Goal: Task Accomplishment & Management: Manage account settings

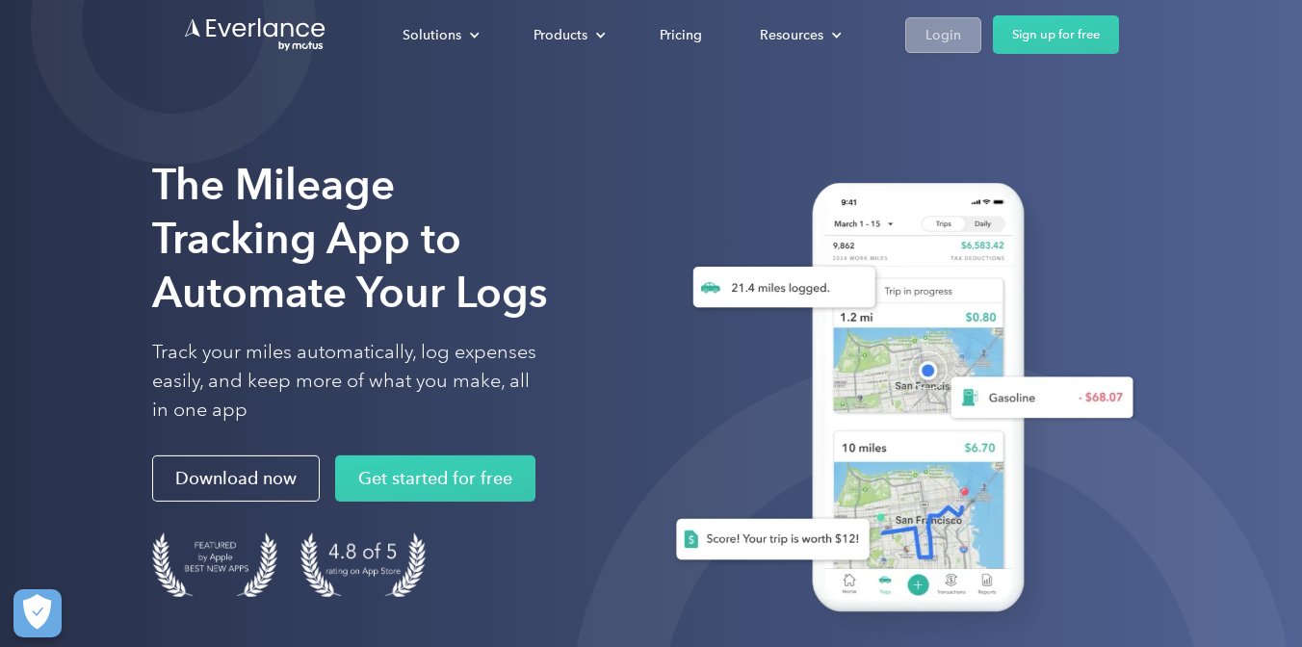
click at [933, 24] on div "Login" at bounding box center [943, 35] width 36 height 24
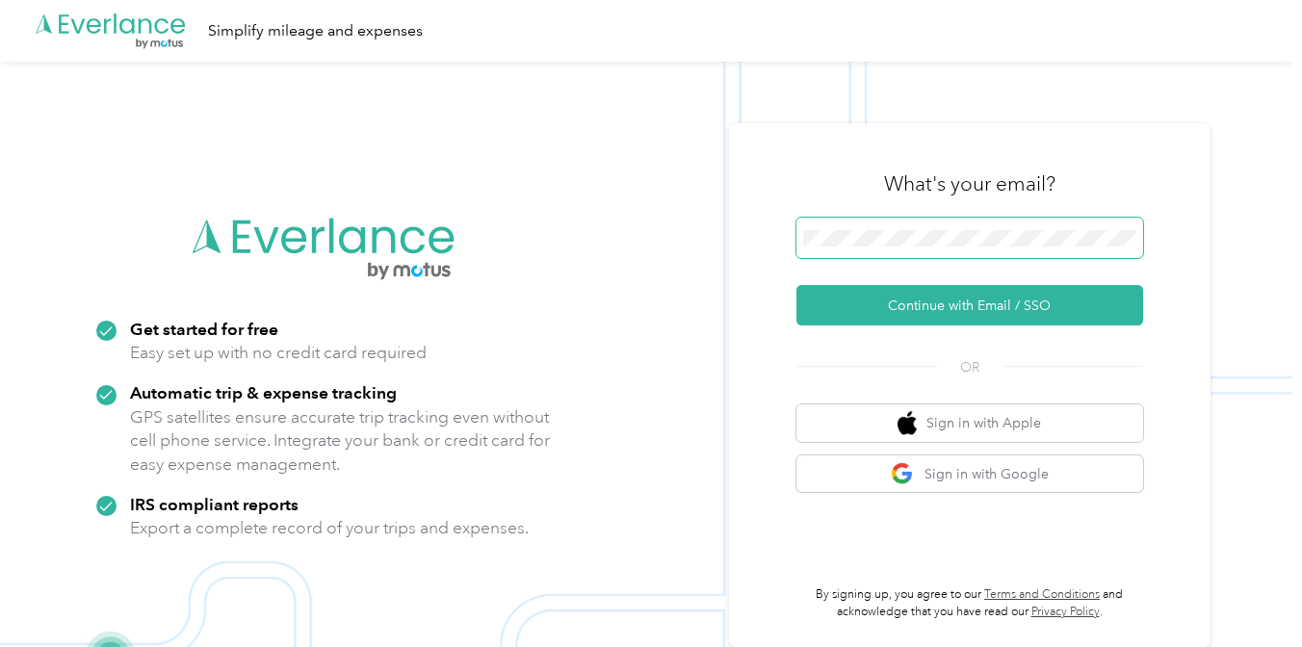
click at [870, 220] on span at bounding box center [969, 238] width 347 height 40
click at [875, 252] on span at bounding box center [969, 238] width 347 height 40
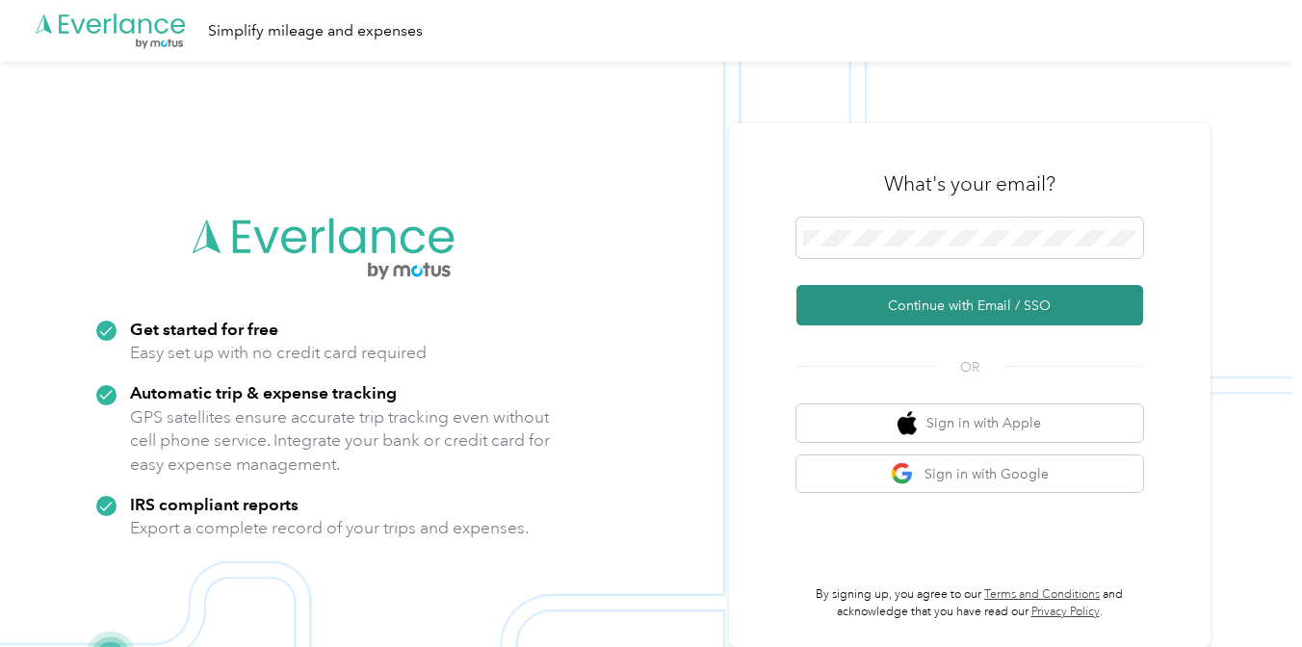
click at [942, 296] on button "Continue with Email / SSO" at bounding box center [969, 305] width 347 height 40
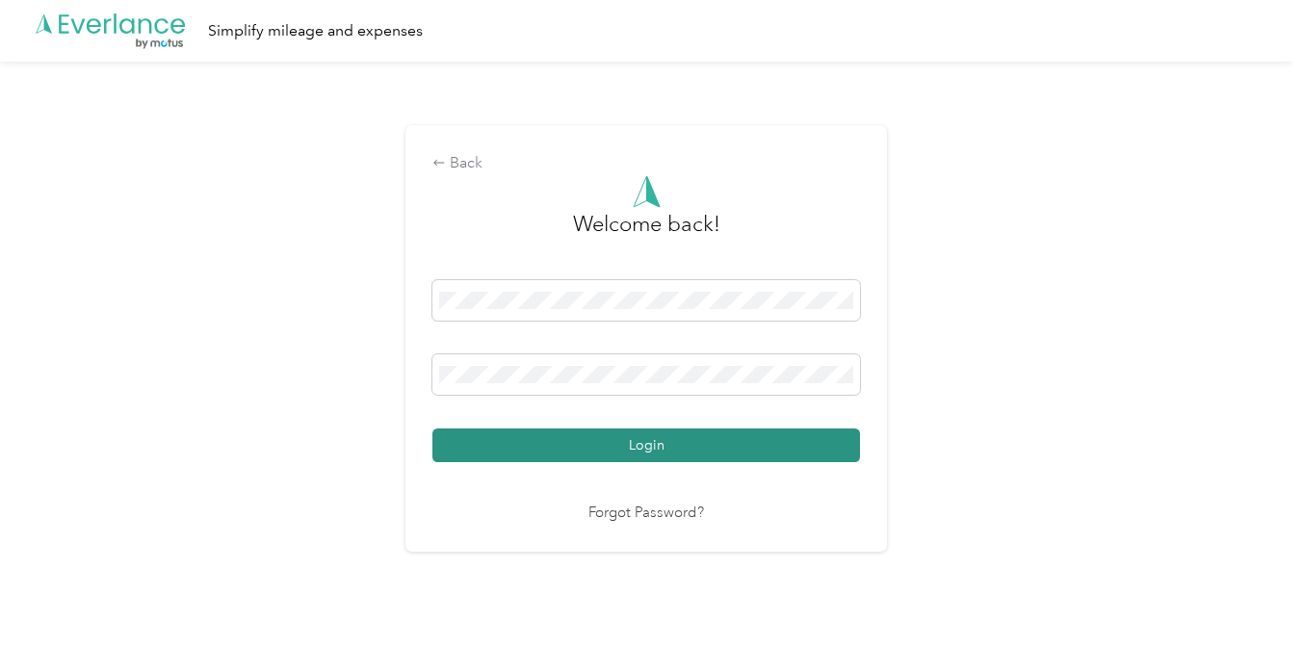
click at [659, 442] on button "Login" at bounding box center [646, 446] width 428 height 34
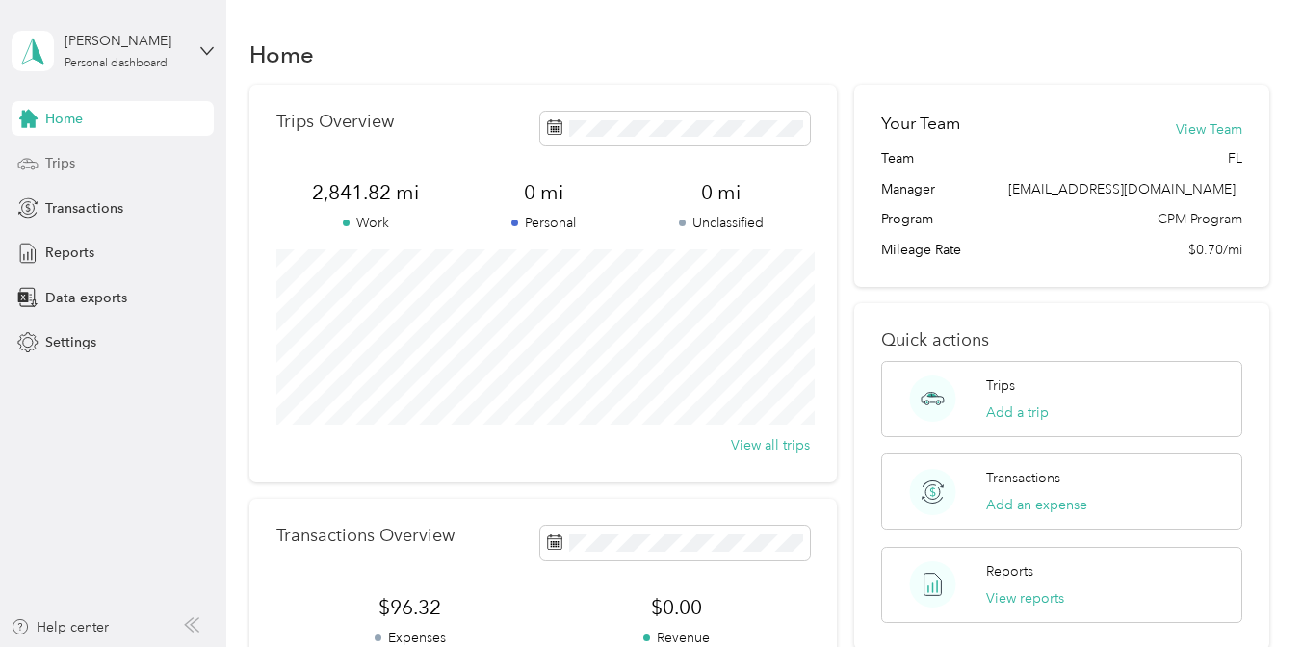
click at [76, 161] on div "Trips" at bounding box center [113, 163] width 202 height 35
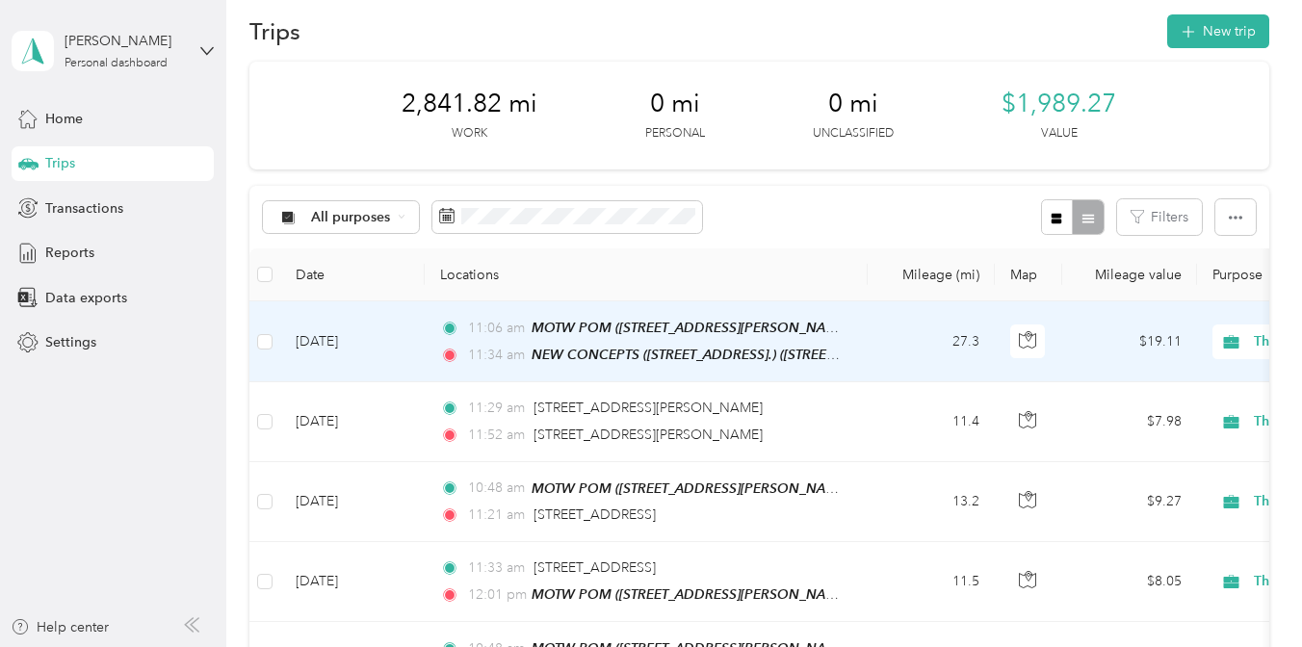
scroll to position [8, 0]
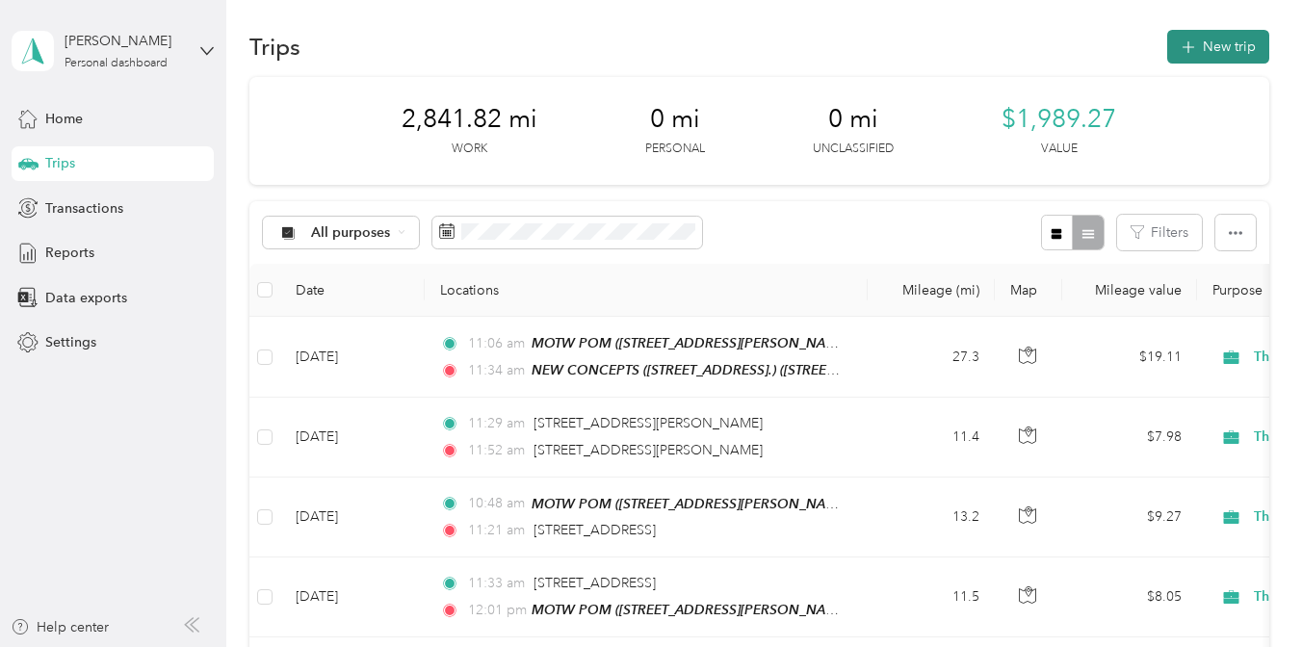
click at [1223, 44] on button "New trip" at bounding box center [1218, 47] width 102 height 34
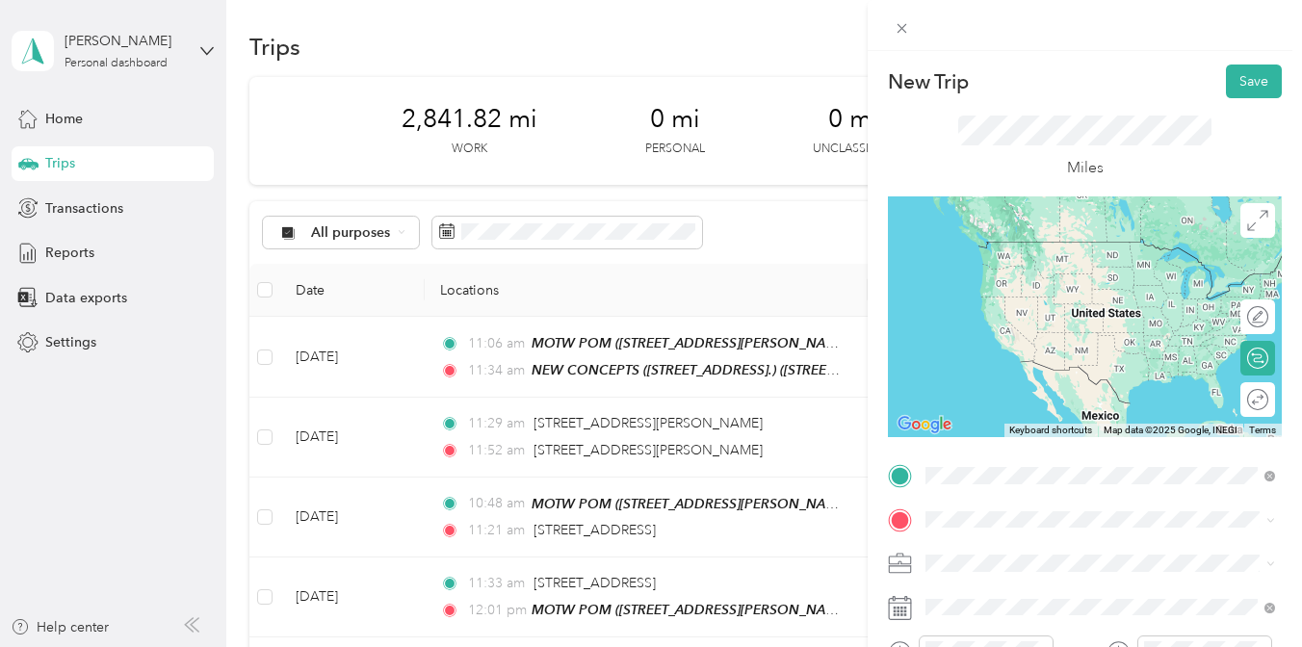
click at [1026, 254] on strong "NEW CONCEPTS ([STREET_ADDRESS].)" at bounding box center [1090, 248] width 257 height 17
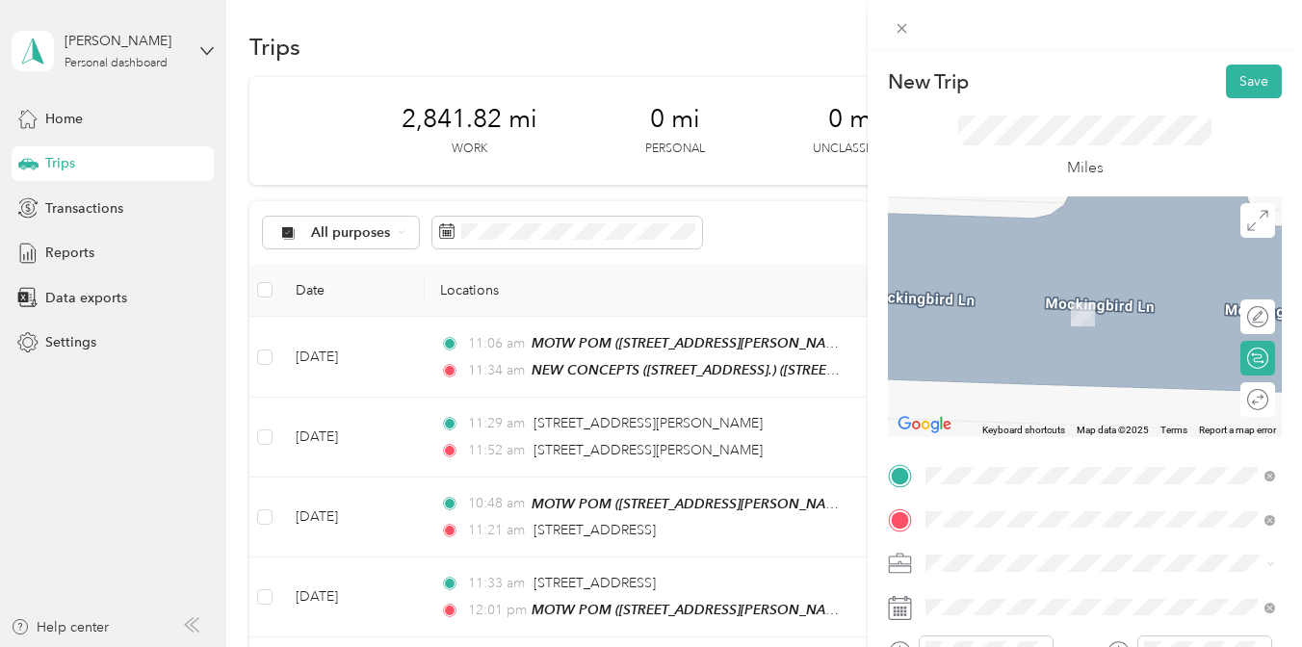
click at [1058, 314] on div "MOTW POM ([STREET_ADDRESS][PERSON_NAME] ) [STREET_ADDRESS][PERSON_NAME]" at bounding box center [1115, 312] width 306 height 58
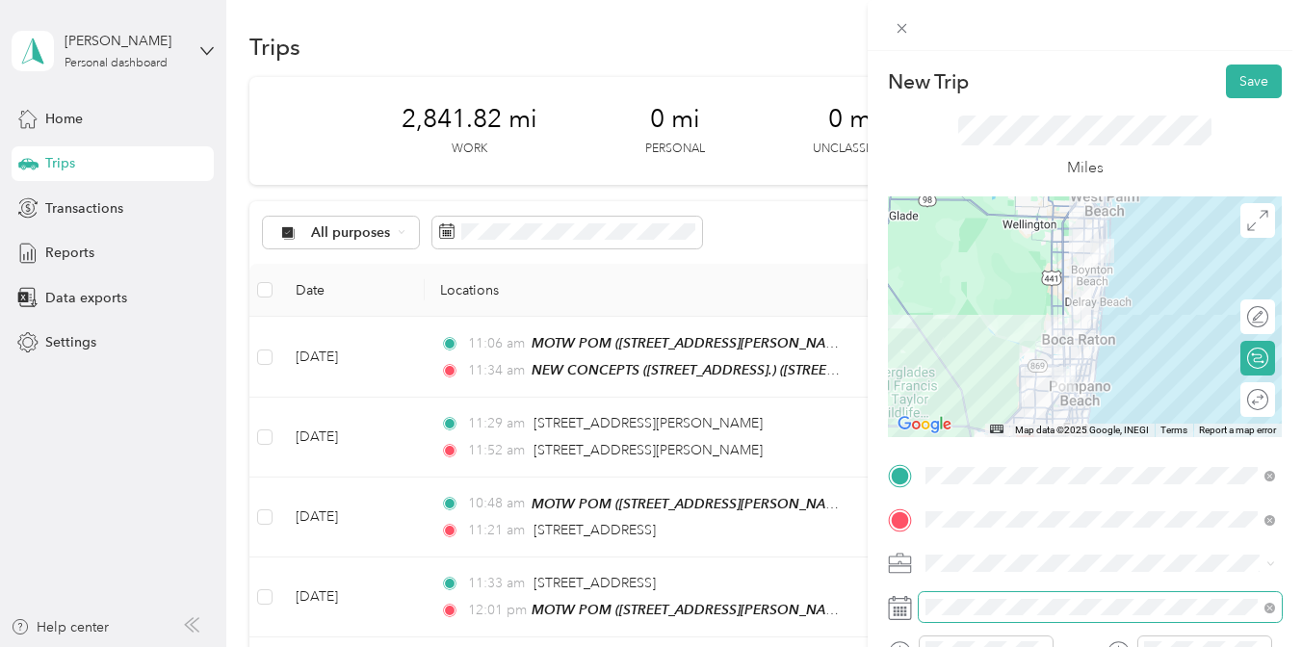
click at [1039, 596] on span at bounding box center [1100, 607] width 363 height 31
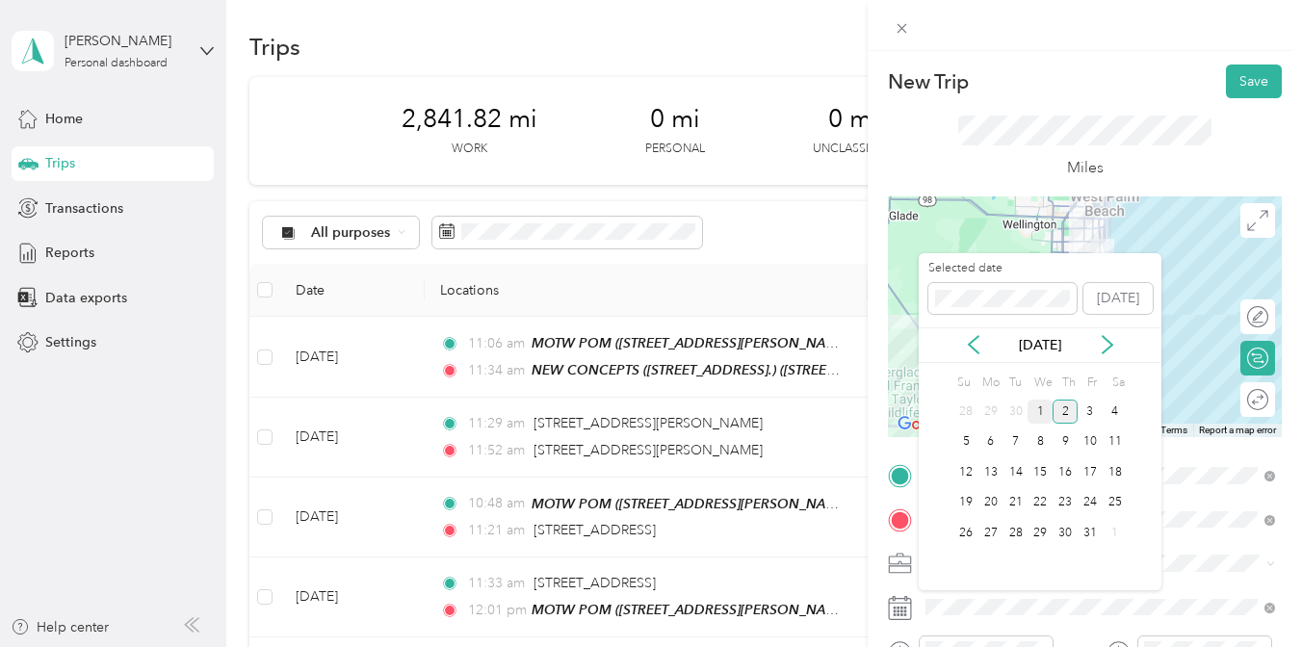
click at [1045, 403] on div "1" at bounding box center [1039, 412] width 25 height 24
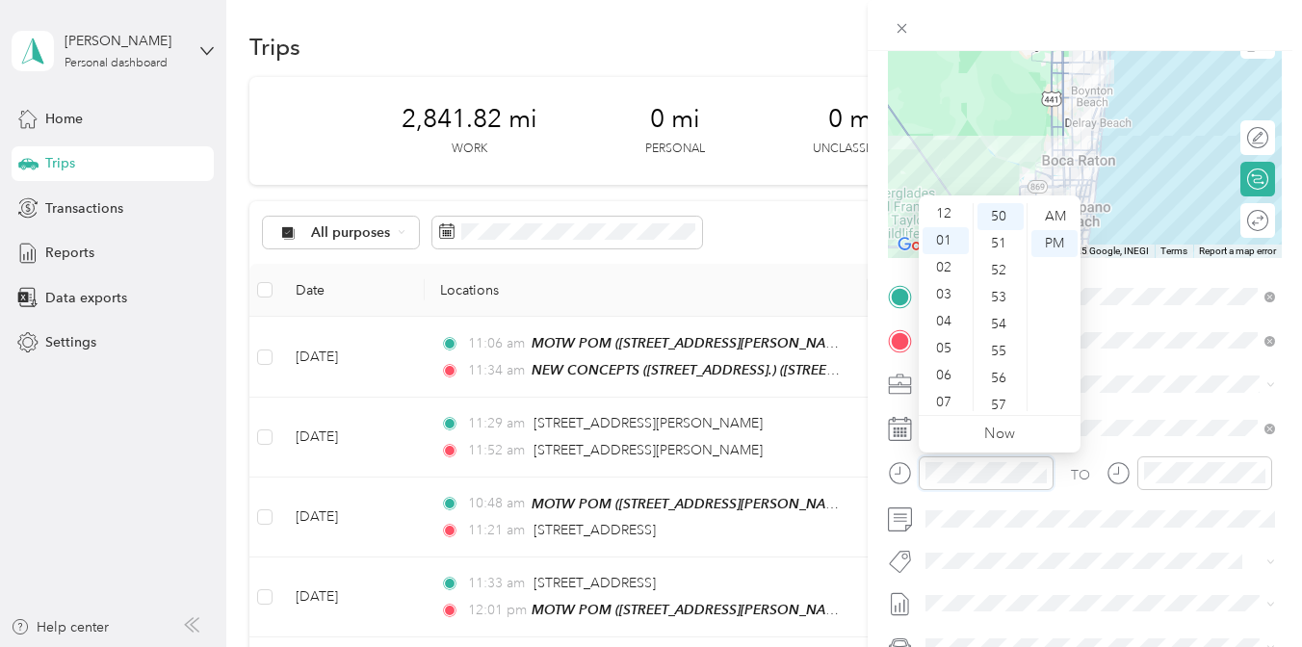
scroll to position [0, 0]
click at [948, 212] on div "12" at bounding box center [945, 216] width 46 height 27
click at [1010, 400] on div "34" at bounding box center [1000, 392] width 46 height 27
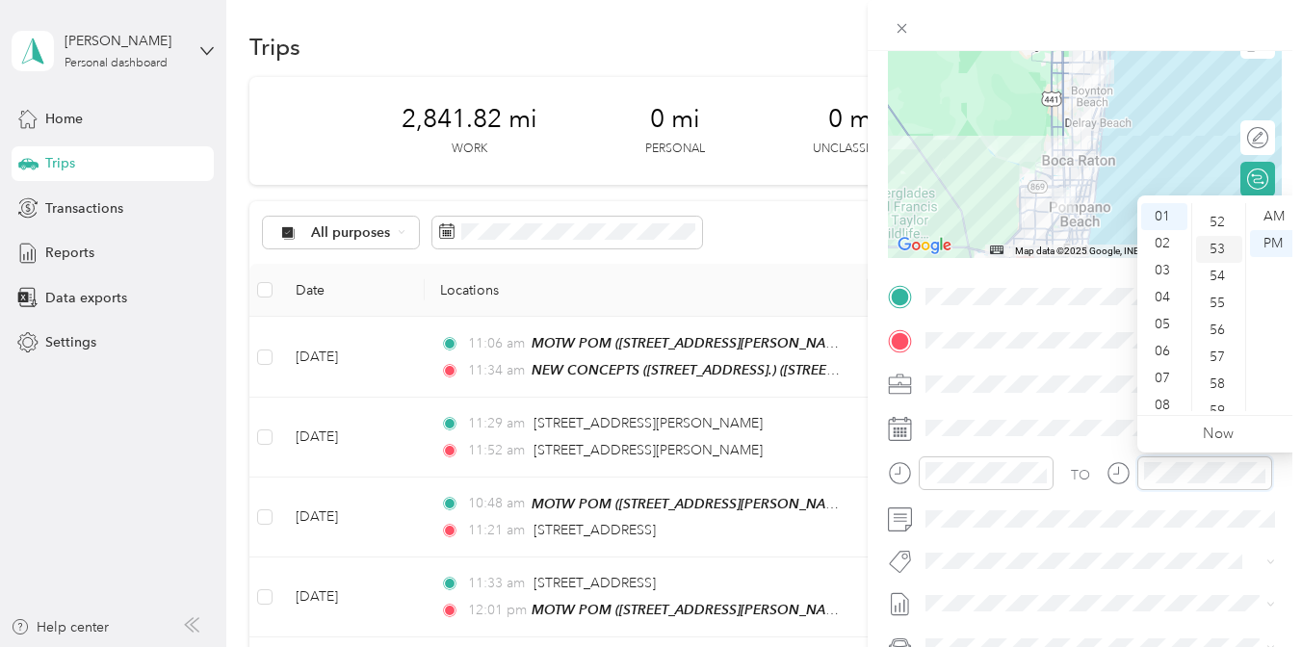
scroll to position [1410, 0]
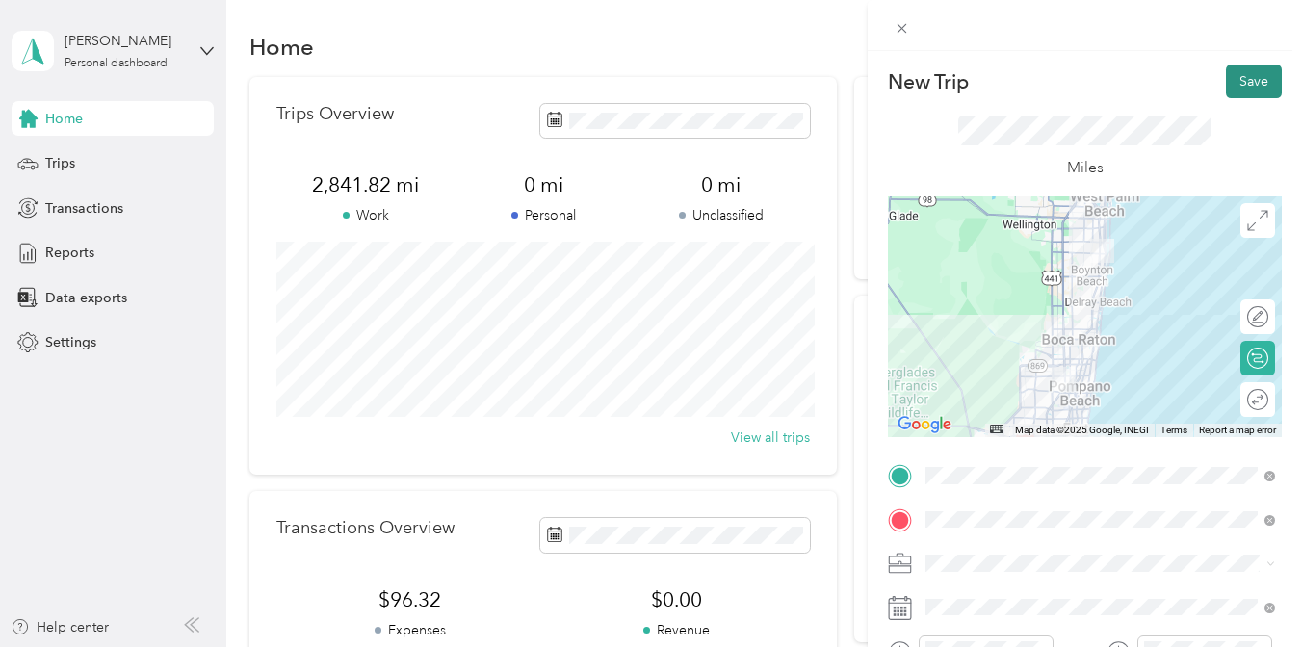
click at [1248, 84] on button "Save" at bounding box center [1254, 82] width 56 height 34
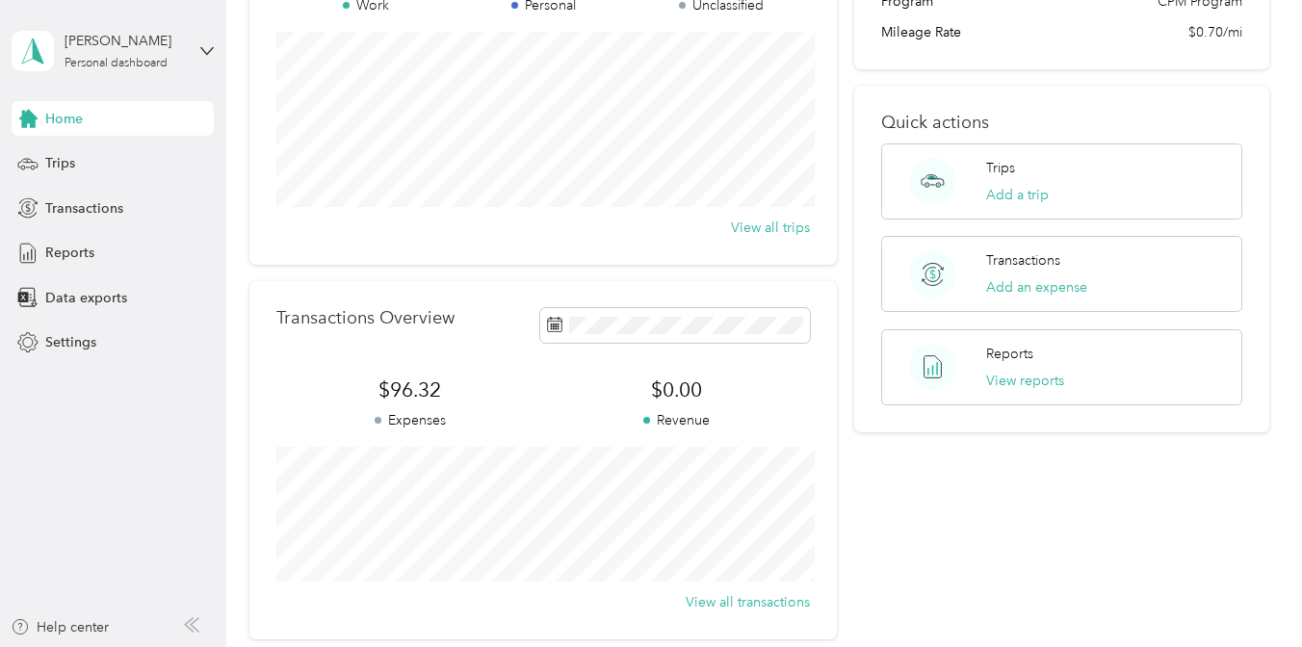
scroll to position [171, 0]
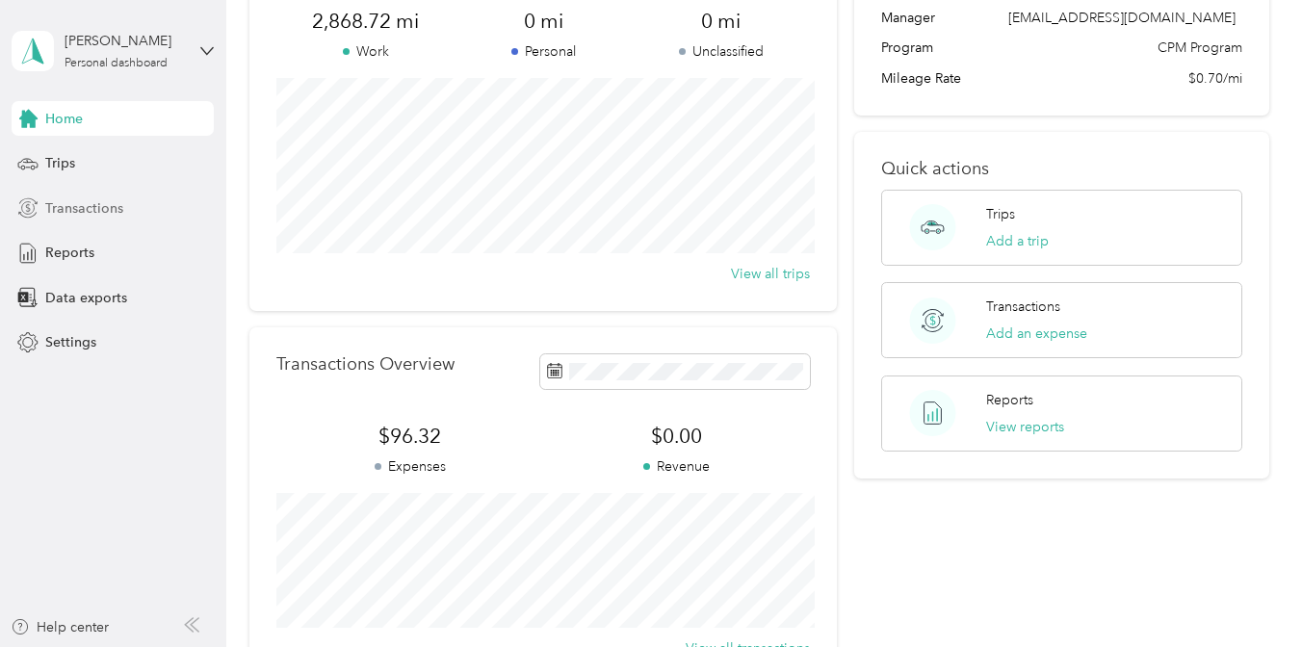
click at [97, 204] on span "Transactions" at bounding box center [84, 208] width 78 height 20
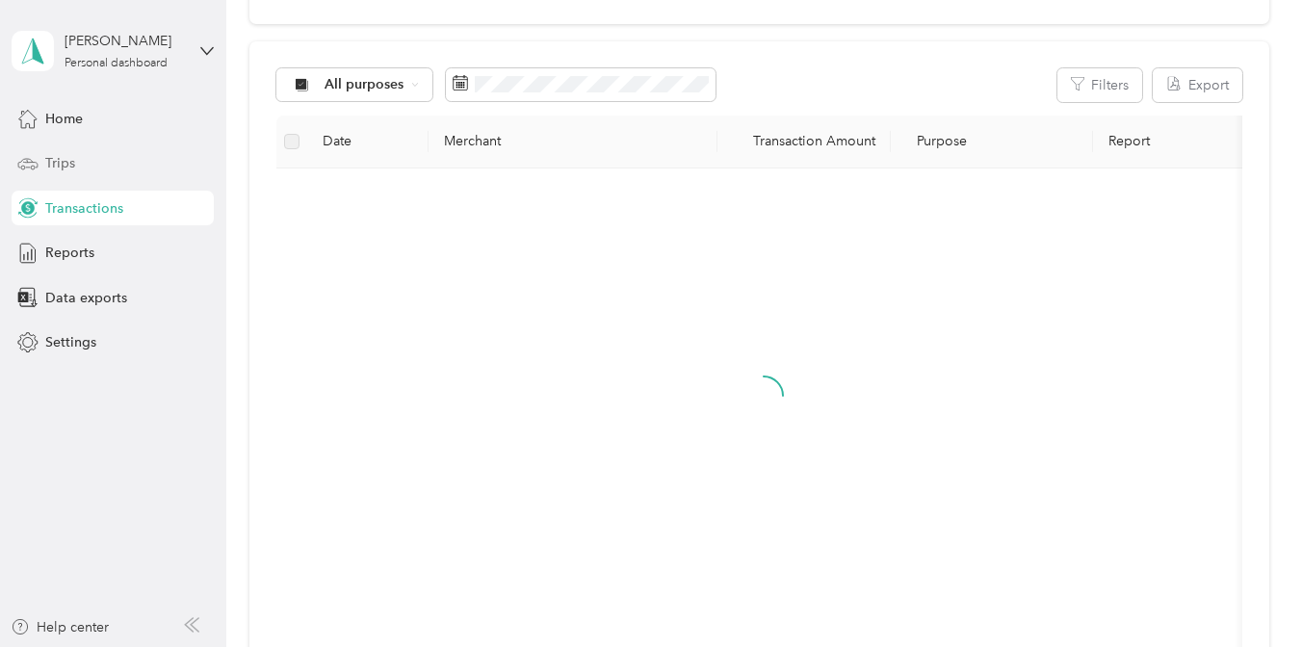
click at [84, 173] on div "Trips" at bounding box center [113, 163] width 202 height 35
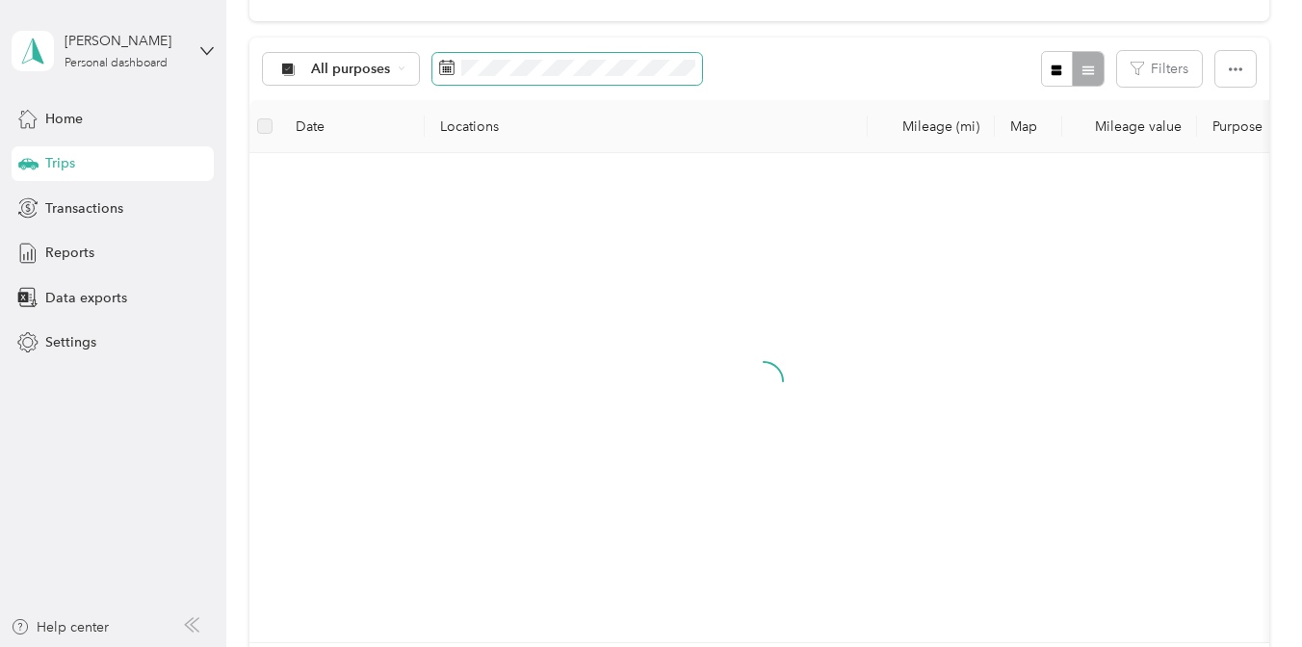
click at [548, 53] on span at bounding box center [567, 69] width 270 height 33
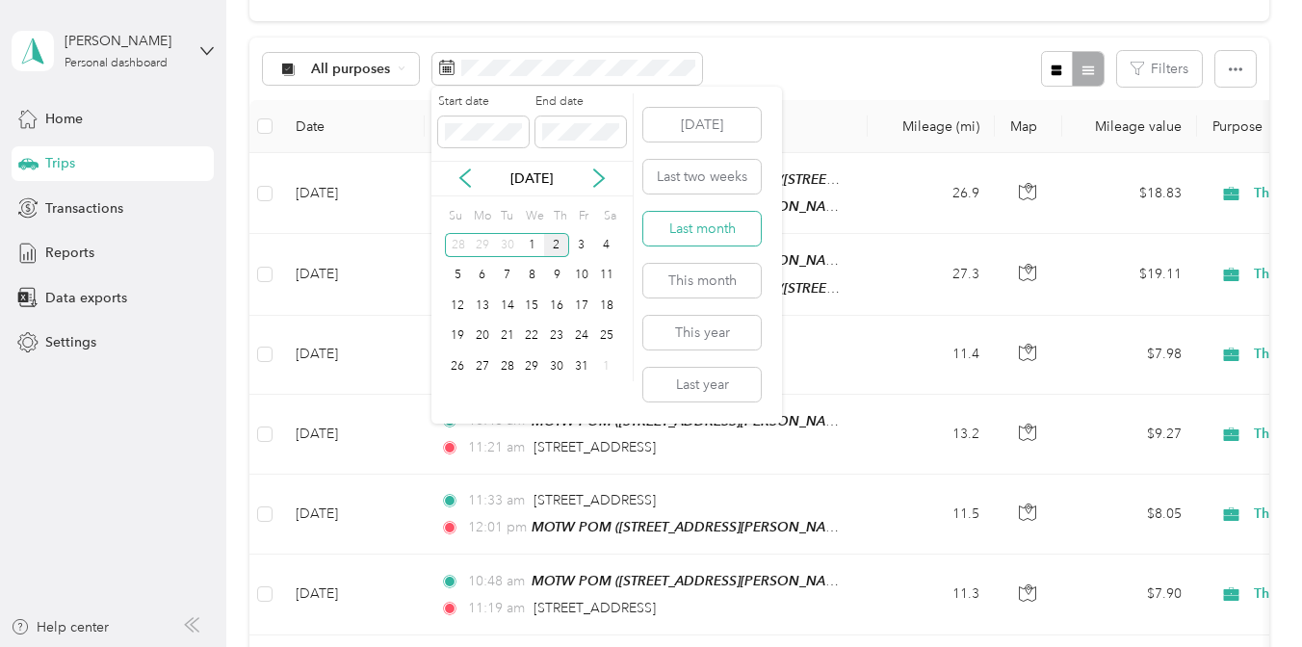
click at [698, 225] on button "Last month" at bounding box center [701, 229] width 117 height 34
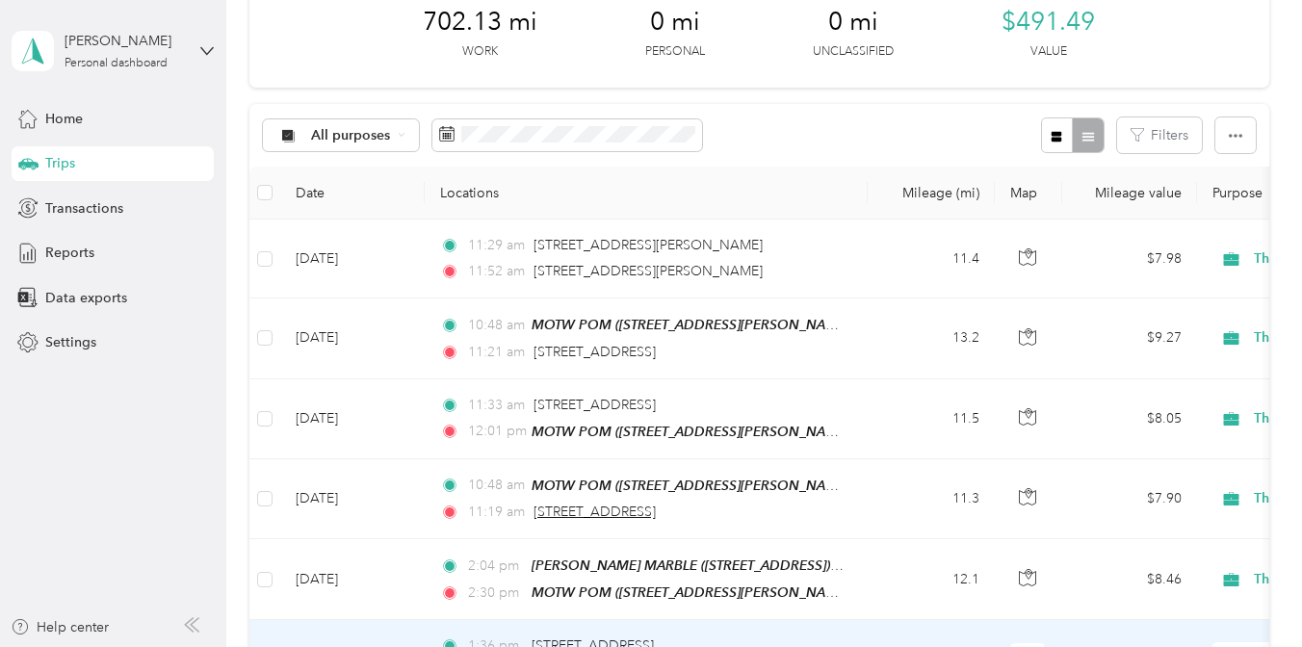
scroll to position [103, 0]
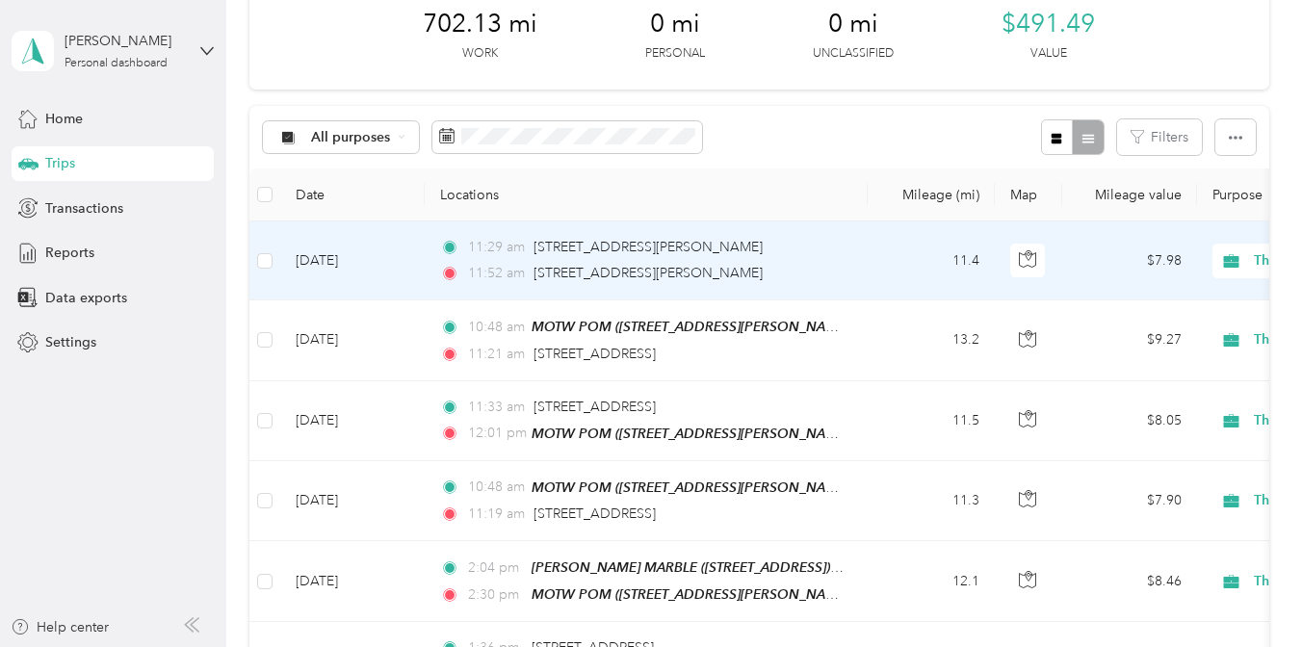
click at [885, 248] on td "11.4" at bounding box center [931, 260] width 127 height 79
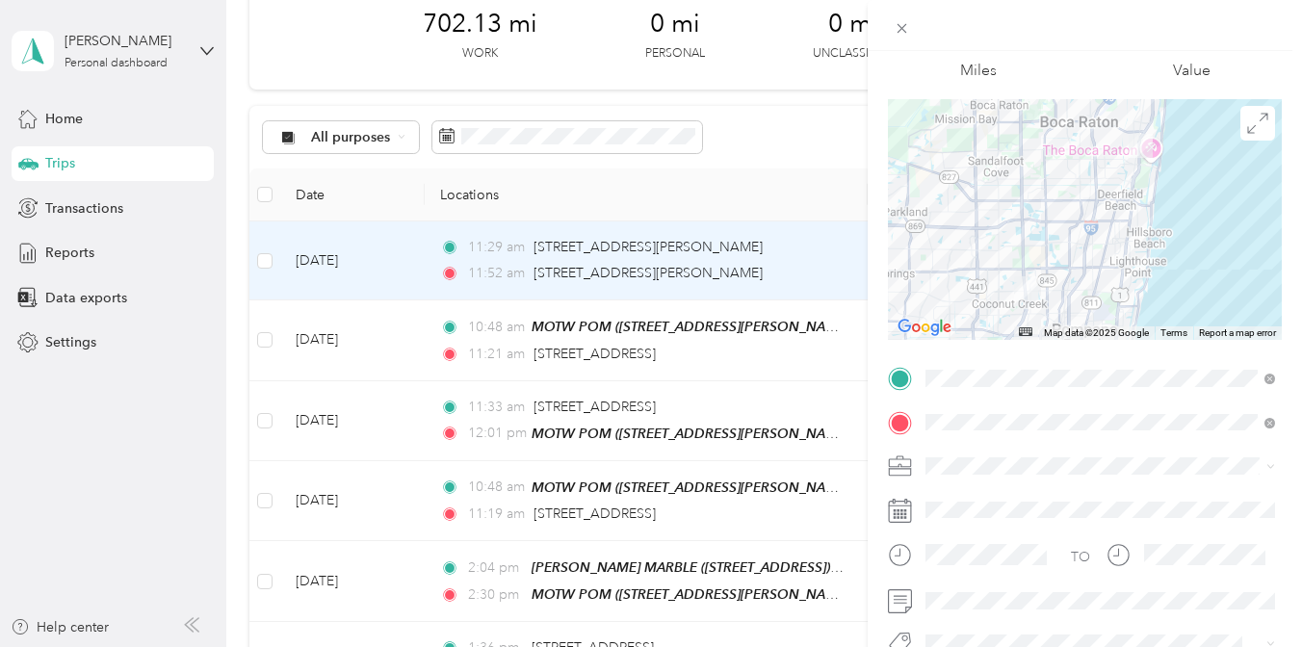
scroll to position [117, 0]
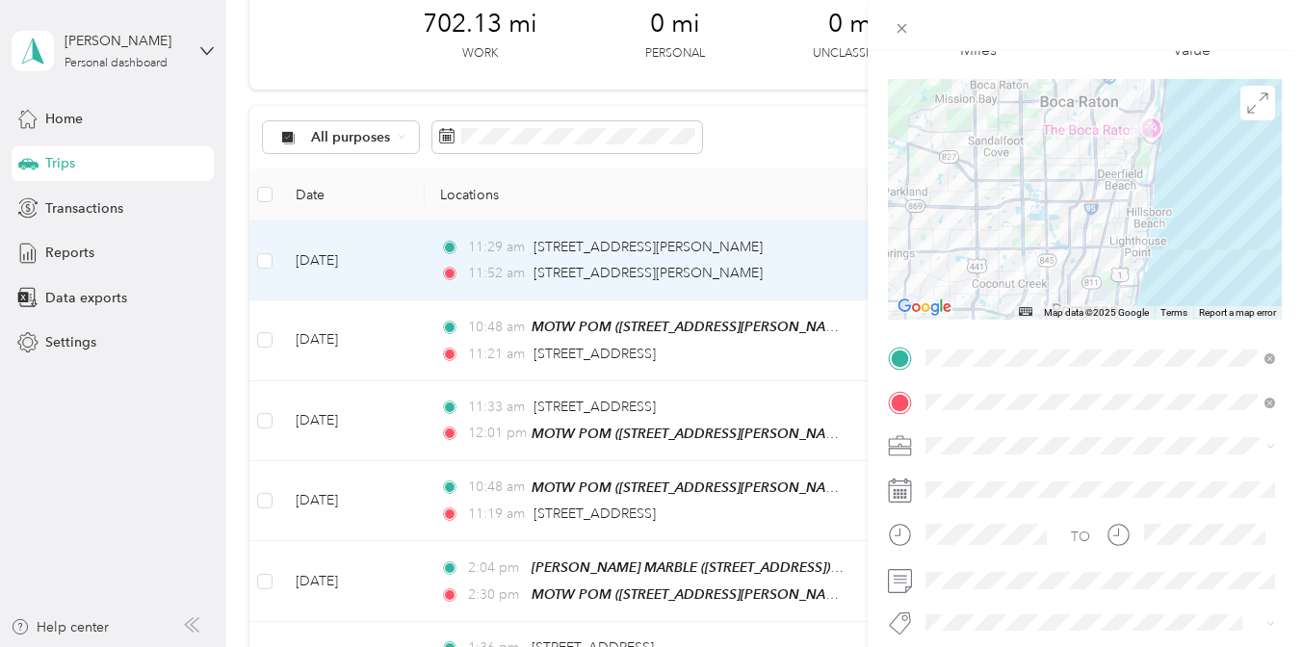
click at [1048, 203] on div "MOTW POM ([STREET_ADDRESS][PERSON_NAME] ) [STREET_ADDRESS][PERSON_NAME]" at bounding box center [1115, 195] width 306 height 58
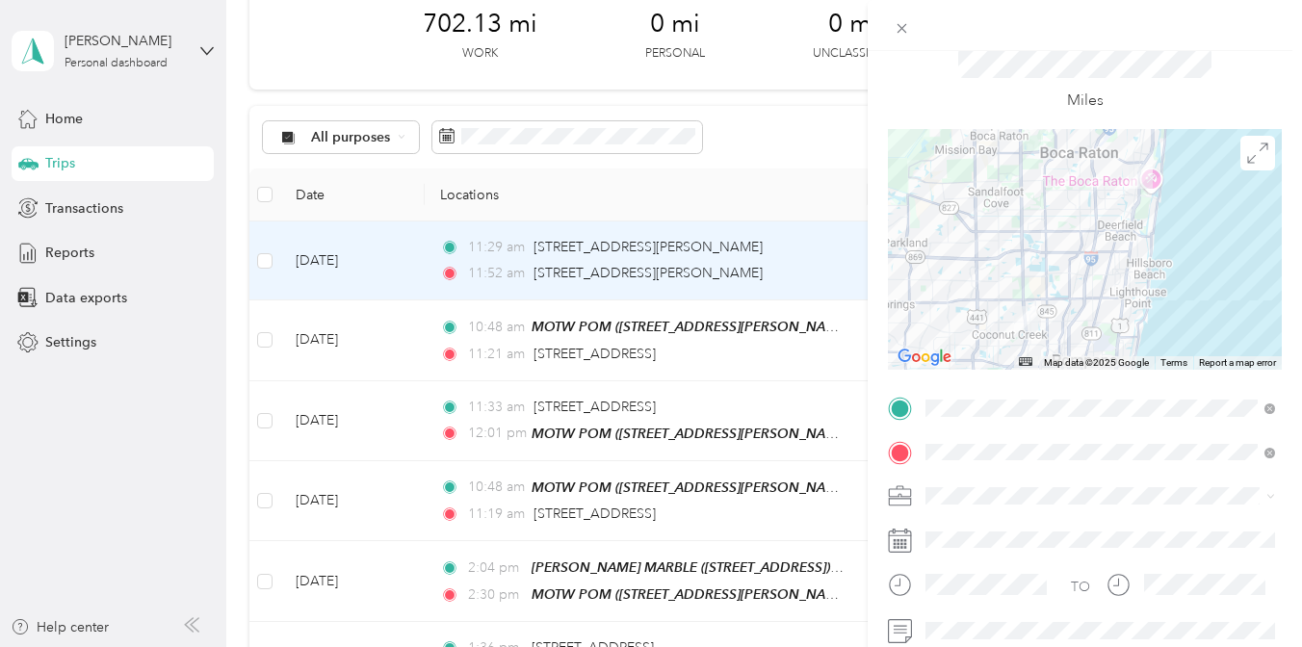
scroll to position [0, 0]
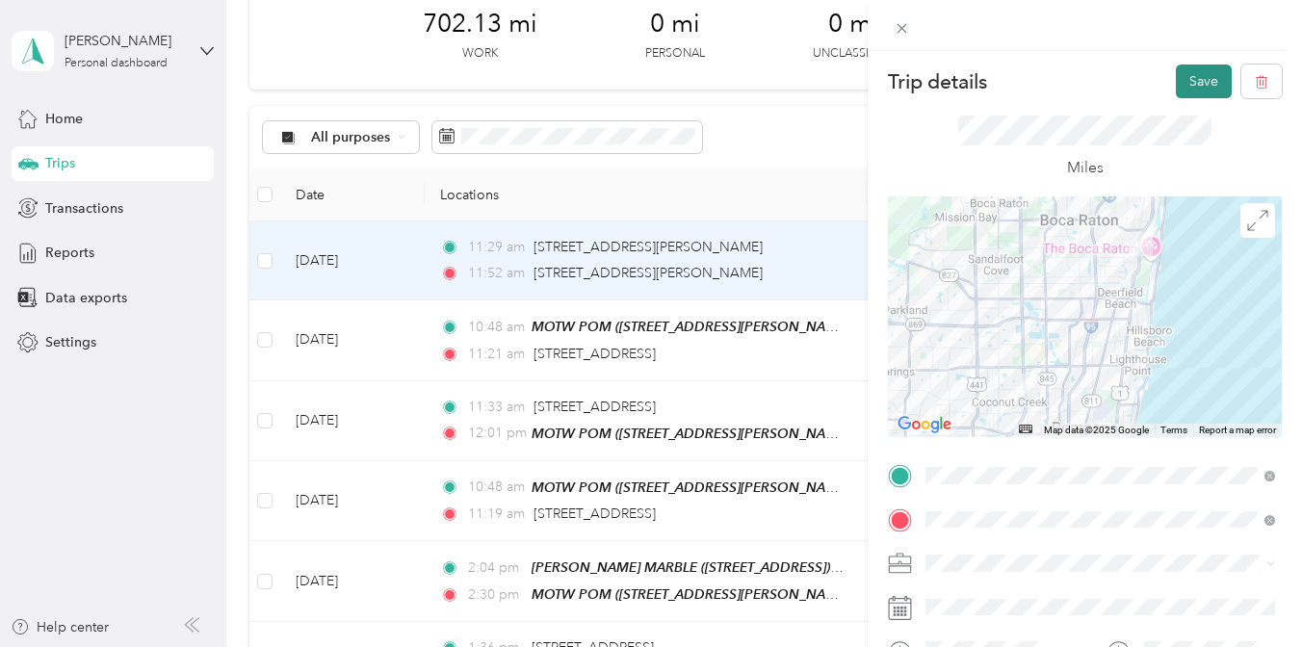
click at [1182, 80] on button "Save" at bounding box center [1204, 82] width 56 height 34
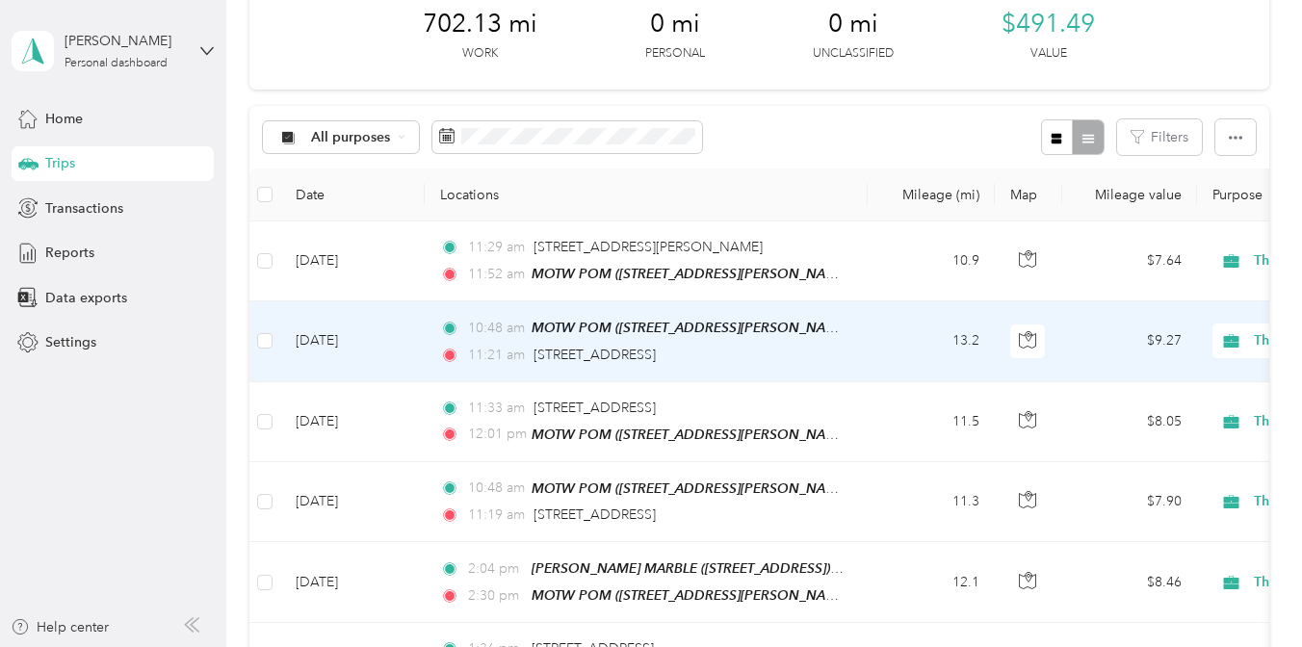
click at [911, 351] on td "13.2" at bounding box center [931, 341] width 127 height 80
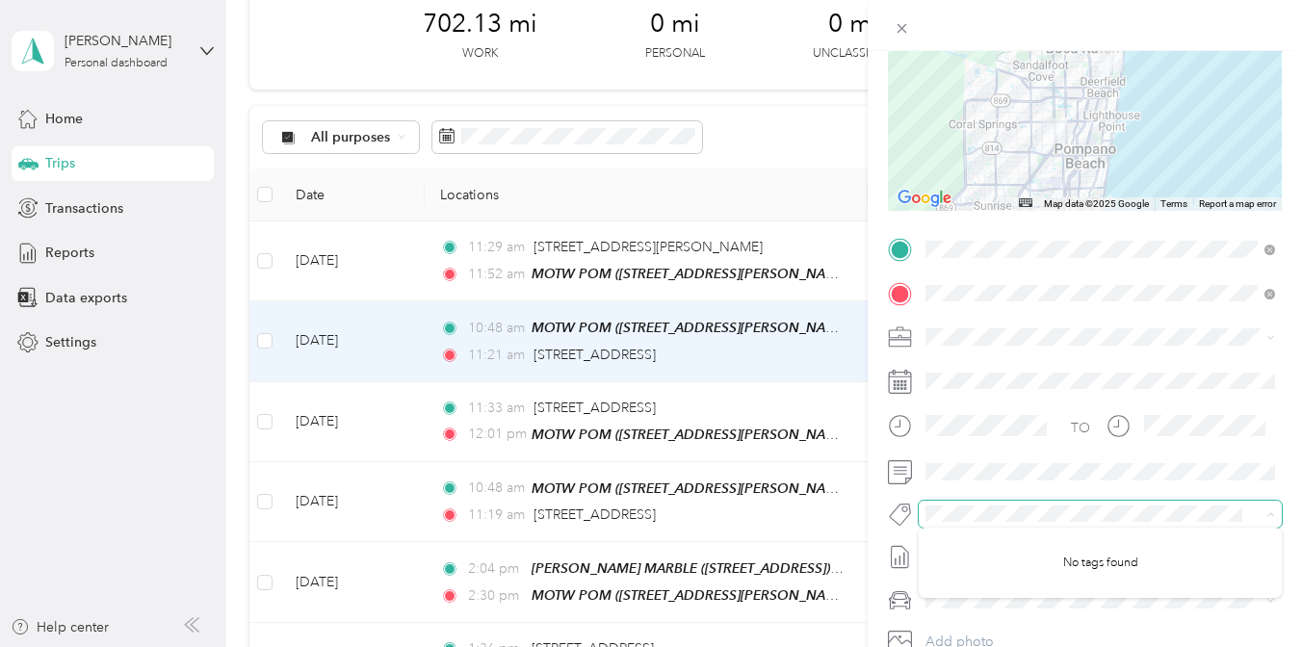
scroll to position [228, 0]
click at [702, 388] on div "Trip details Save This trip cannot be edited because it is either under review,…" at bounding box center [651, 323] width 1302 height 647
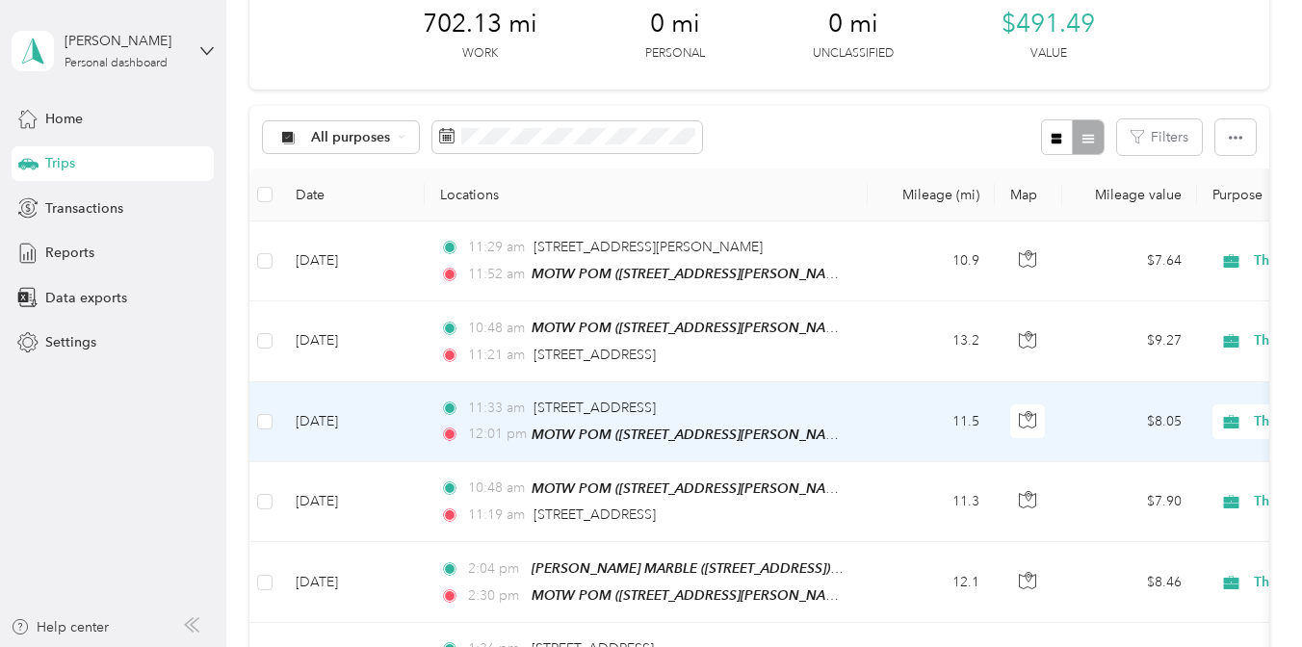
click at [700, 391] on td "11:33 am [STREET_ADDRESS] 12:01 pm MOTW POM ([STREET_ADDRESS][PERSON_NAME] ) ([…" at bounding box center [646, 422] width 443 height 80
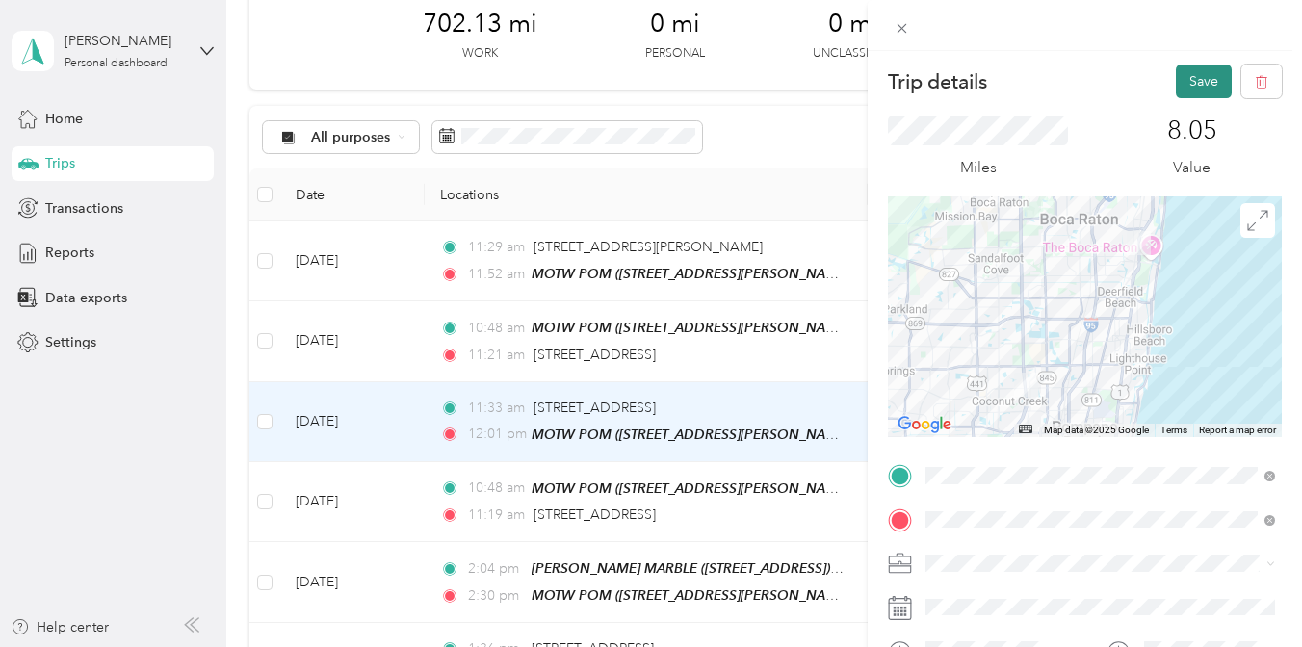
click at [1183, 79] on button "Save" at bounding box center [1204, 82] width 56 height 34
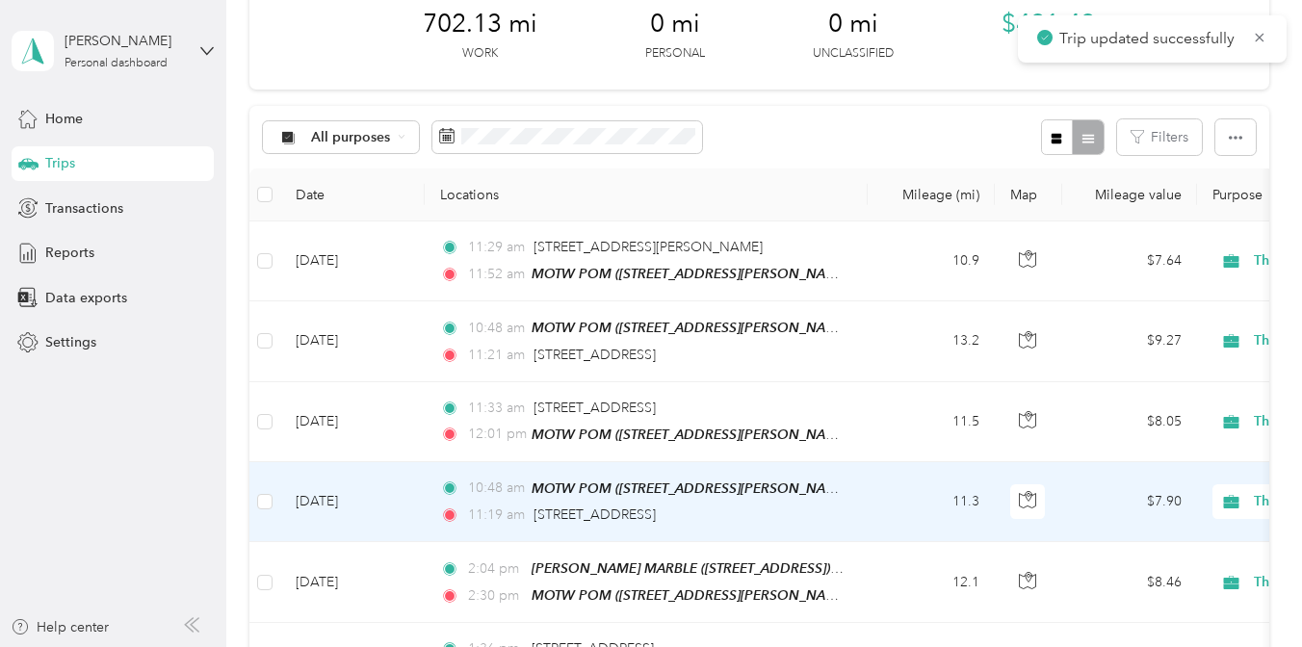
click at [656, 523] on div "[STREET_ADDRESS]" at bounding box center [594, 515] width 122 height 21
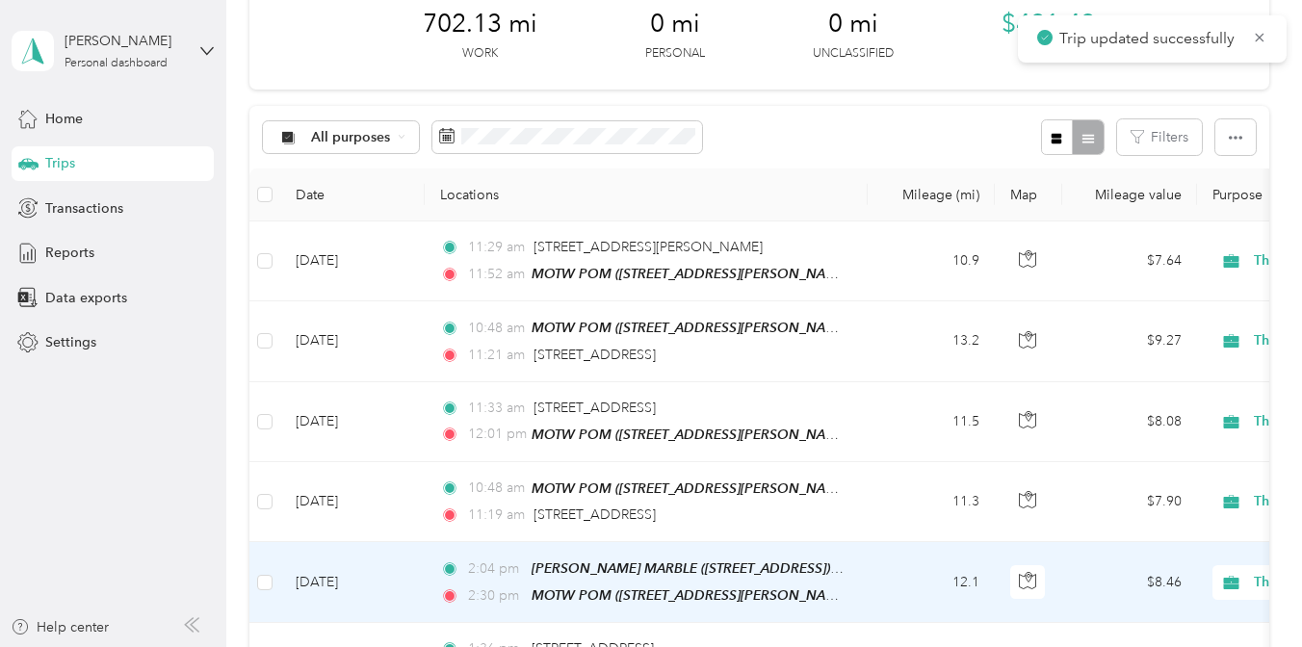
click at [851, 567] on td "2:04 pm [PERSON_NAME] MARBLE ([STREET_ADDRESS]) ([STREET_ADDRESS]) 2:30 pm MOTW…" at bounding box center [646, 582] width 443 height 81
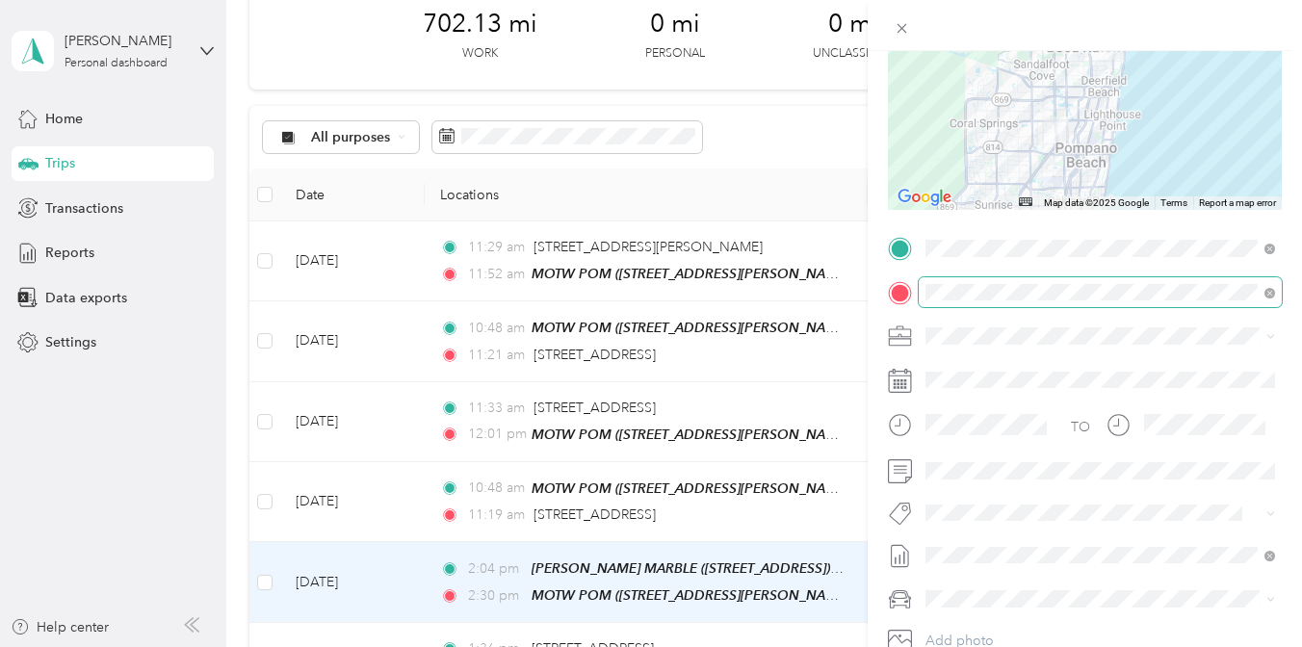
scroll to position [229, 0]
click at [849, 507] on div "Trip details Save This trip cannot be edited because it is either under review,…" at bounding box center [651, 323] width 1302 height 647
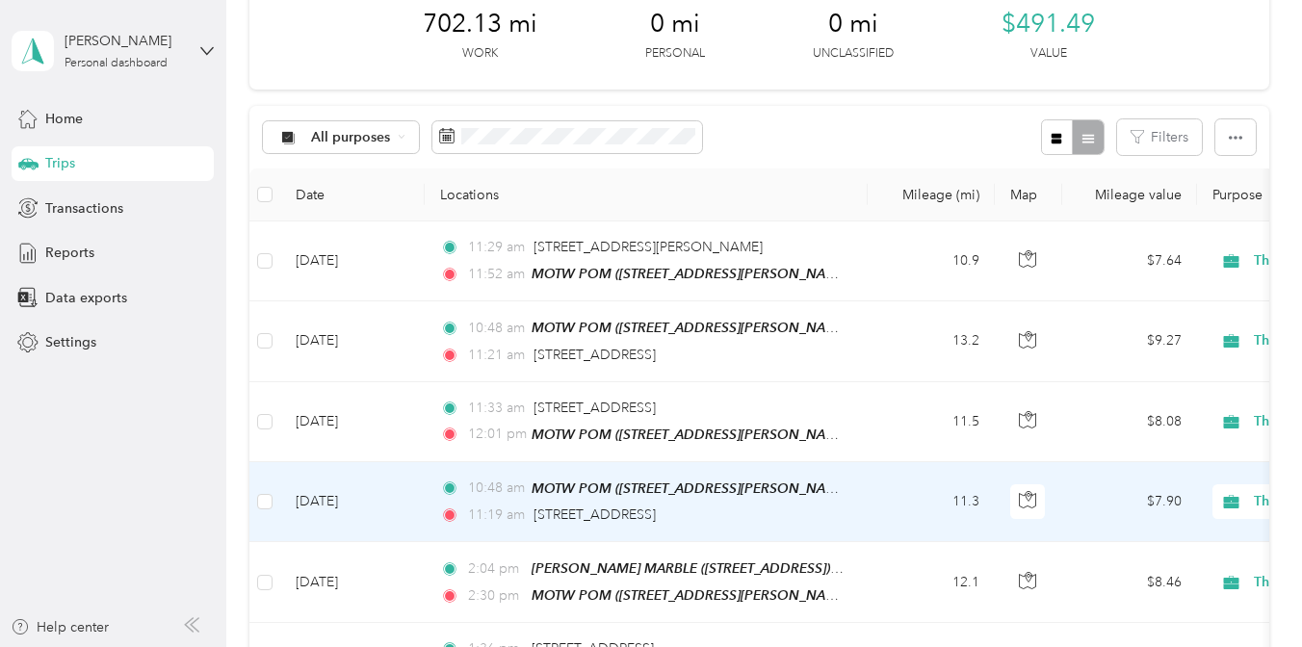
click at [877, 501] on td "11.3" at bounding box center [931, 502] width 127 height 80
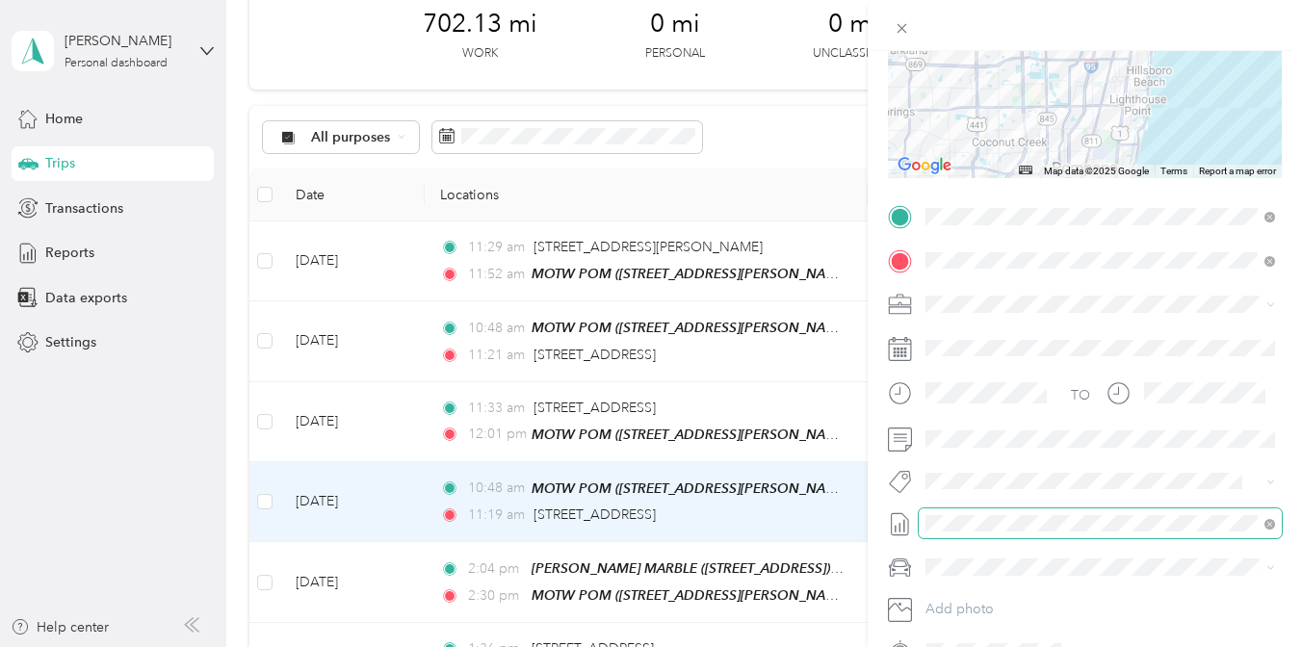
scroll to position [262, 0]
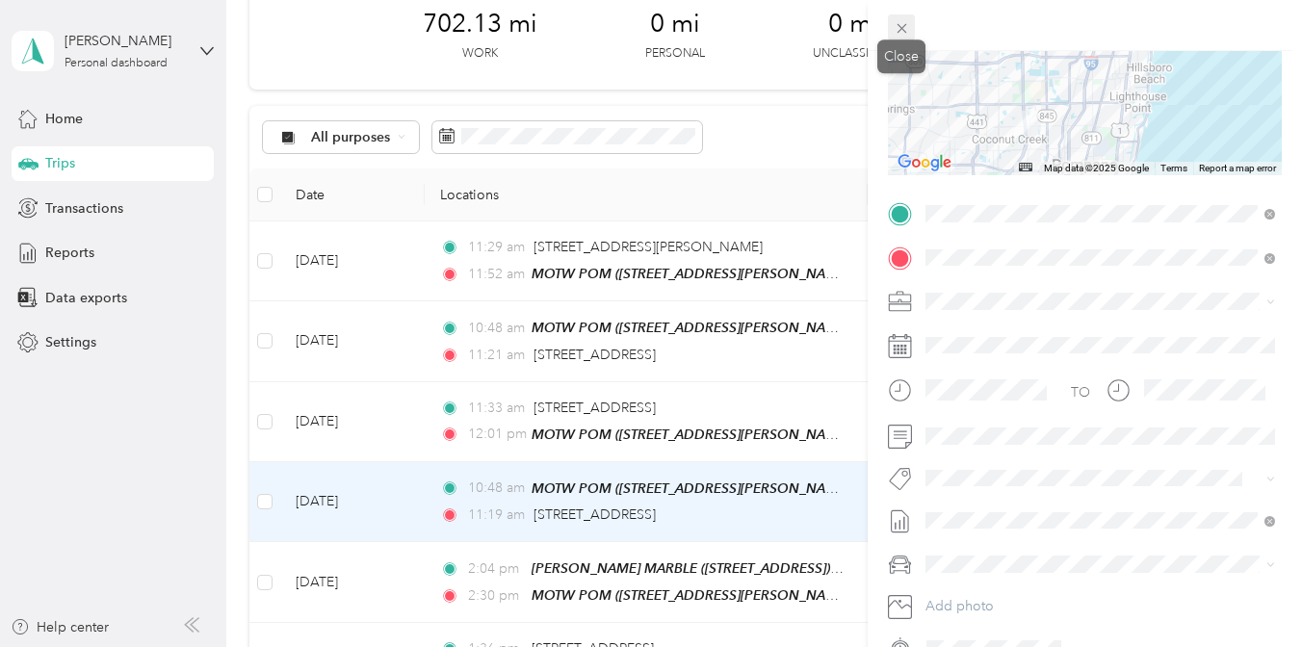
click at [898, 28] on icon at bounding box center [902, 28] width 16 height 16
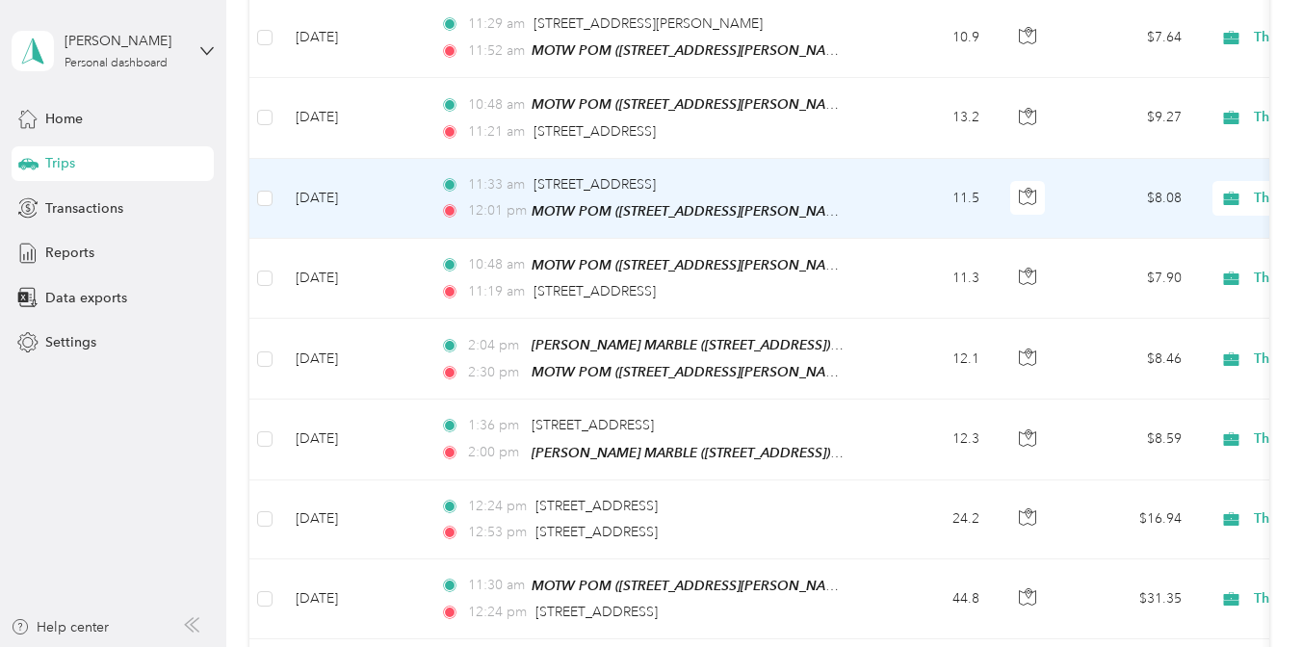
scroll to position [363, 0]
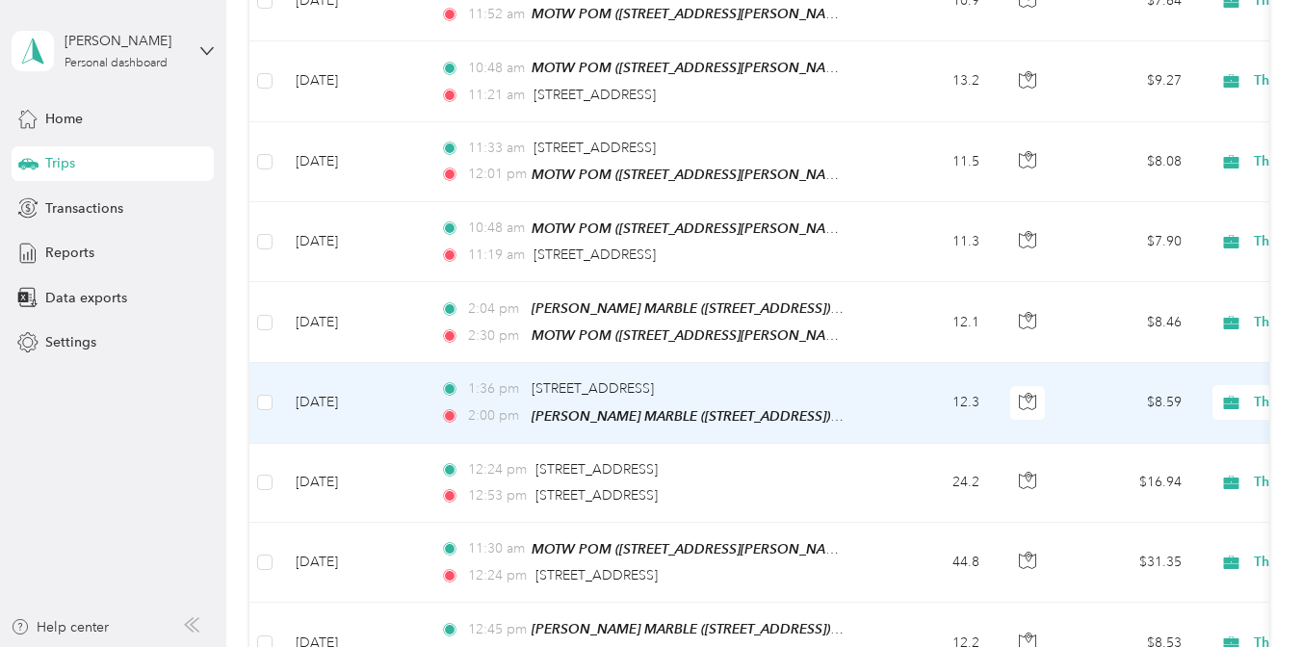
click at [868, 406] on td "12.3" at bounding box center [931, 403] width 127 height 80
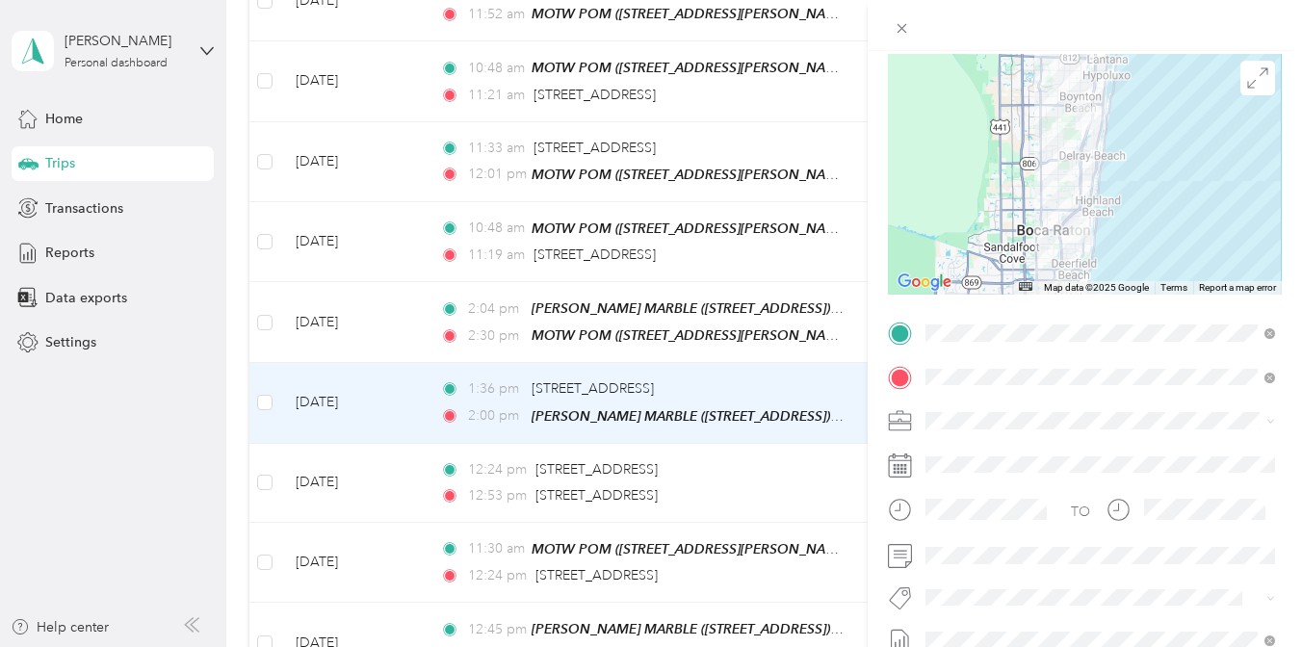
scroll to position [155, 0]
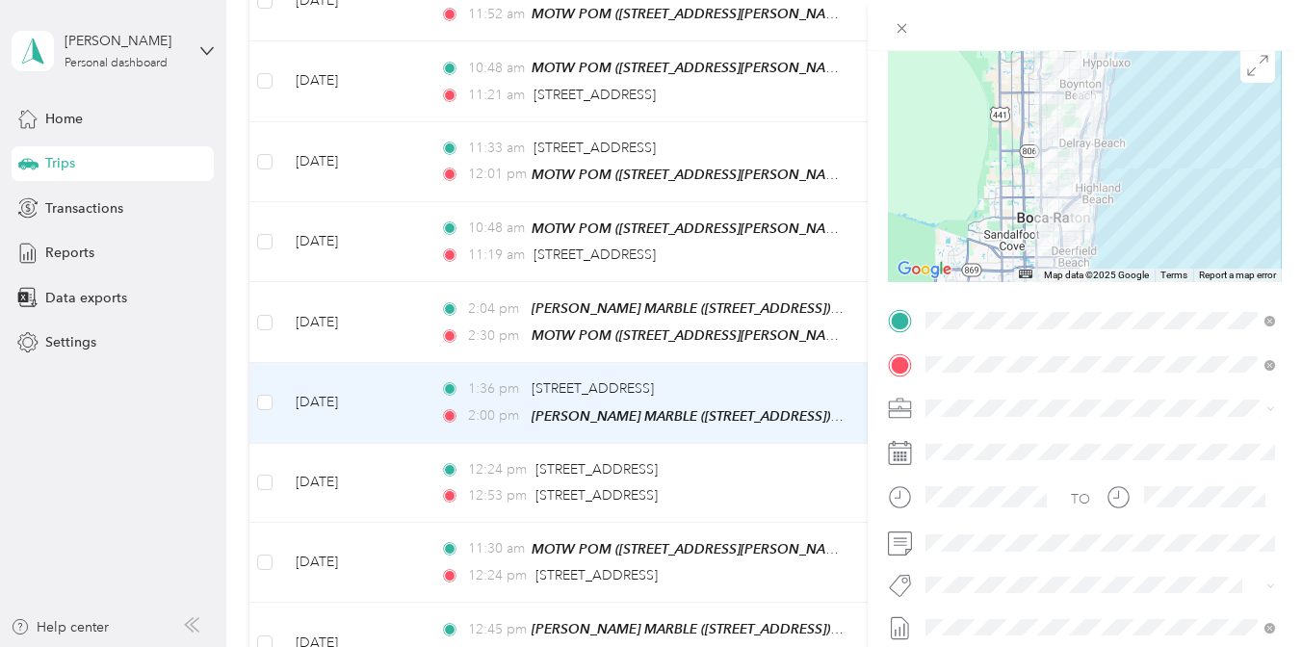
click at [812, 502] on div "Trip details Save This trip cannot be edited because it is either under review,…" at bounding box center [651, 323] width 1302 height 647
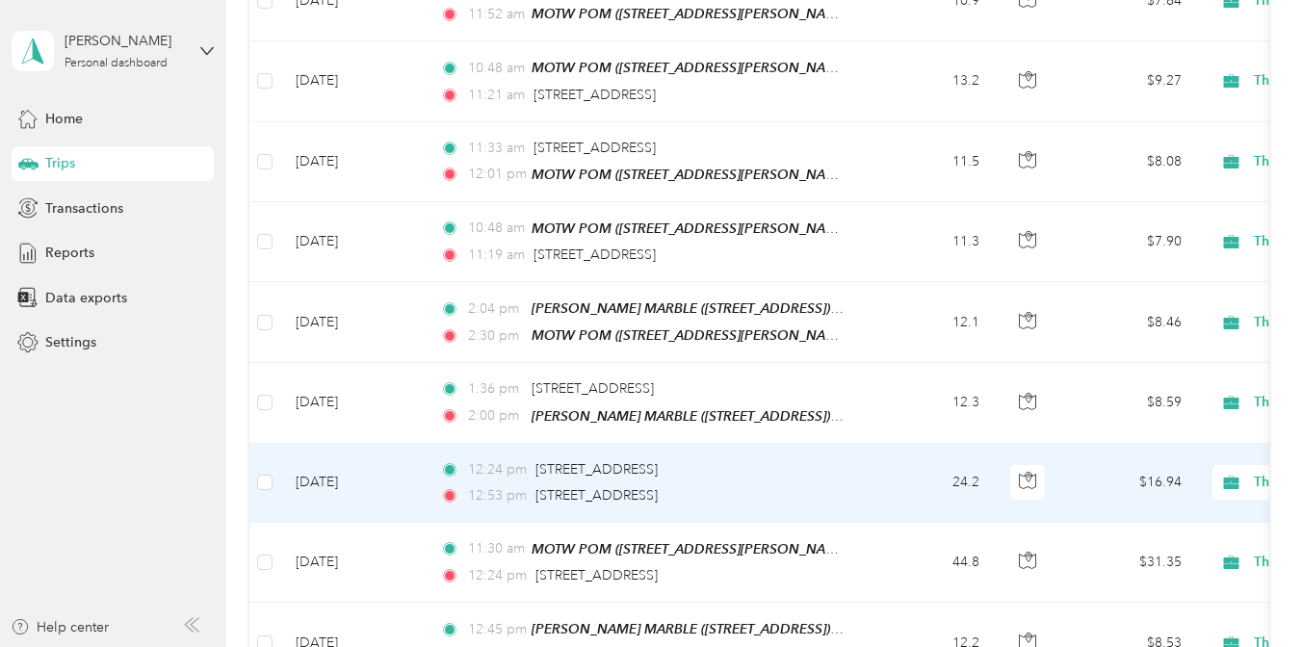
click at [812, 502] on td "12:24 pm [STREET_ADDRESS] 12:53 pm [STREET_ADDRESS]" at bounding box center [646, 483] width 443 height 79
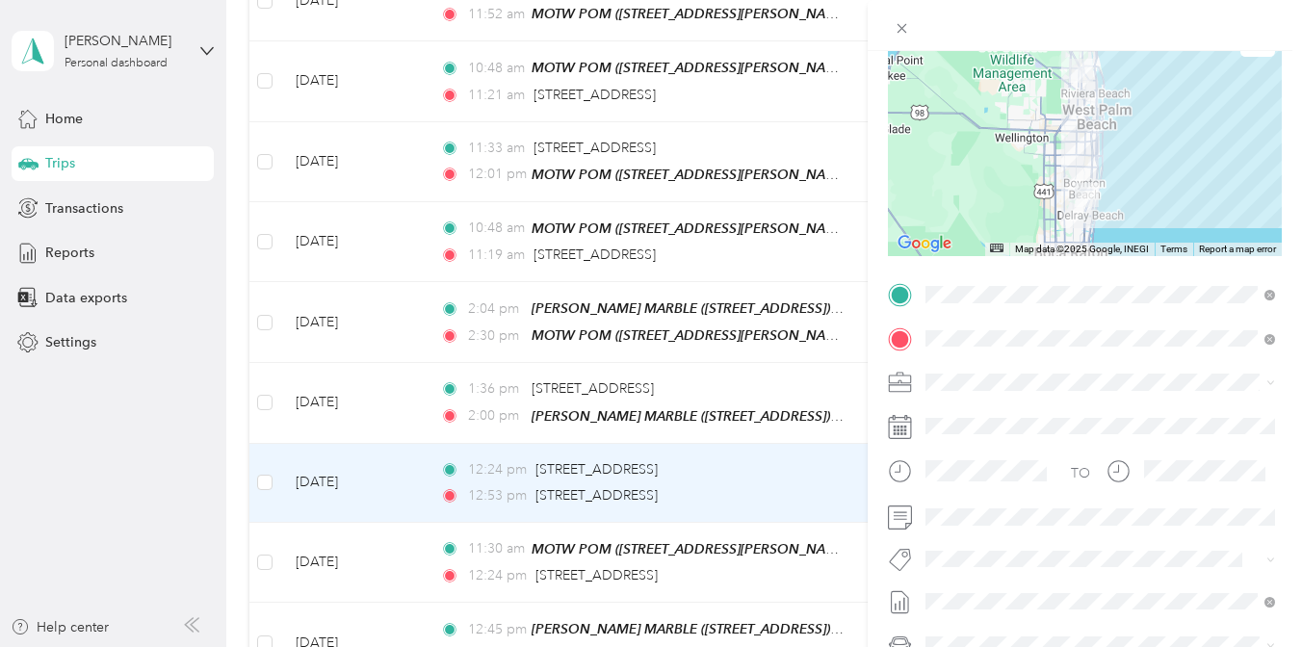
scroll to position [349, 0]
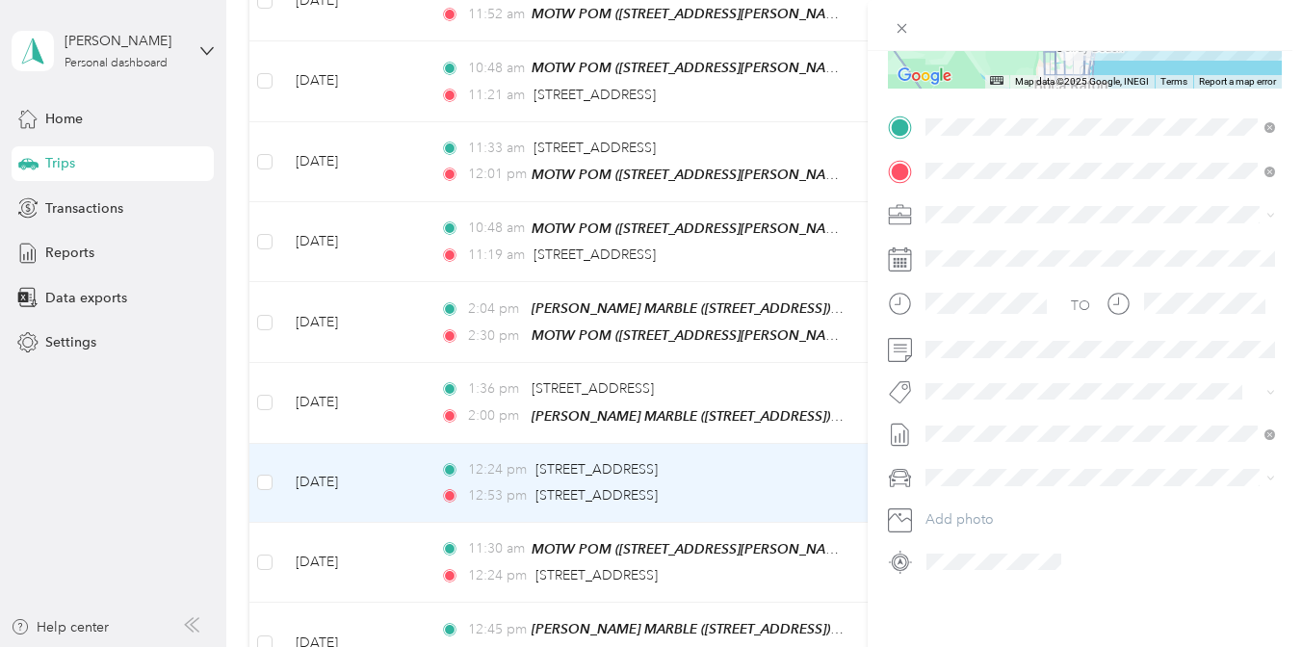
click at [846, 574] on div "Trip details Save This trip cannot be edited because it is either under review,…" at bounding box center [651, 323] width 1302 height 647
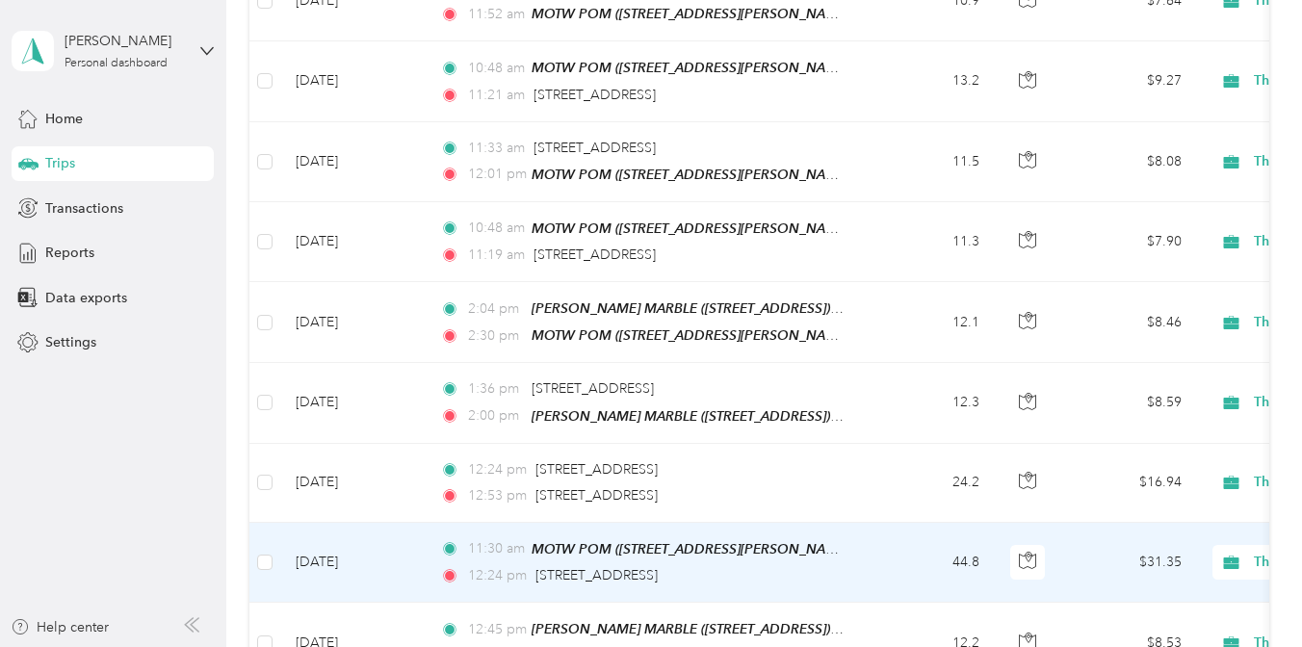
click at [846, 574] on td "11:30 am MOTW POM ([STREET_ADDRESS][PERSON_NAME] ) ([STREET_ADDRESS][PERSON_NAM…" at bounding box center [646, 563] width 443 height 80
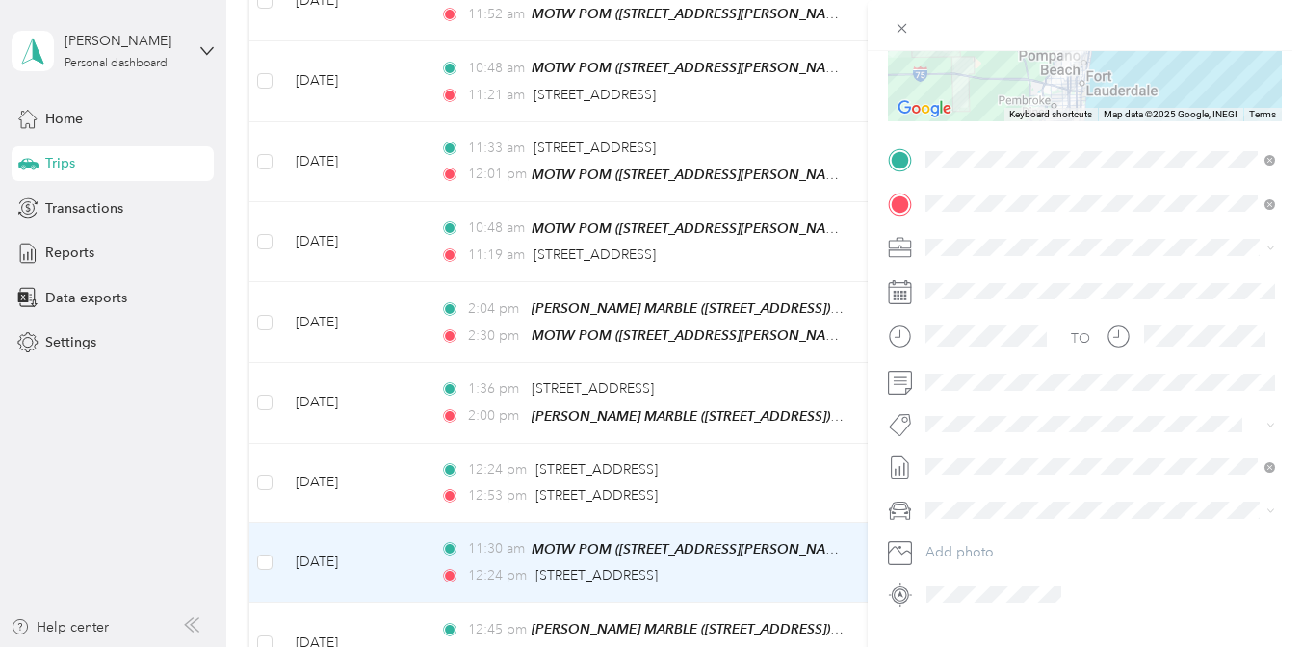
scroll to position [349, 0]
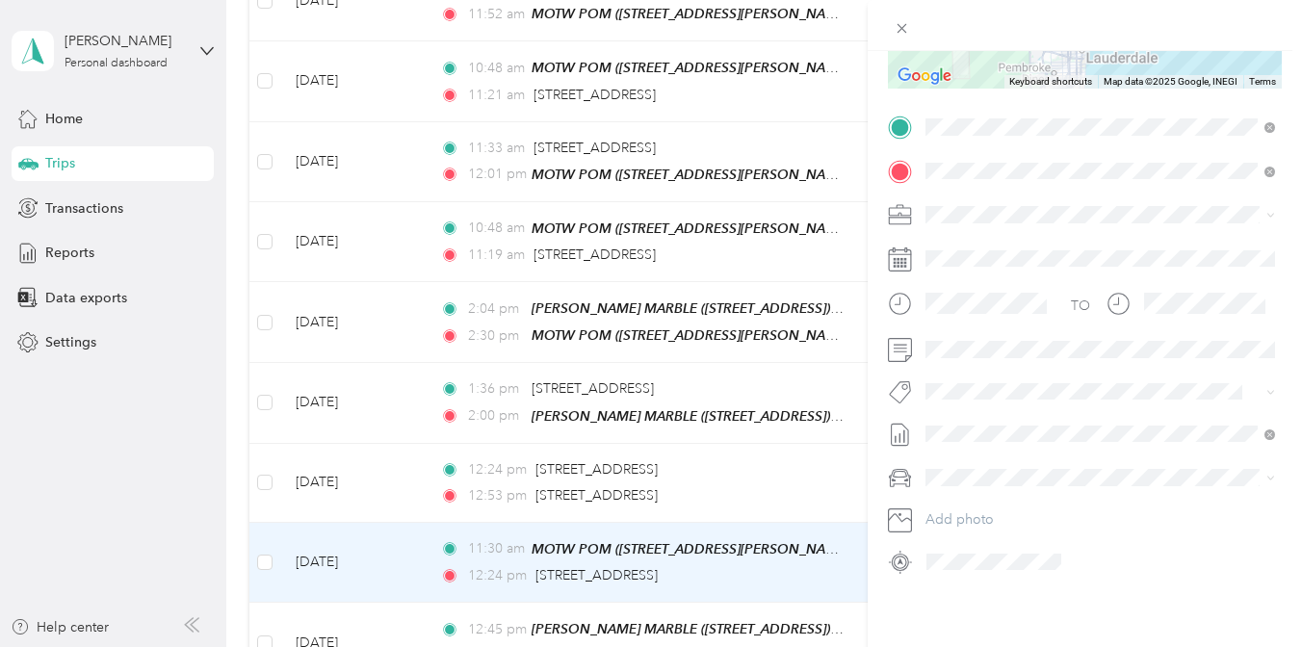
click at [824, 556] on div "Trip details Save This trip cannot be edited because it is either under review,…" at bounding box center [651, 323] width 1302 height 647
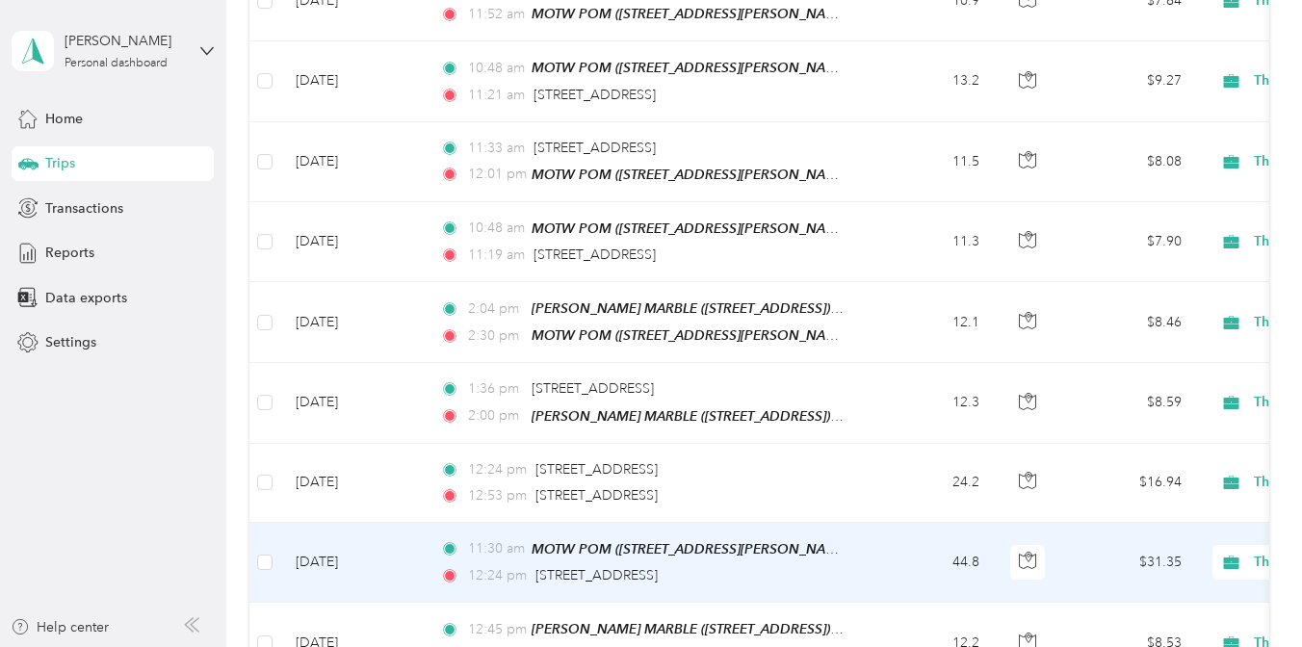
click at [888, 580] on td "44.8" at bounding box center [931, 563] width 127 height 80
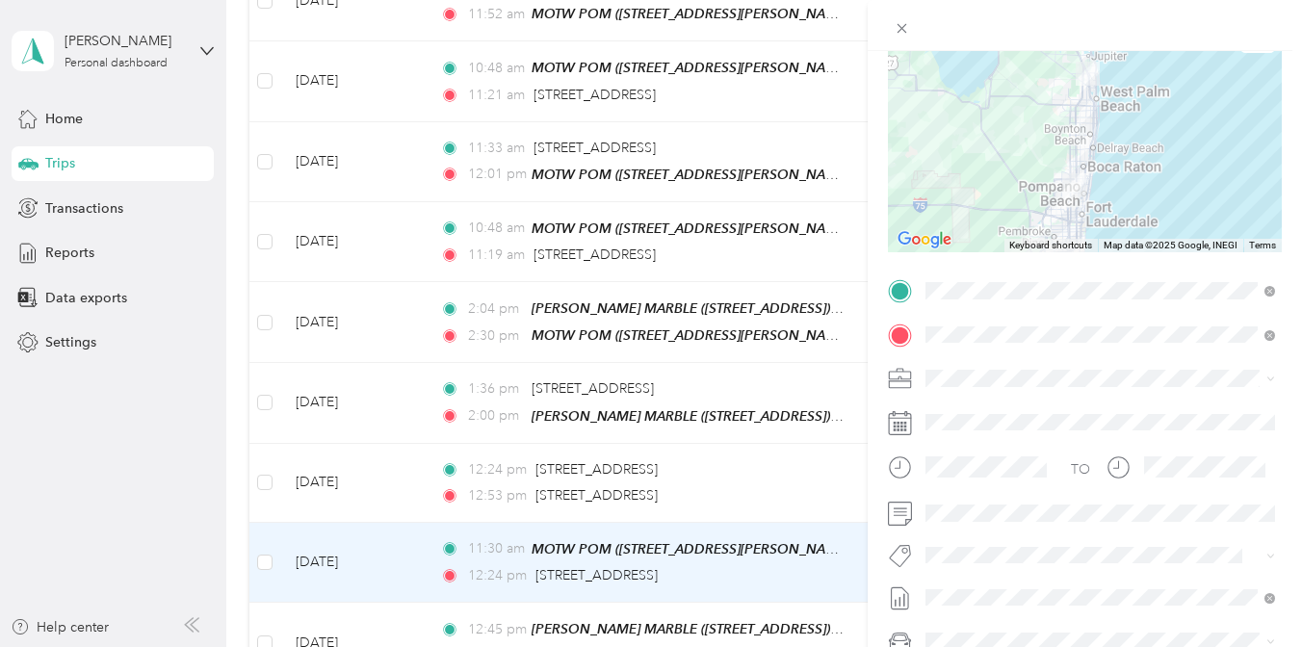
scroll to position [186, 0]
click at [753, 525] on div "Trip details Save This trip cannot be edited because it is either under review,…" at bounding box center [651, 323] width 1302 height 647
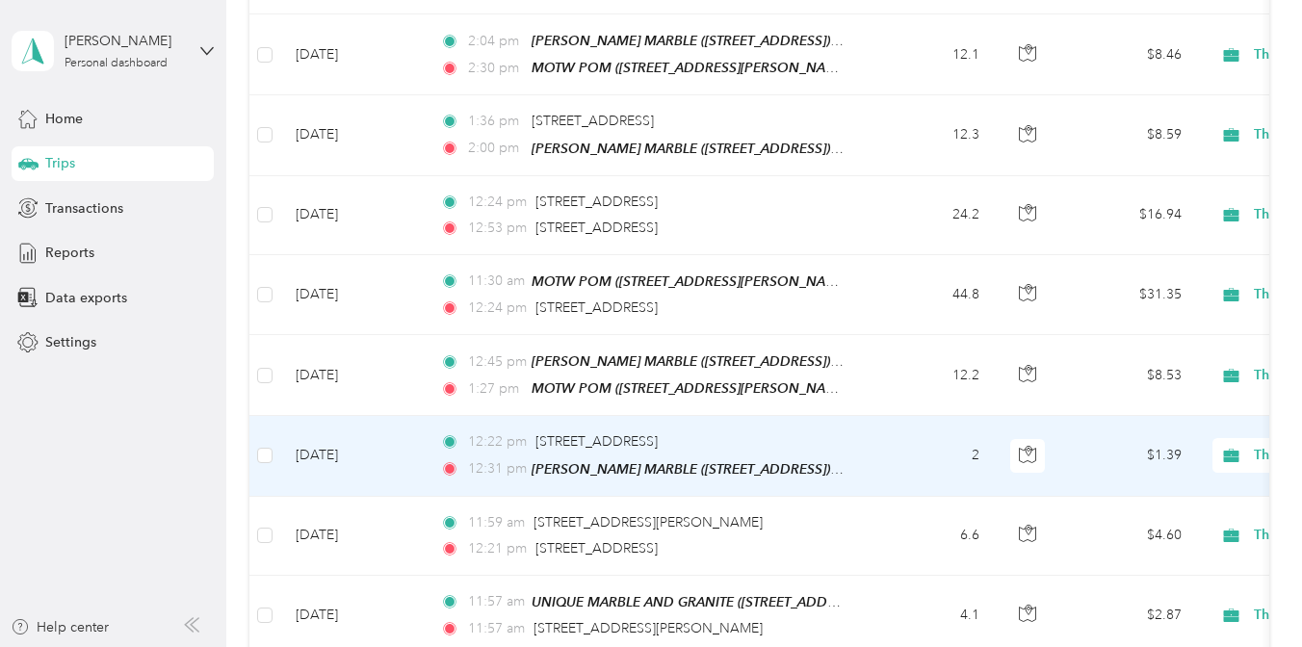
scroll to position [662, 0]
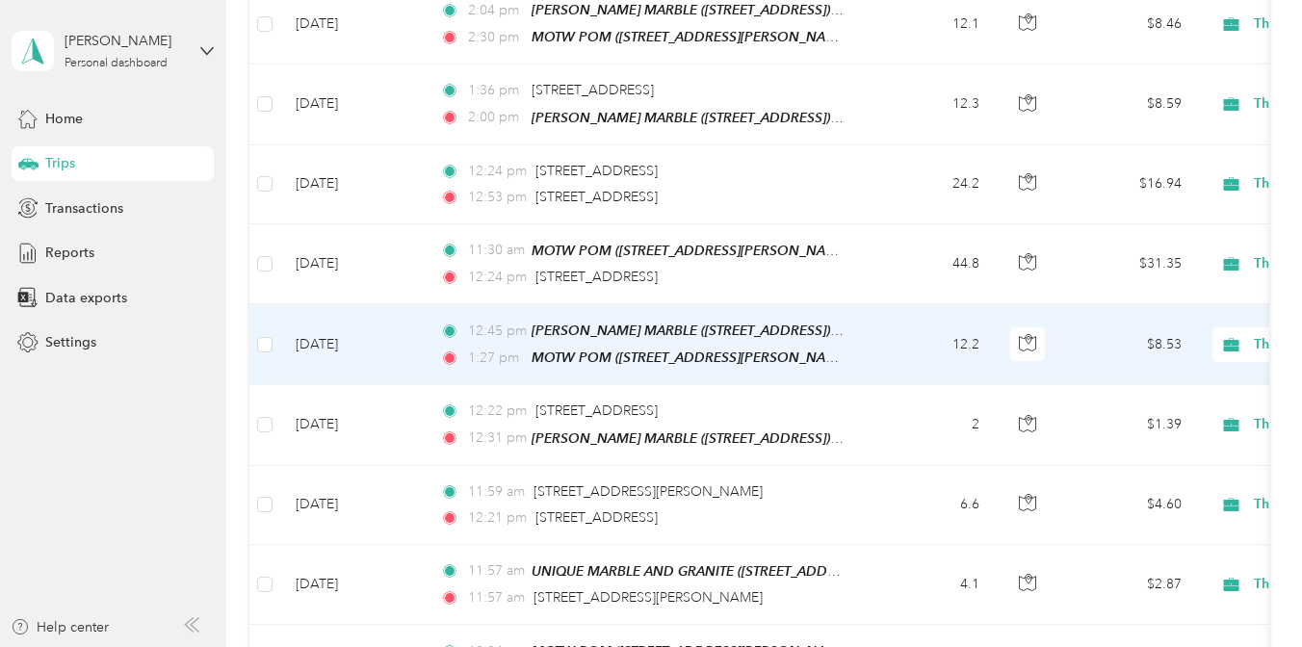
click at [865, 323] on td "12:45 pm [PERSON_NAME] MARBLE ([STREET_ADDRESS]) ([STREET_ADDRESS]) 1:27 pm MOT…" at bounding box center [646, 344] width 443 height 81
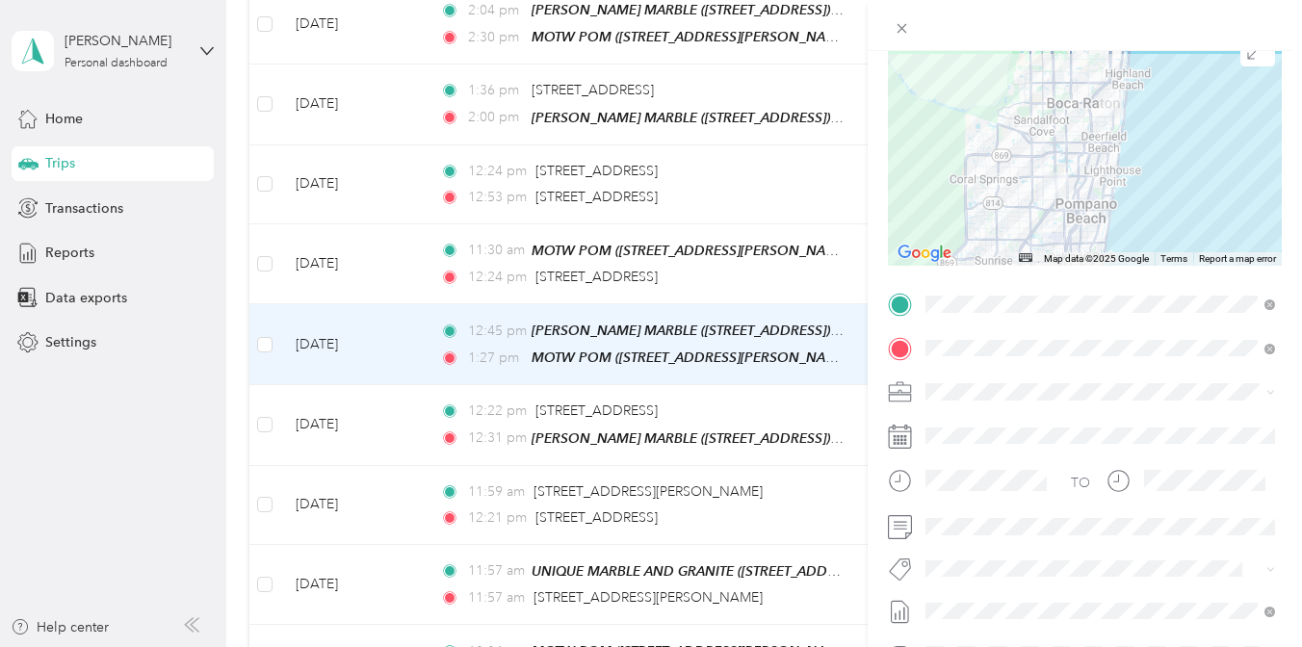
scroll to position [177, 0]
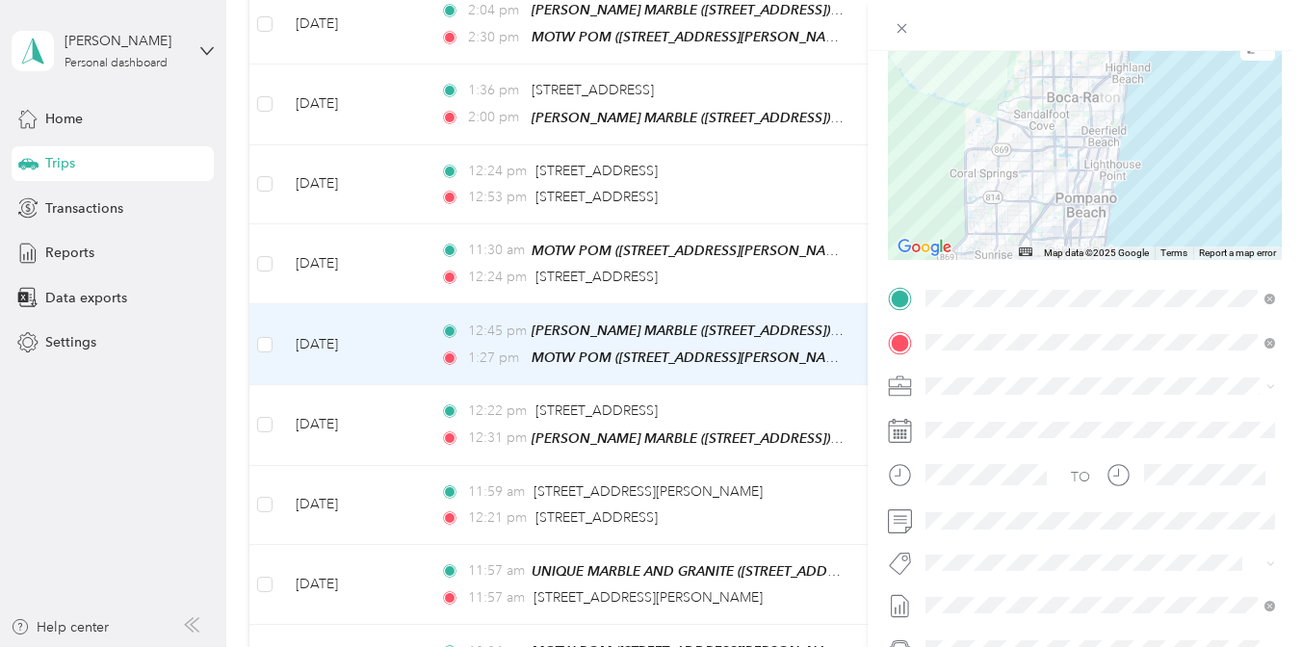
click at [828, 410] on div "Trip details Save This trip cannot be edited because it is either under review,…" at bounding box center [651, 323] width 1302 height 647
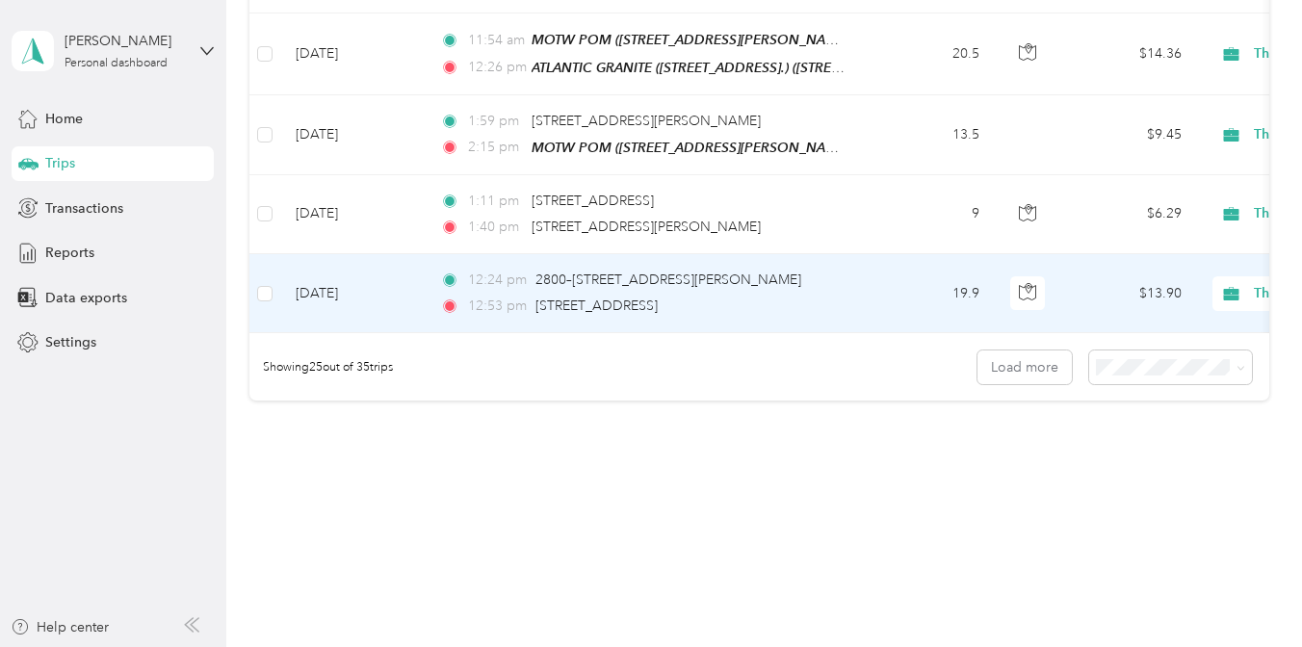
scroll to position [2004, 0]
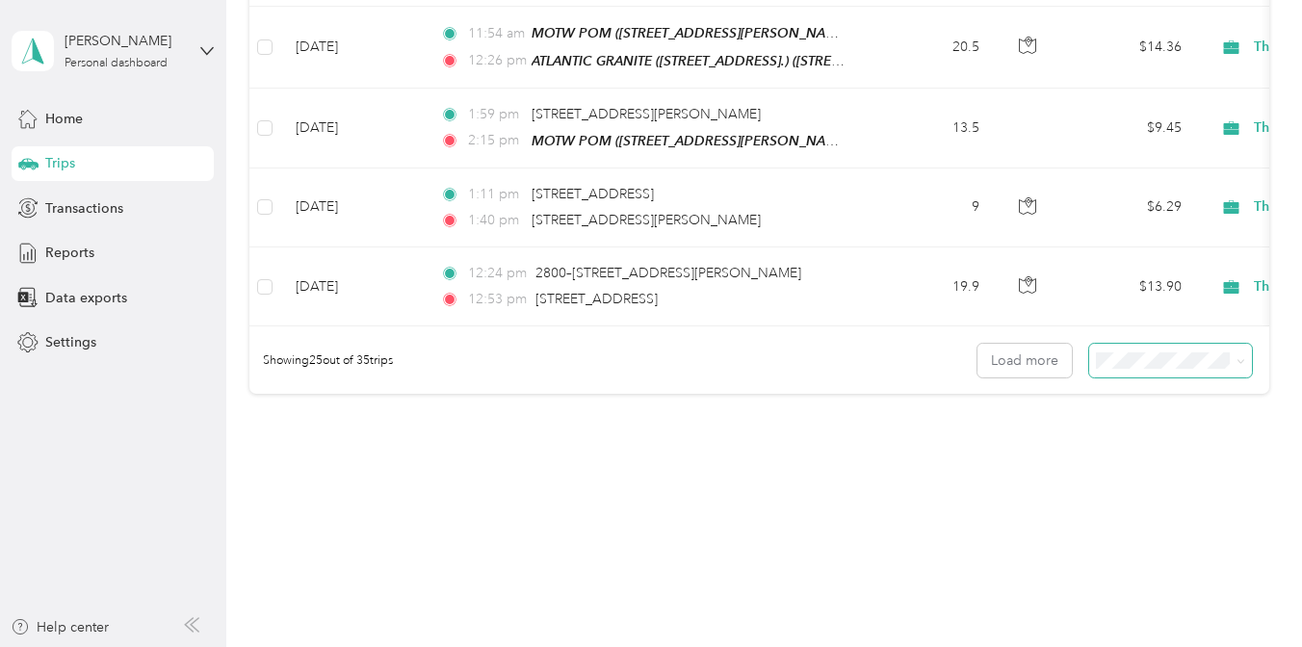
click at [1189, 359] on span at bounding box center [1171, 361] width 164 height 34
click at [1187, 359] on span at bounding box center [1171, 361] width 164 height 34
click at [1208, 444] on div "100 per load" at bounding box center [1180, 450] width 137 height 20
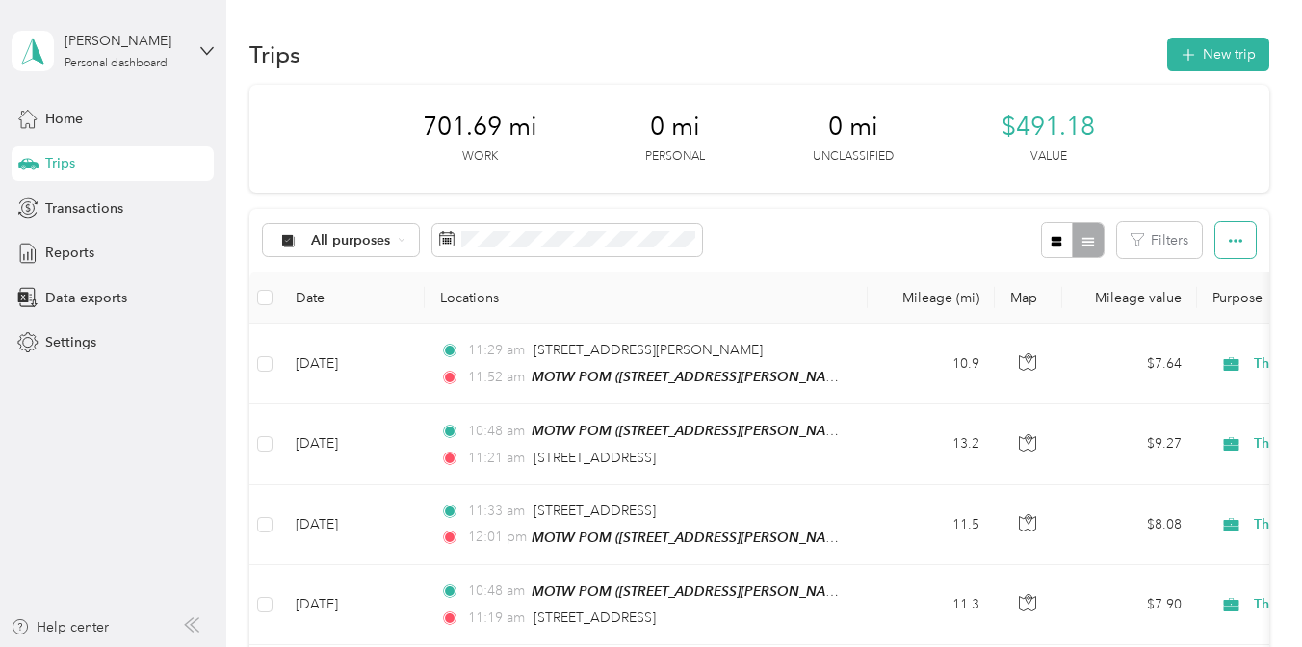
click at [1240, 245] on icon "button" at bounding box center [1235, 240] width 13 height 13
click at [1239, 308] on div "Export" at bounding box center [1223, 310] width 53 height 20
click at [1228, 310] on span "Export" at bounding box center [1217, 310] width 40 height 16
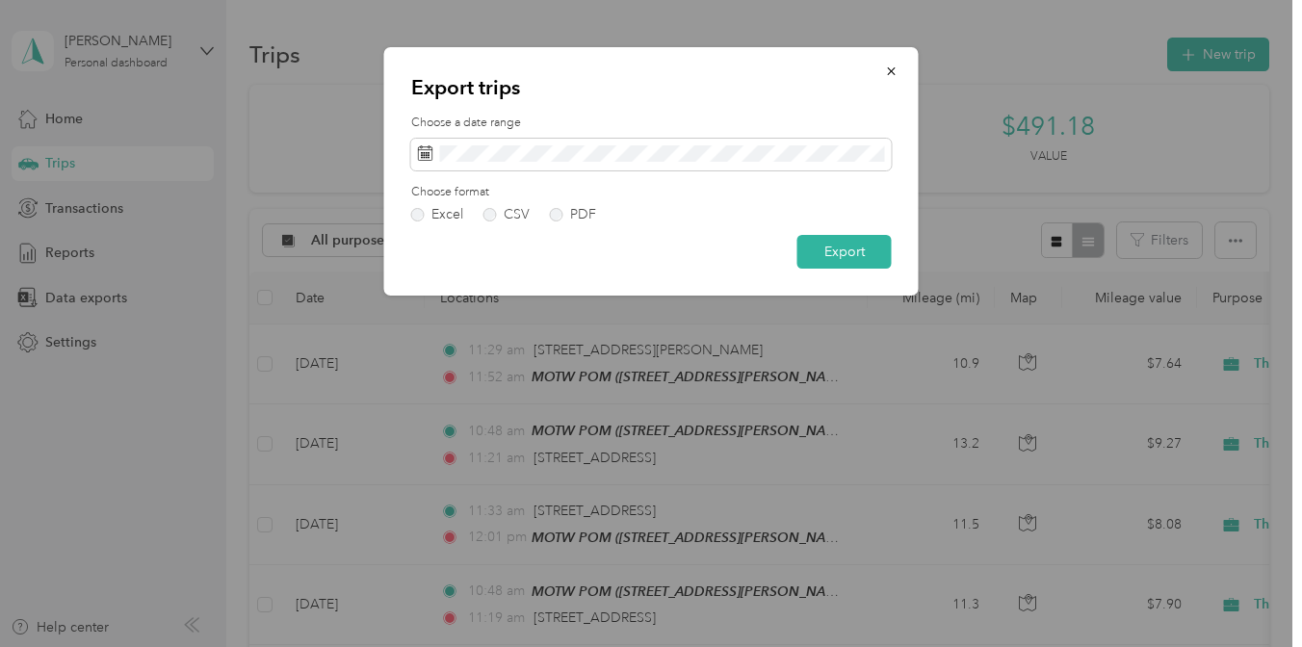
click at [559, 221] on form "Choose a date range Choose format Excel CSV PDF Export" at bounding box center [651, 192] width 481 height 154
click at [558, 218] on label "PDF" at bounding box center [573, 214] width 46 height 13
click at [877, 243] on button "Export" at bounding box center [844, 252] width 94 height 34
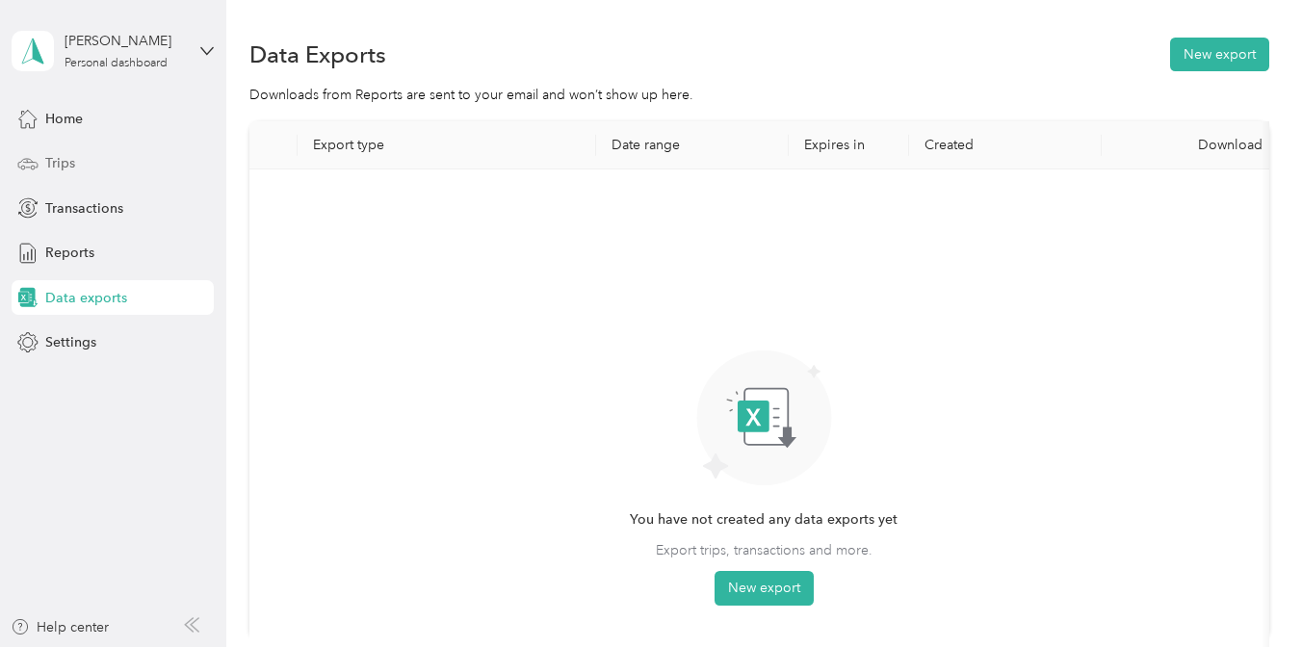
click at [99, 151] on div "Trips" at bounding box center [113, 163] width 202 height 35
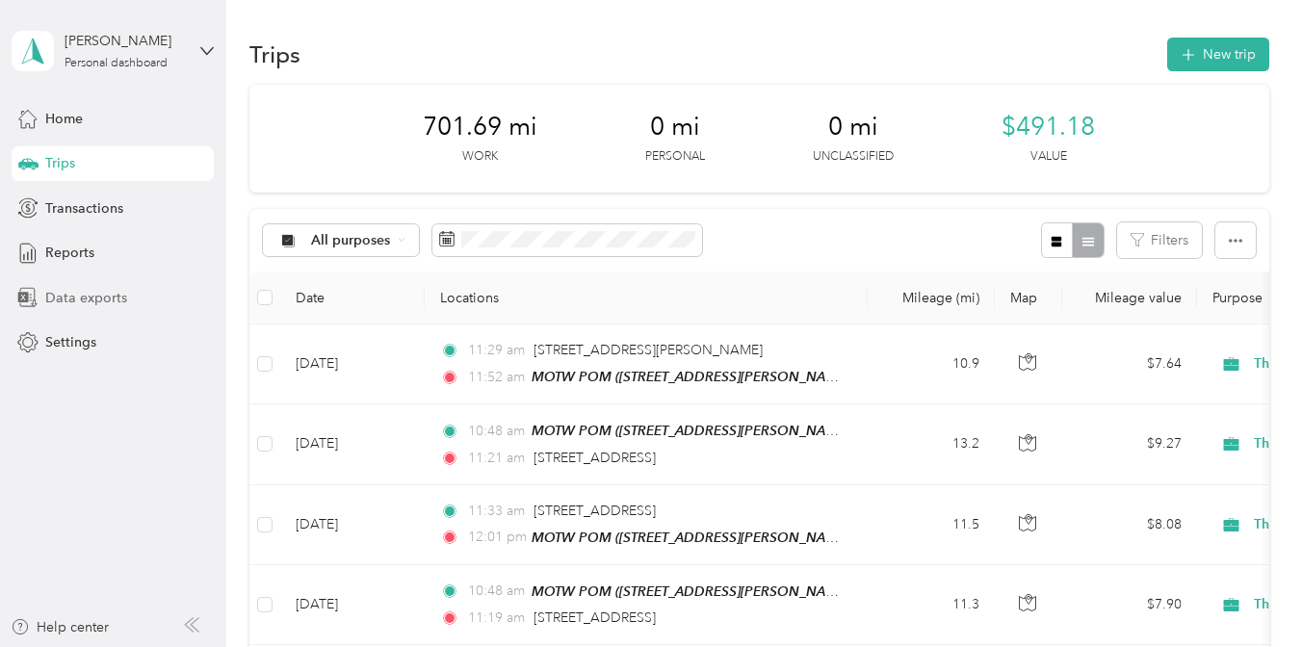
click at [122, 296] on span "Data exports" at bounding box center [86, 298] width 82 height 20
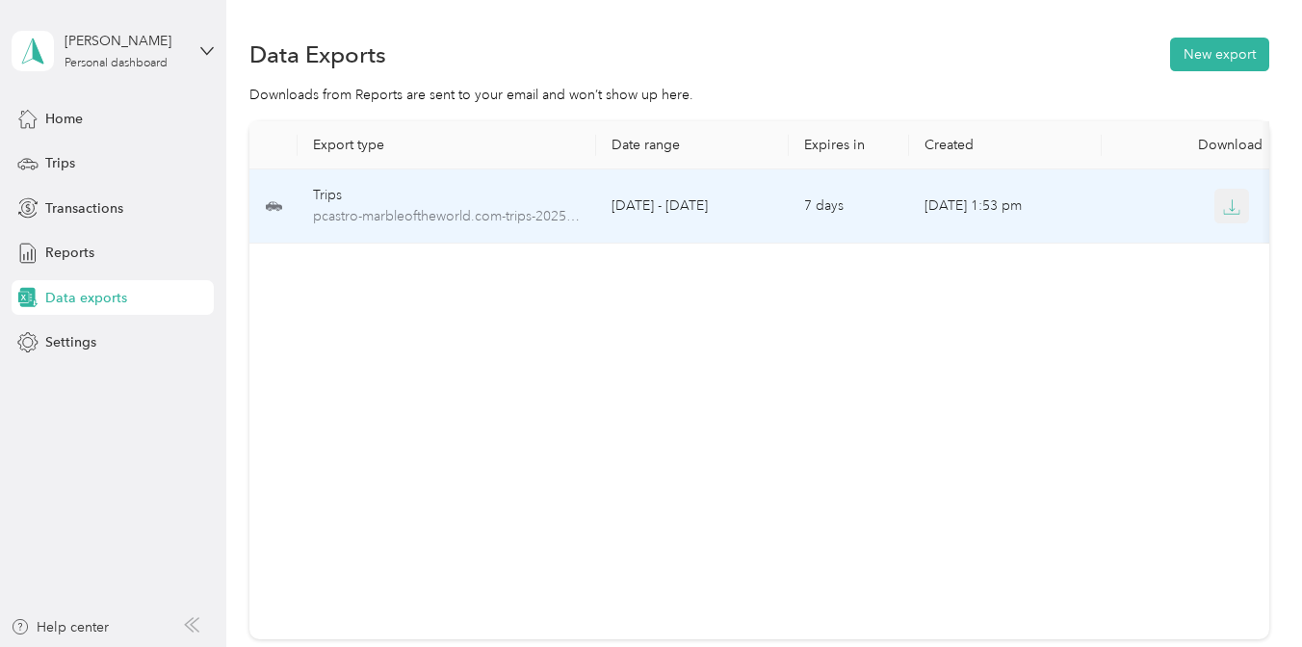
click at [1240, 199] on button "button" at bounding box center [1231, 206] width 35 height 35
click at [566, 217] on span "pcastro-marbleoftheworld.com-trips-2025-09-01-2025-09-30.pdf" at bounding box center [447, 216] width 268 height 21
click at [667, 222] on td "[DATE] - [DATE]" at bounding box center [692, 206] width 193 height 74
click at [1242, 207] on button "button" at bounding box center [1231, 206] width 35 height 35
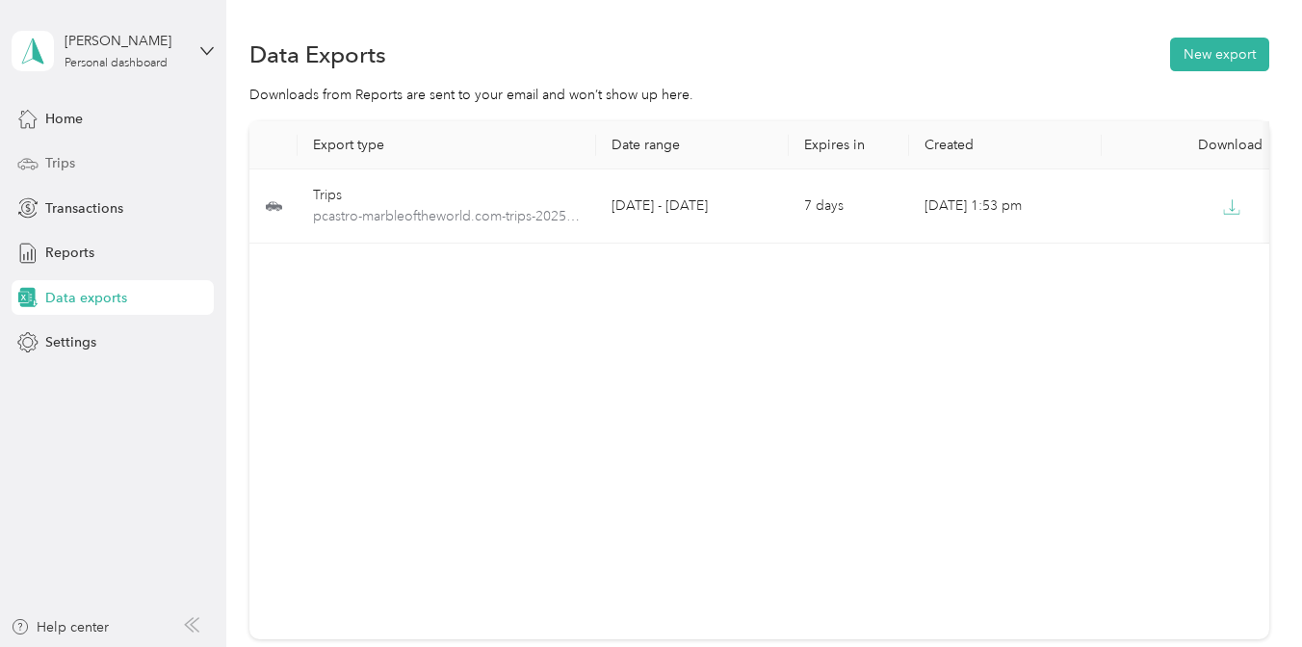
click at [41, 167] on div "Trips" at bounding box center [113, 163] width 202 height 35
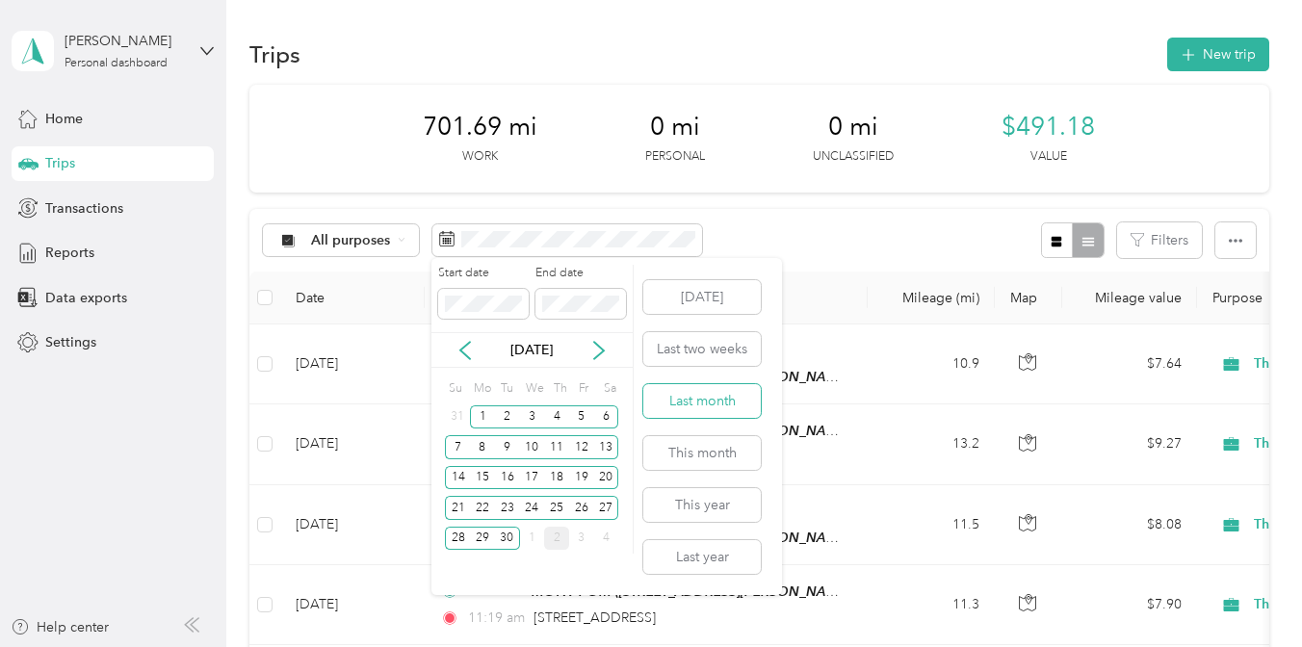
click at [673, 407] on button "Last month" at bounding box center [701, 401] width 117 height 34
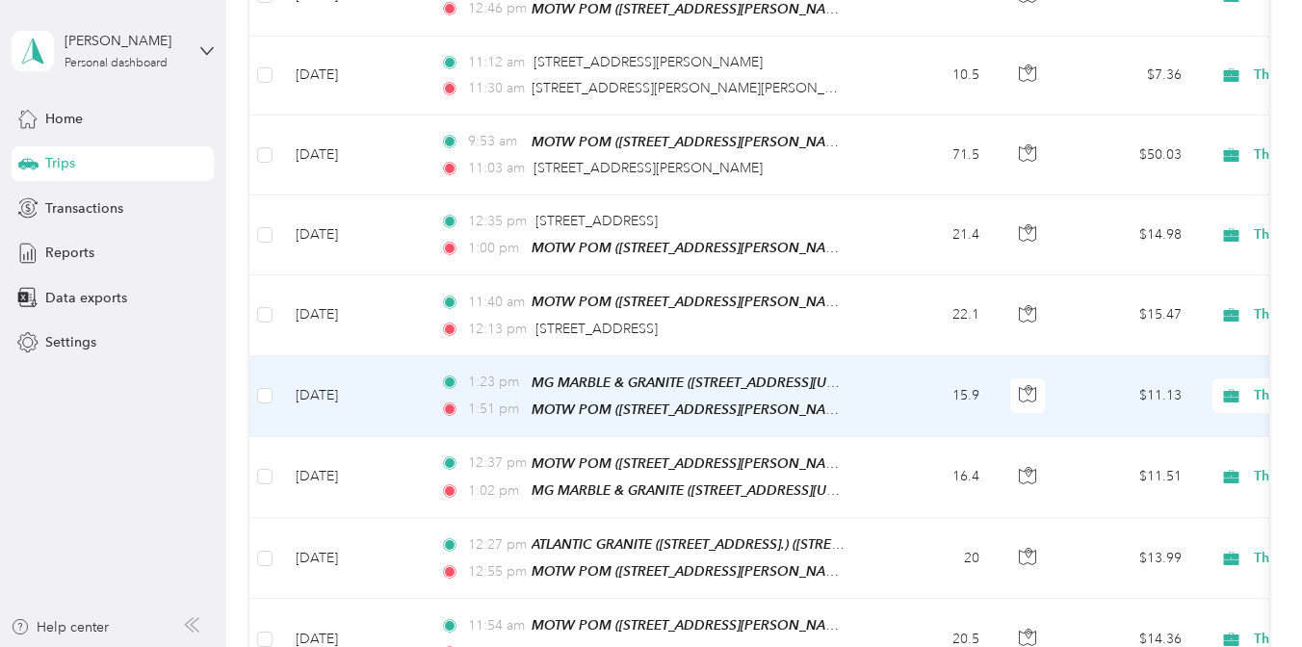
scroll to position [1414, 0]
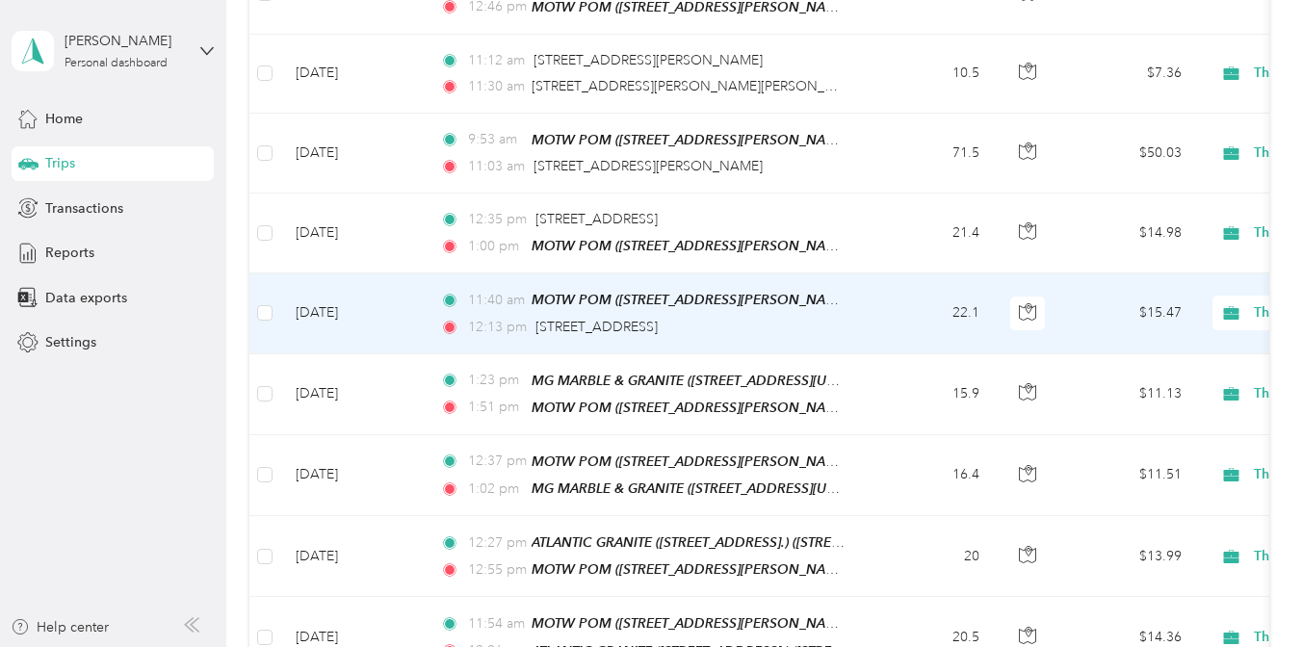
click at [898, 320] on td "22.1" at bounding box center [931, 313] width 127 height 80
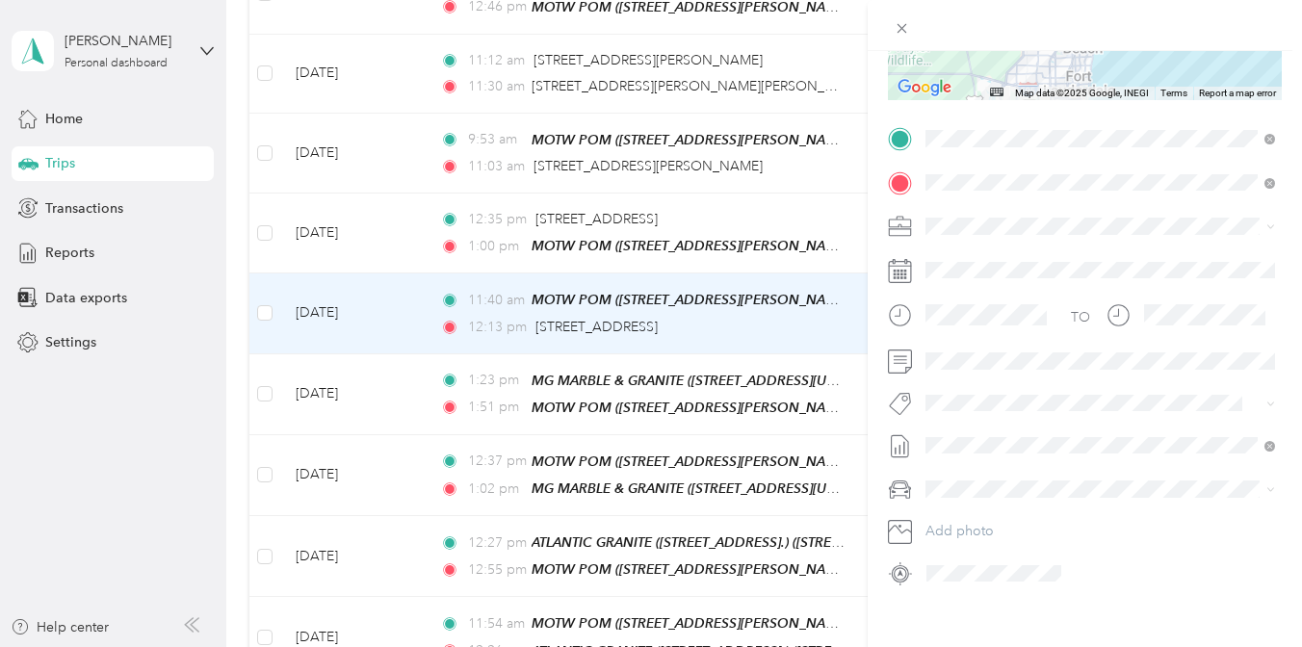
scroll to position [349, 0]
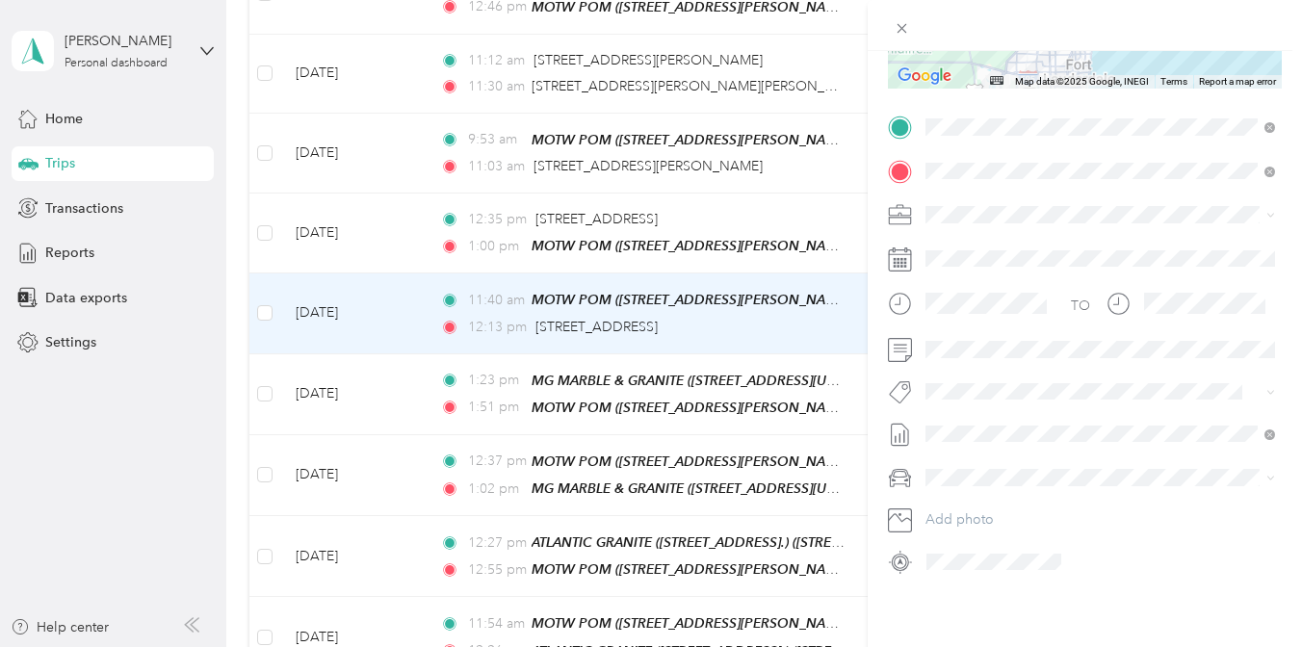
click at [652, 222] on div "Trip details Save This trip cannot be edited because it is either under review,…" at bounding box center [651, 323] width 1302 height 647
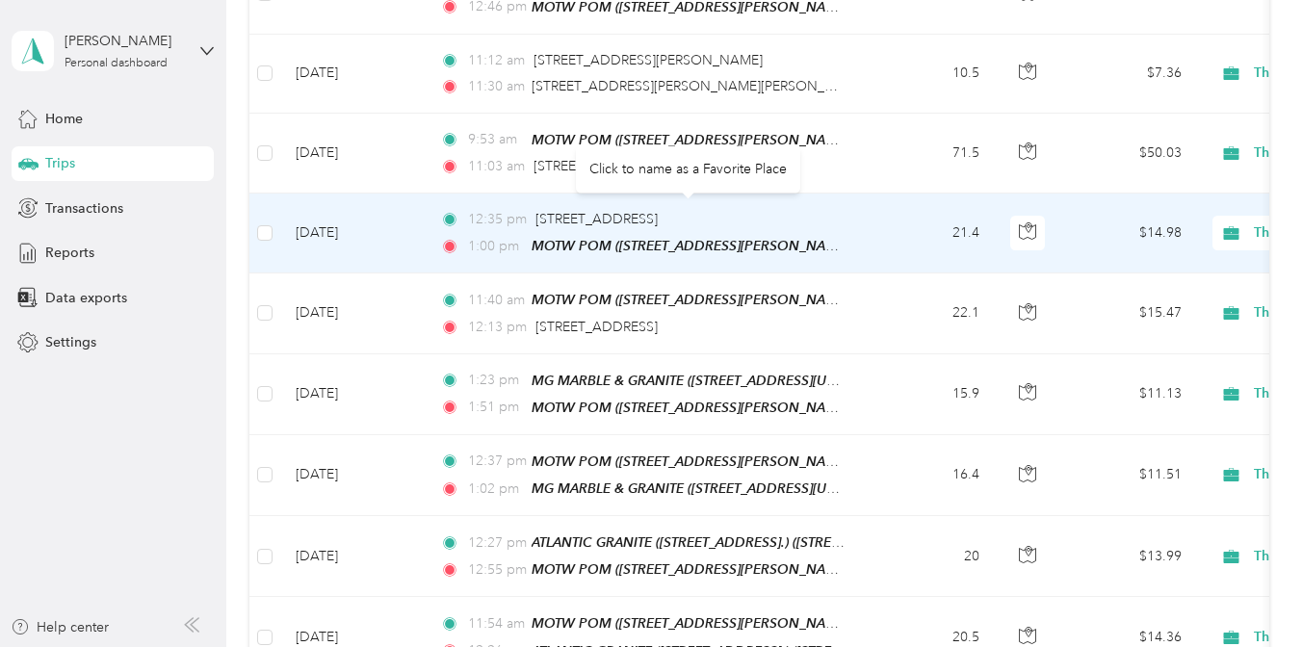
click at [656, 221] on div "[STREET_ADDRESS]" at bounding box center [596, 219] width 122 height 21
click at [900, 247] on td "21.4" at bounding box center [931, 234] width 127 height 80
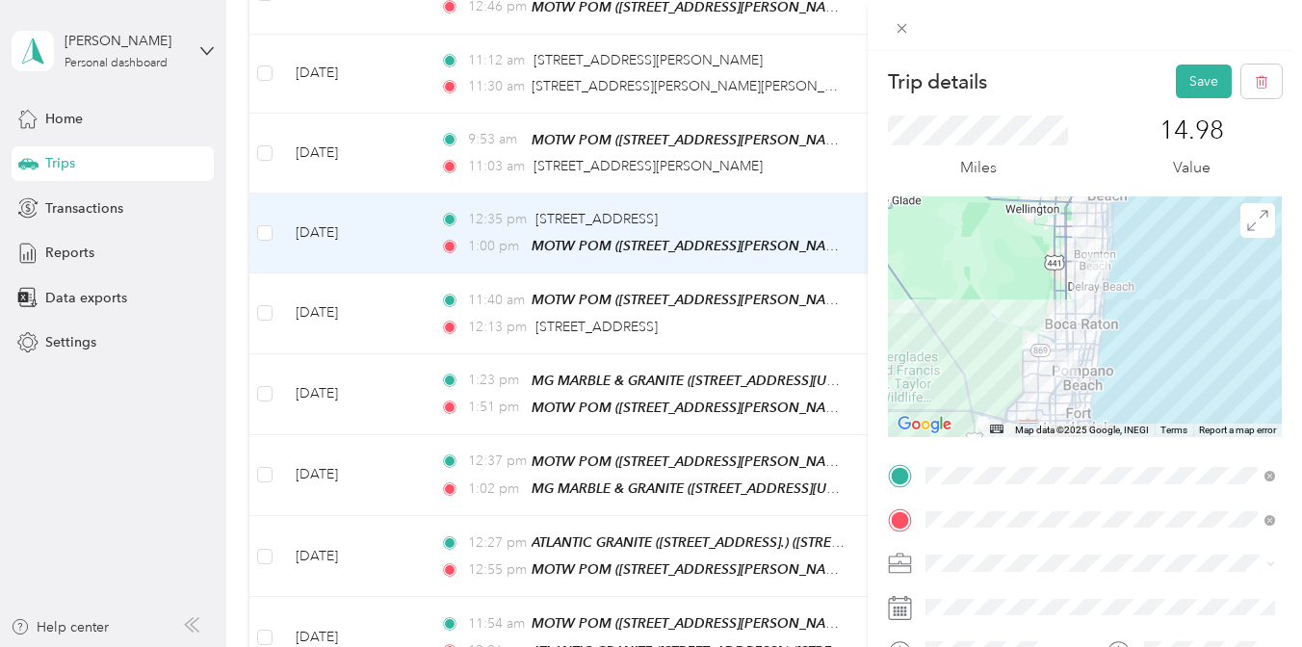
click at [1191, 61] on div "Trip details Save This trip cannot be edited because it is either under review,…" at bounding box center [1085, 374] width 434 height 647
click at [1191, 82] on button "Save" at bounding box center [1204, 82] width 56 height 34
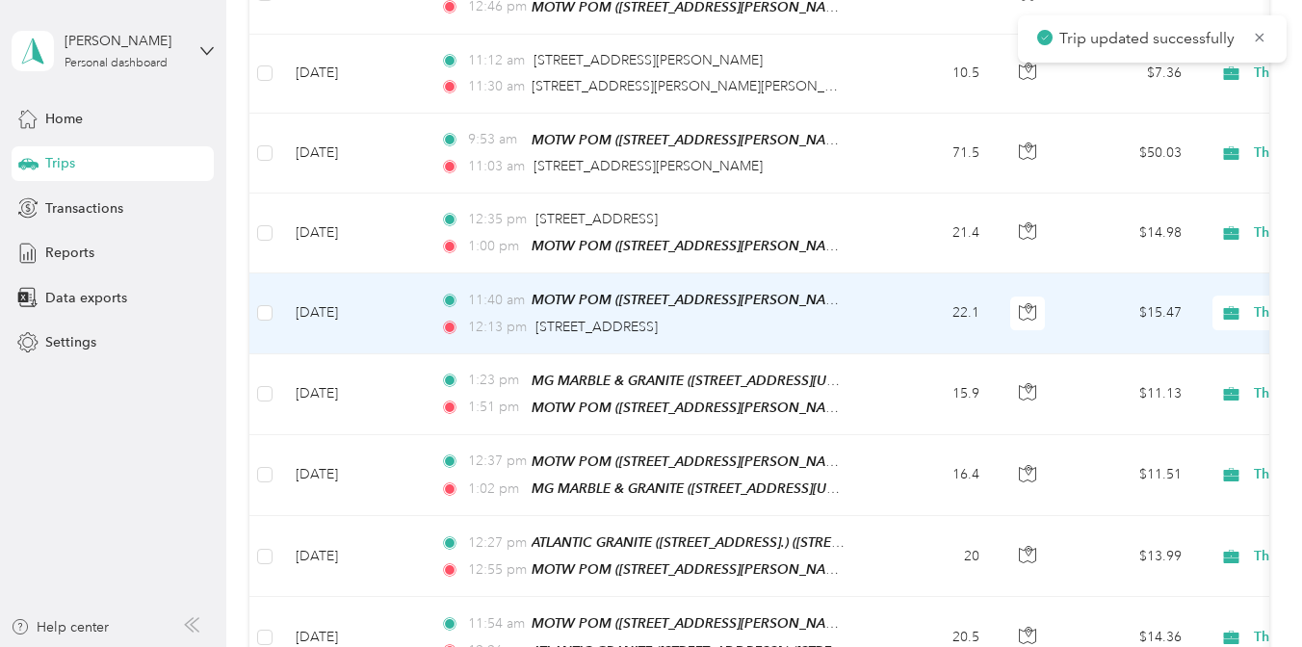
click at [859, 297] on td "11:40 am MOTW POM ([STREET_ADDRESS][PERSON_NAME] ) ([STREET_ADDRESS][PERSON_NAM…" at bounding box center [646, 313] width 443 height 80
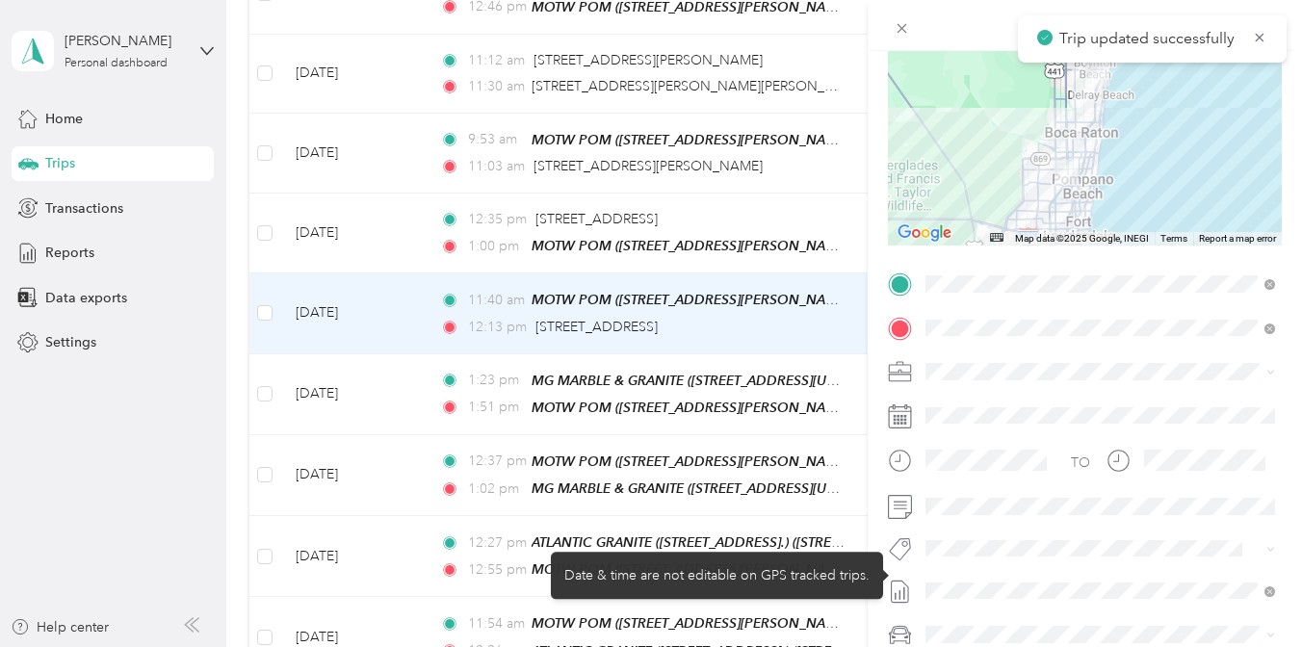
scroll to position [213, 0]
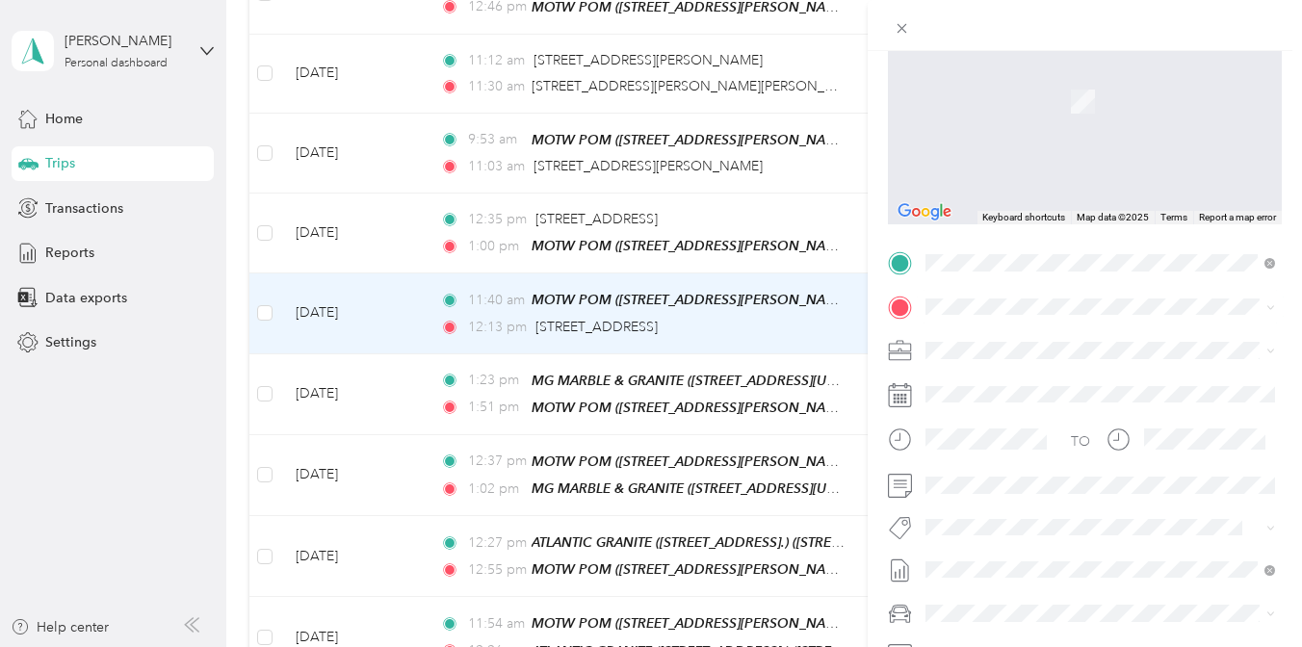
click at [1005, 379] on span "[STREET_ADDRESS][US_STATE]" at bounding box center [1058, 370] width 193 height 17
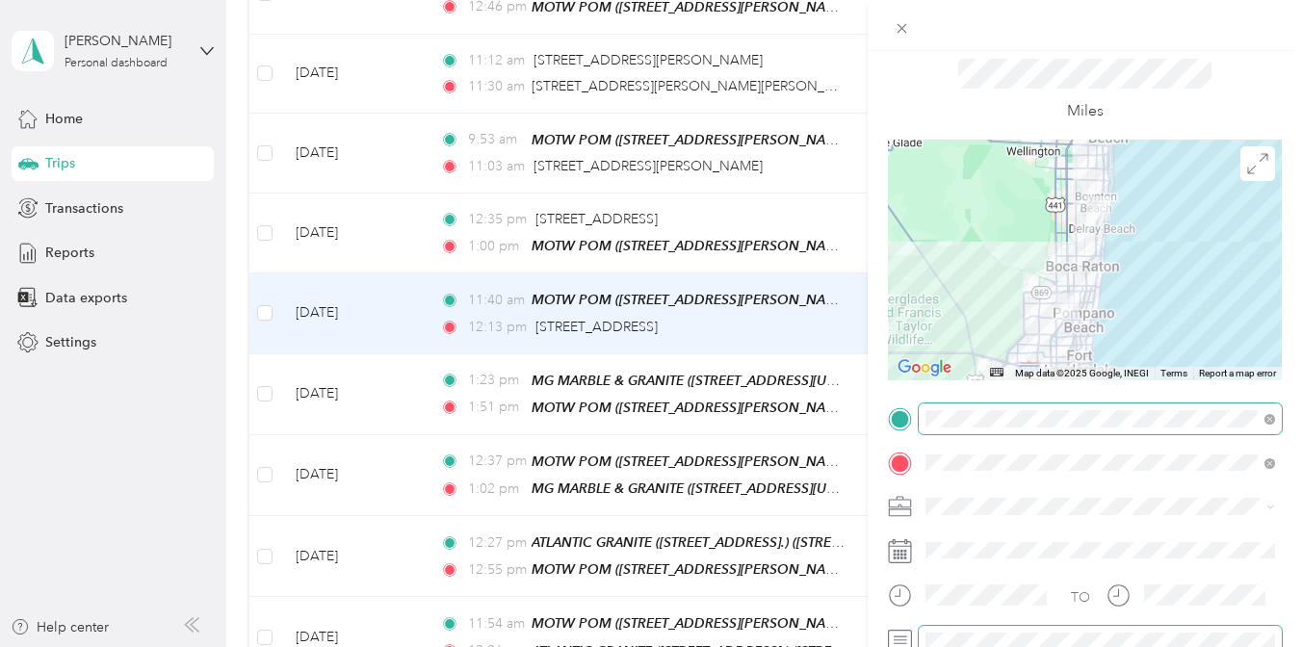
scroll to position [0, 0]
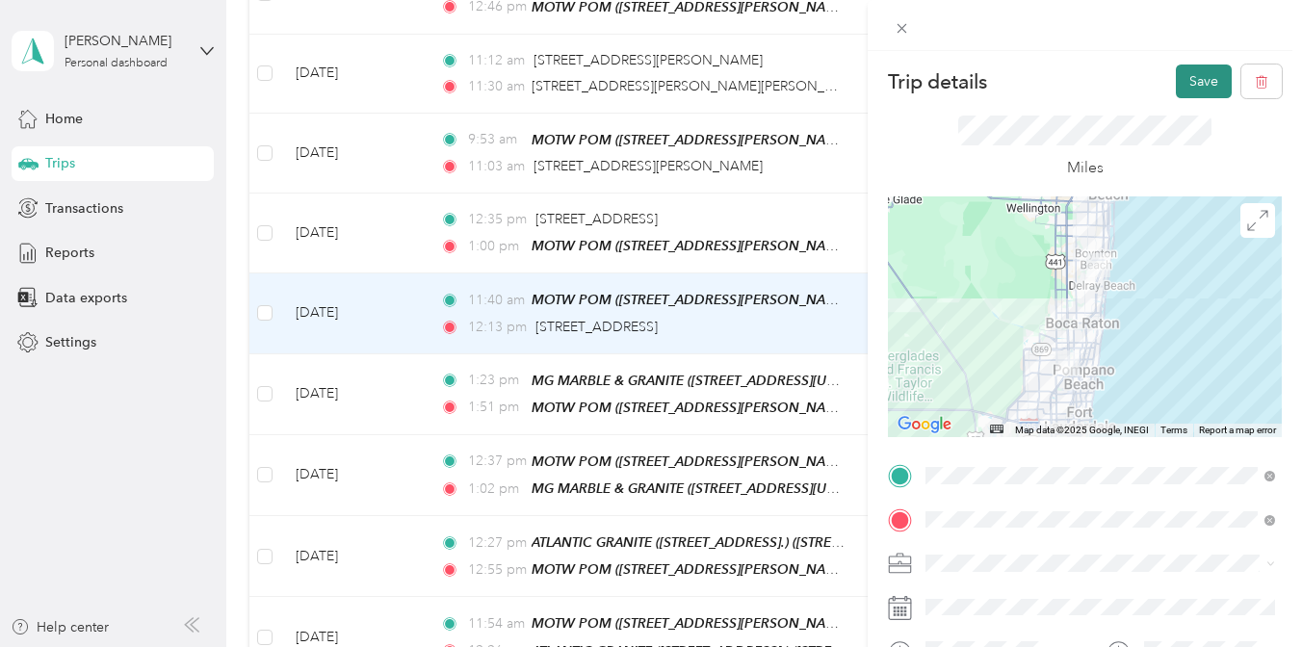
click at [1218, 69] on button "Save" at bounding box center [1204, 82] width 56 height 34
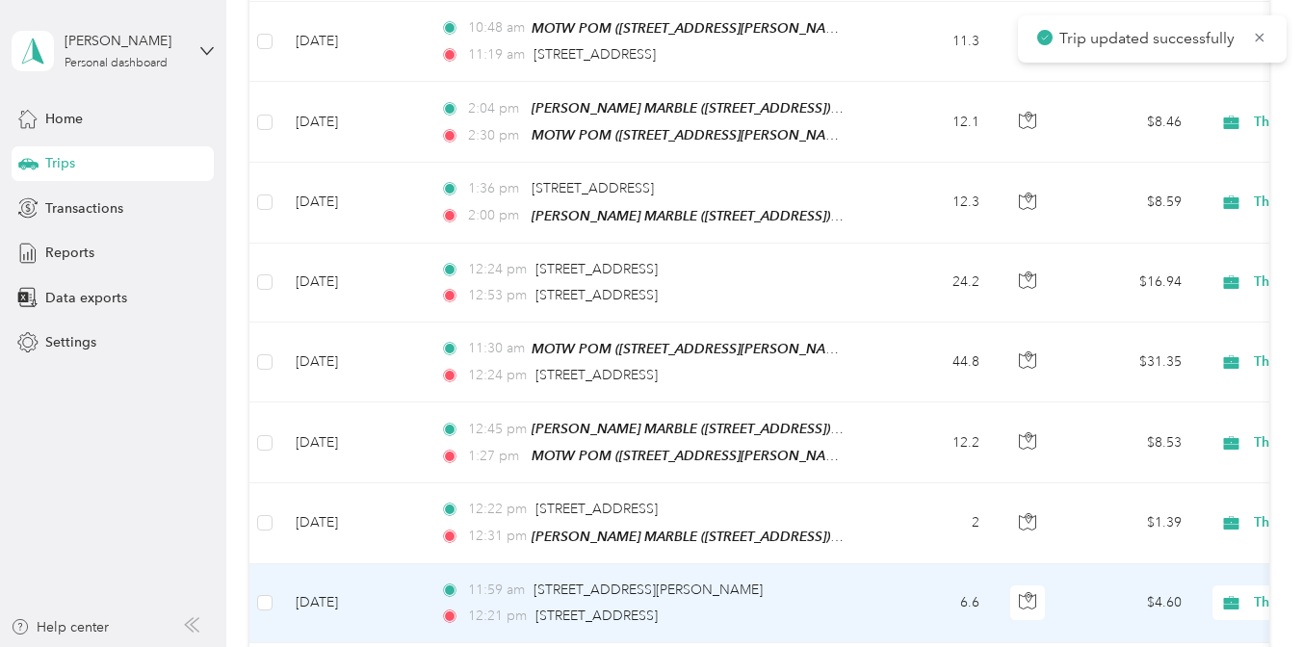
scroll to position [559, 0]
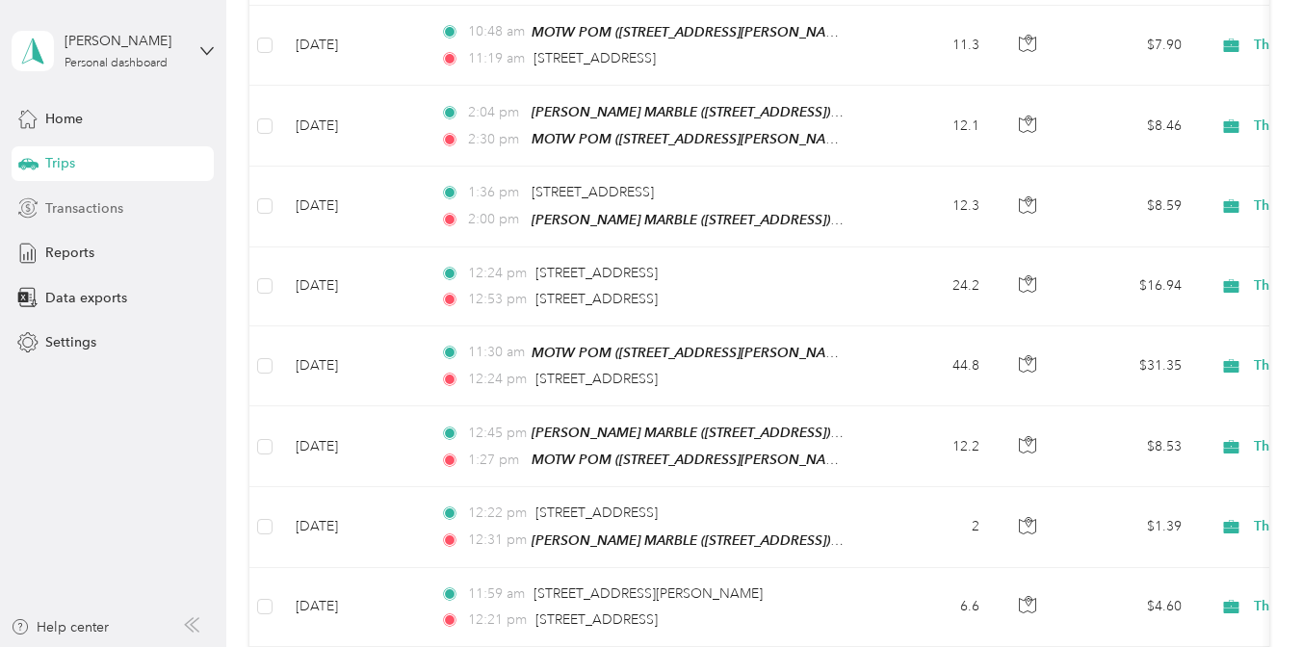
click at [83, 212] on span "Transactions" at bounding box center [84, 208] width 78 height 20
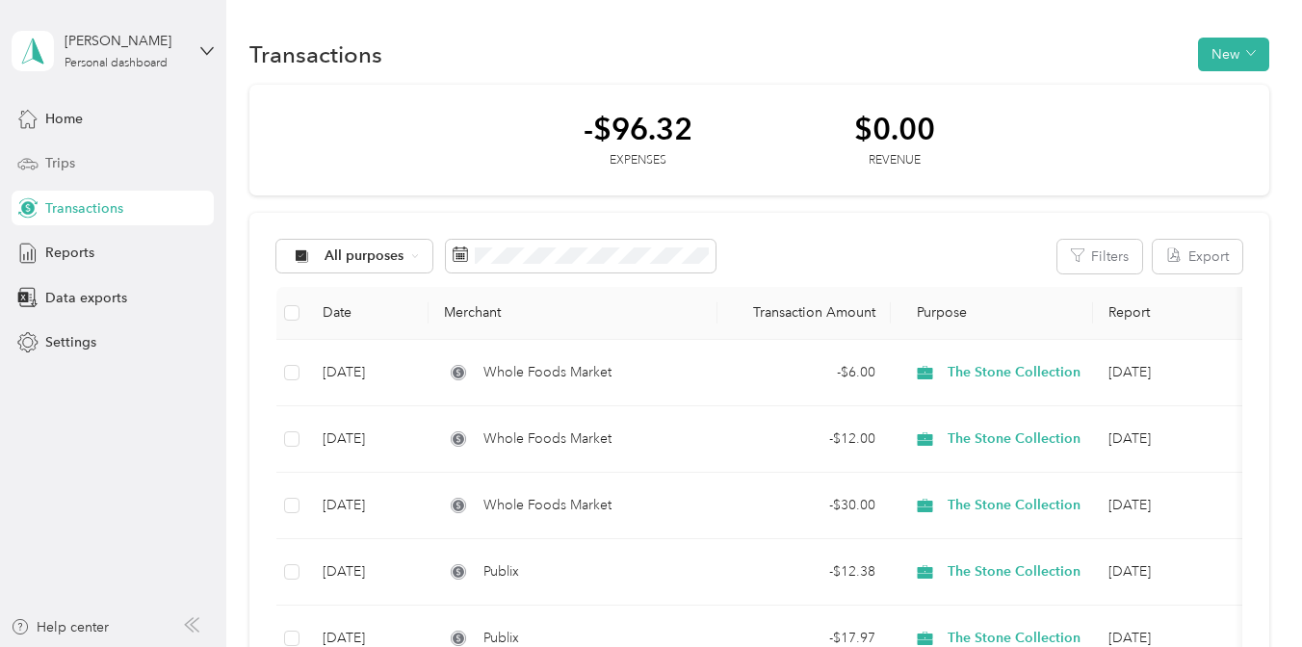
click at [104, 172] on div "Trips" at bounding box center [113, 163] width 202 height 35
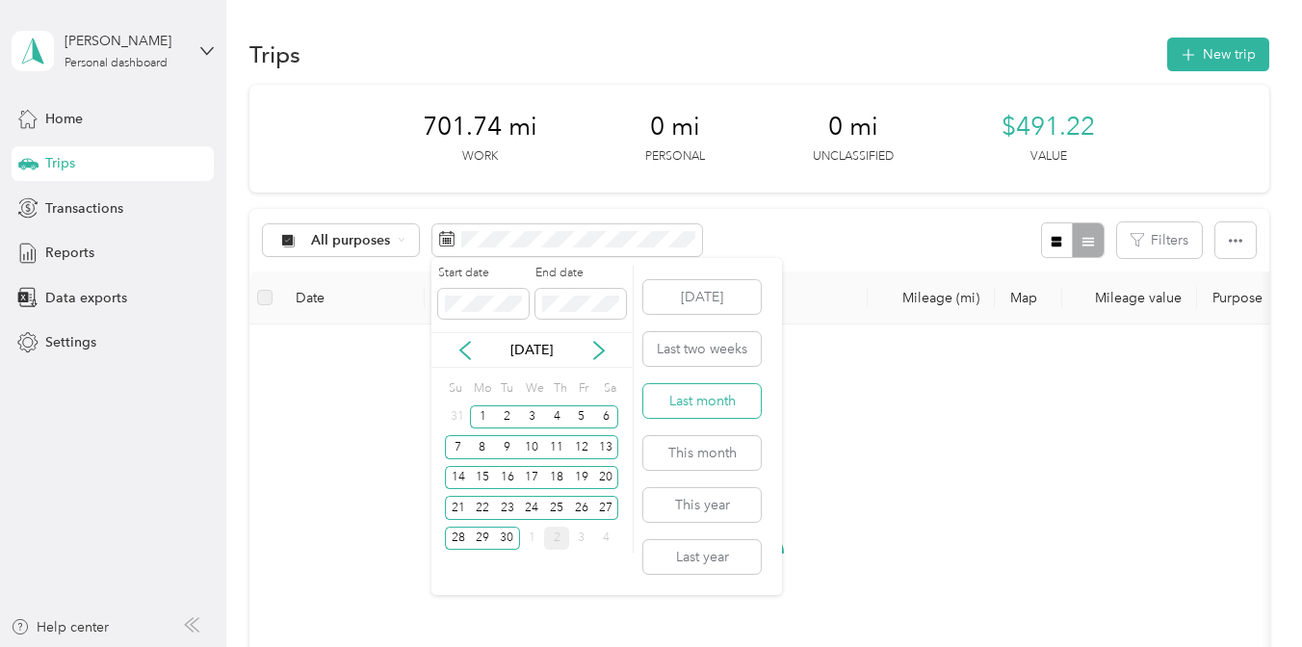
click at [709, 408] on button "Last month" at bounding box center [701, 401] width 117 height 34
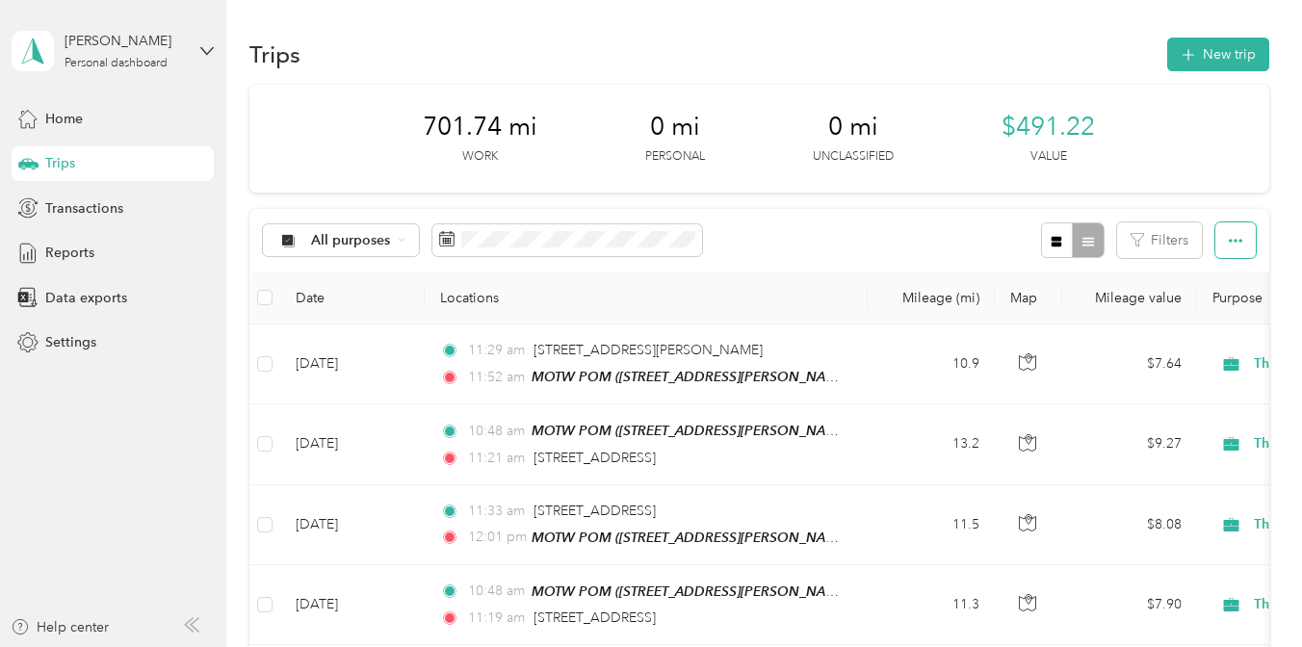
click at [1242, 253] on button "button" at bounding box center [1235, 240] width 40 height 36
click at [1205, 311] on span "Export" at bounding box center [1217, 310] width 40 height 16
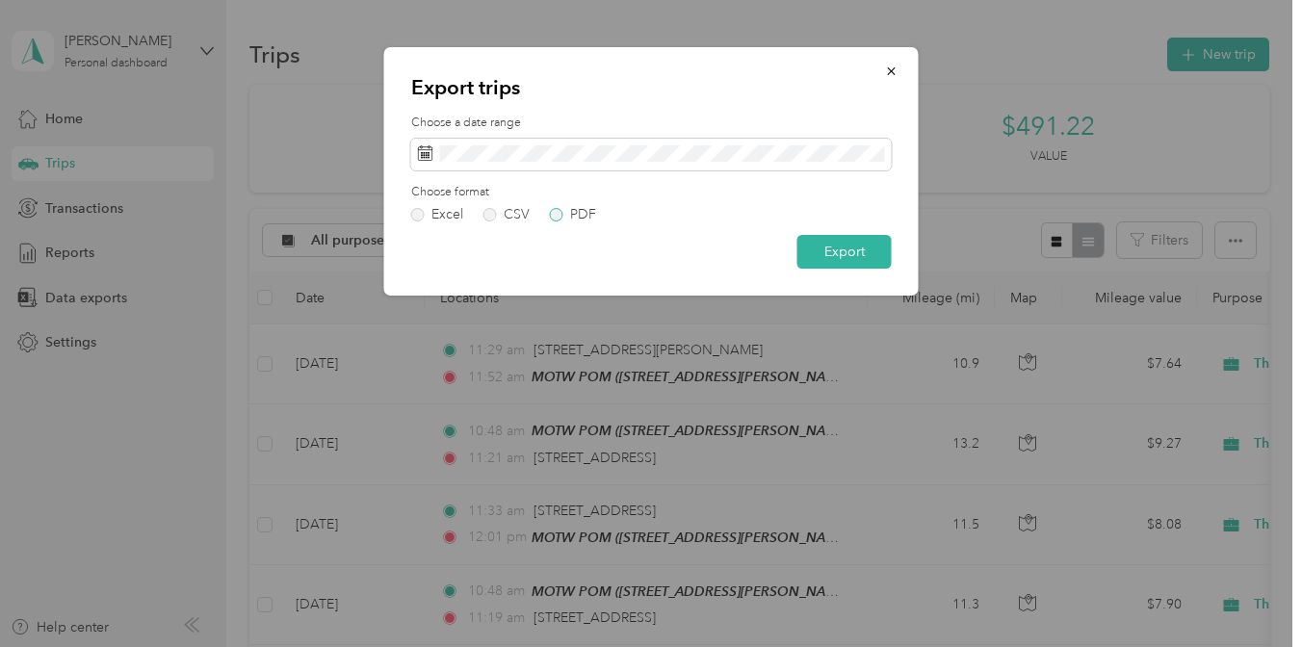
click at [553, 217] on label "PDF" at bounding box center [573, 214] width 46 height 13
click at [853, 247] on button "Export" at bounding box center [844, 252] width 94 height 34
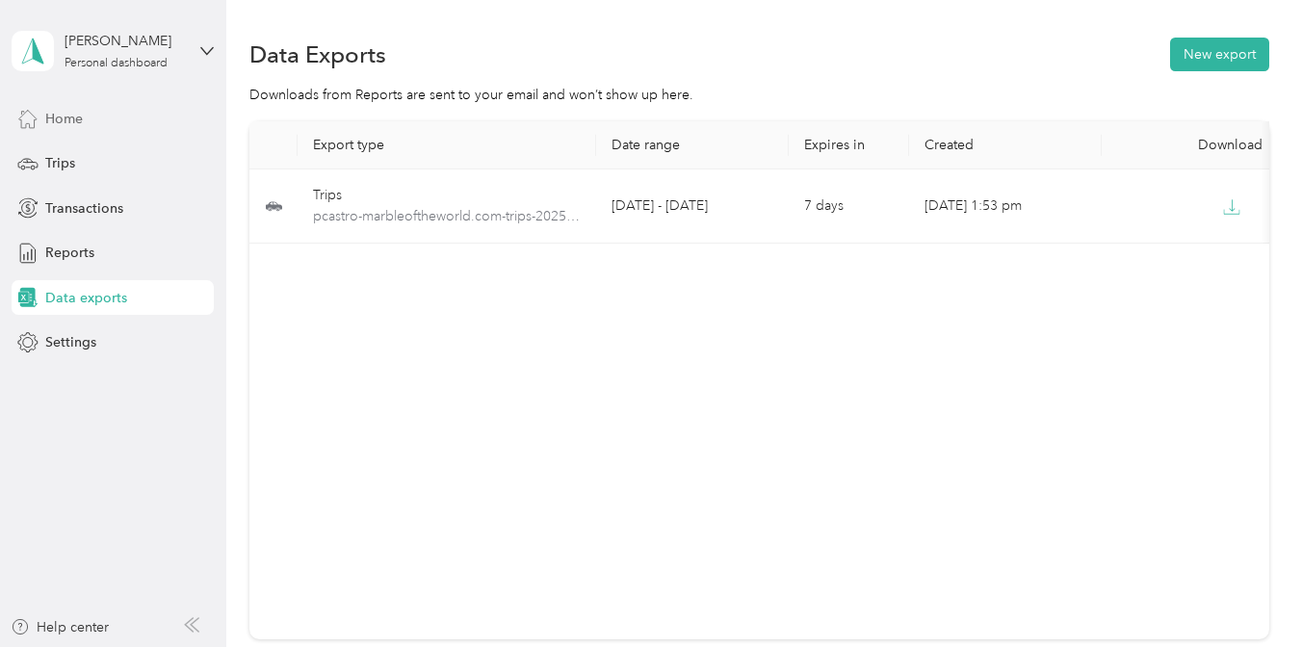
click at [57, 130] on div "Home" at bounding box center [113, 118] width 202 height 35
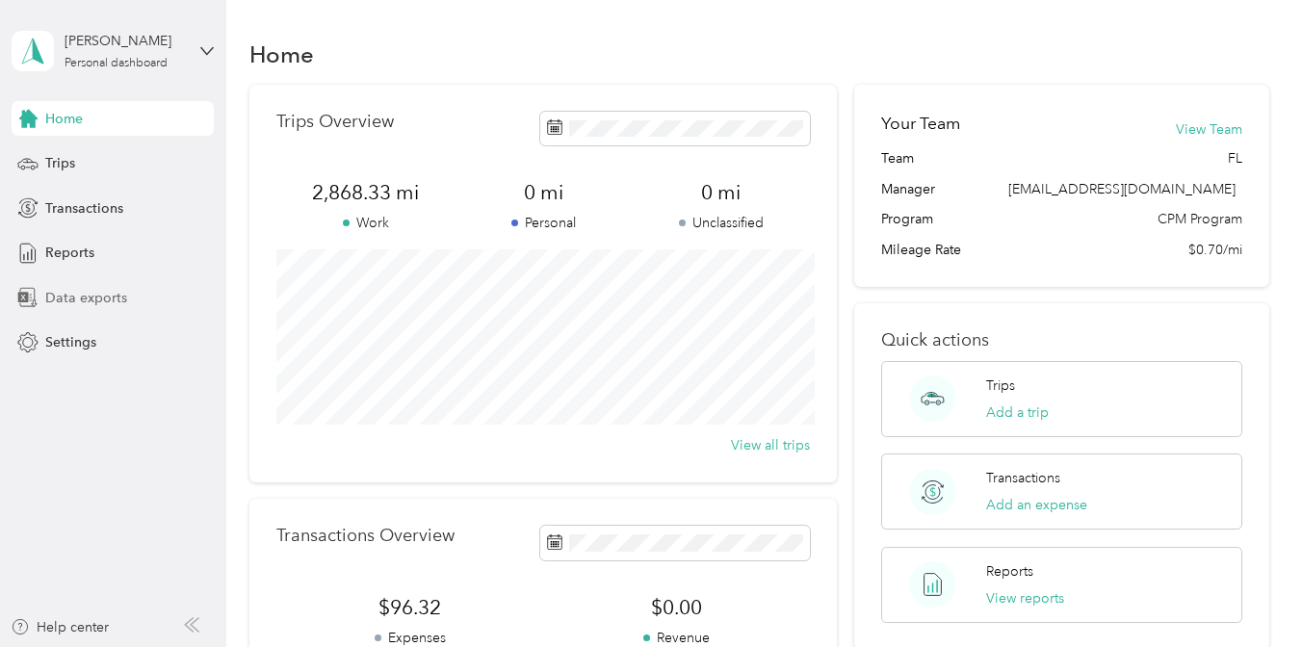
click at [73, 294] on span "Data exports" at bounding box center [86, 298] width 82 height 20
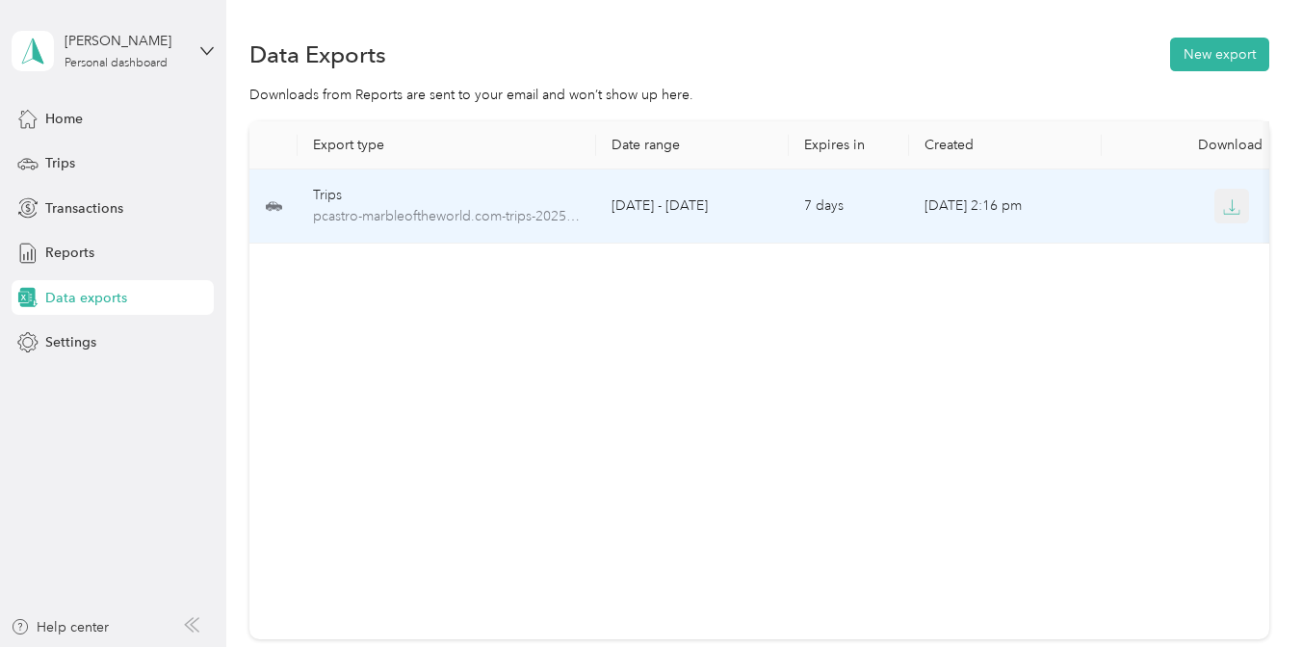
click at [1235, 208] on icon "button" at bounding box center [1231, 206] width 17 height 17
